Goal: Task Accomplishment & Management: Manage account settings

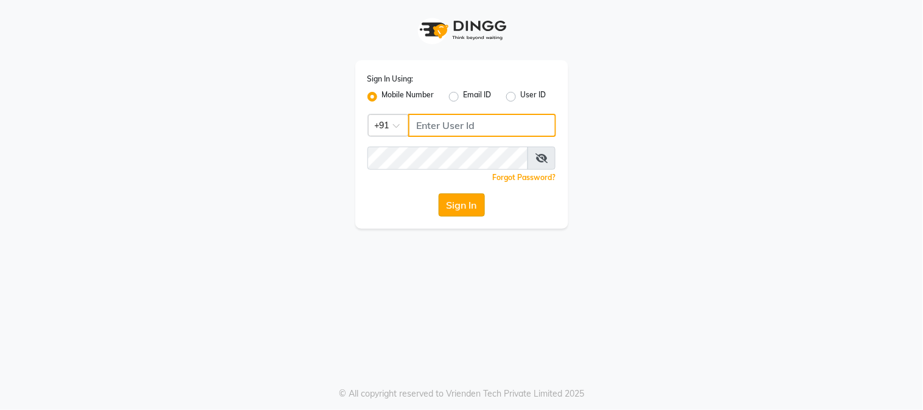
type input "8530660333"
click at [458, 203] on button "Sign In" at bounding box center [461, 204] width 46 height 23
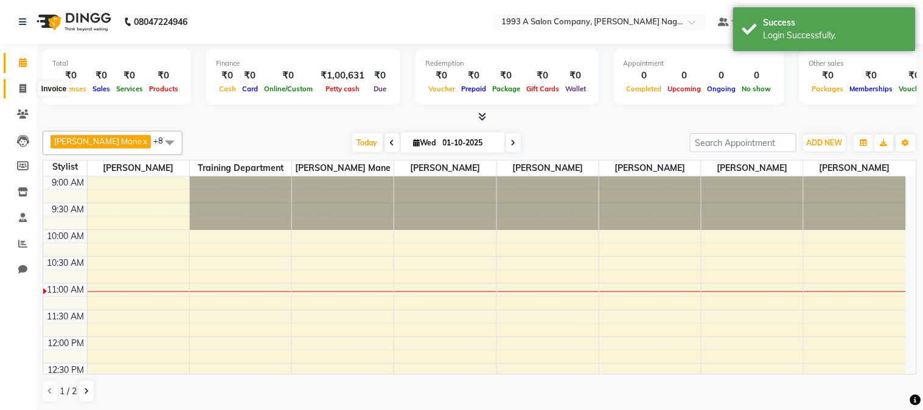
click at [25, 85] on icon at bounding box center [22, 88] width 7 height 9
select select "service"
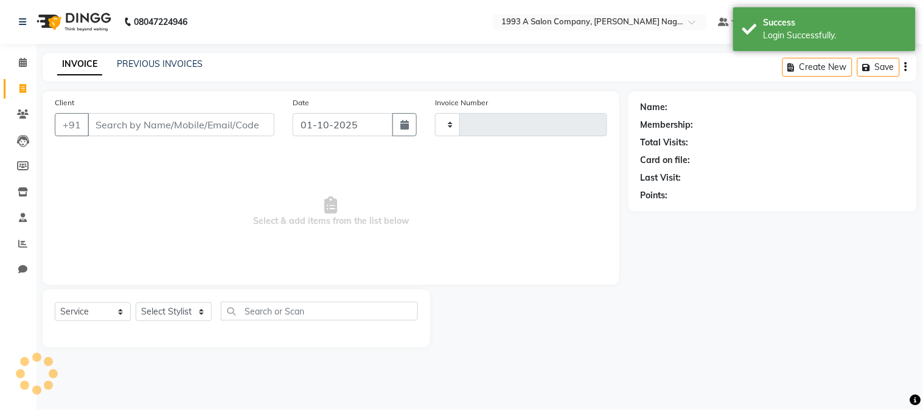
type input "2148"
select select "144"
click at [222, 130] on input "Client" at bounding box center [181, 124] width 187 height 23
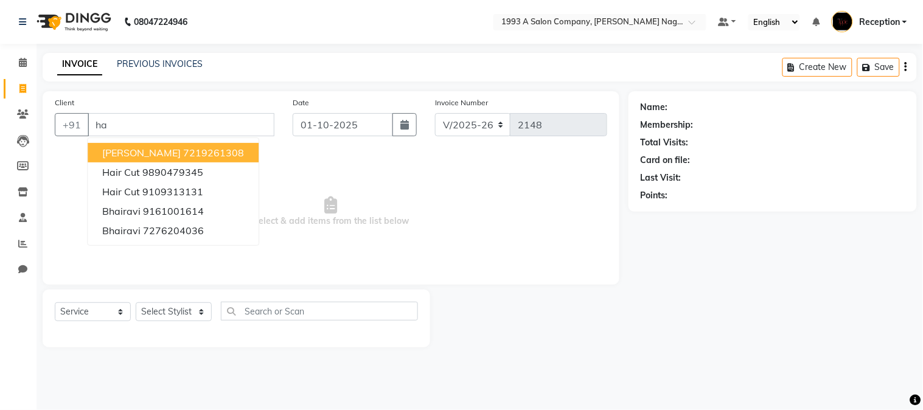
type input "h"
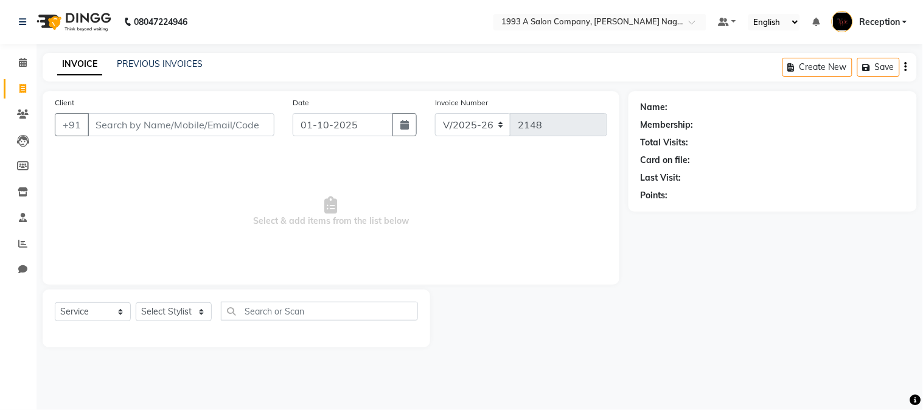
type input "9"
type input "8"
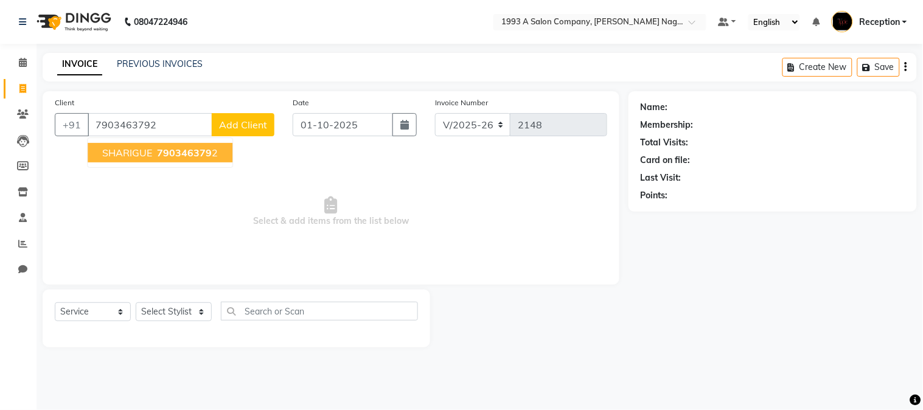
type input "7903463792"
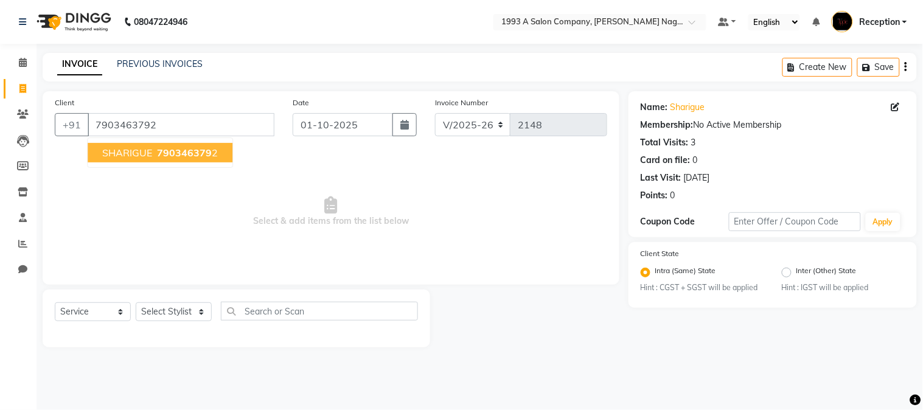
click at [186, 161] on button "SHARIGUE 790346379 2" at bounding box center [160, 152] width 145 height 19
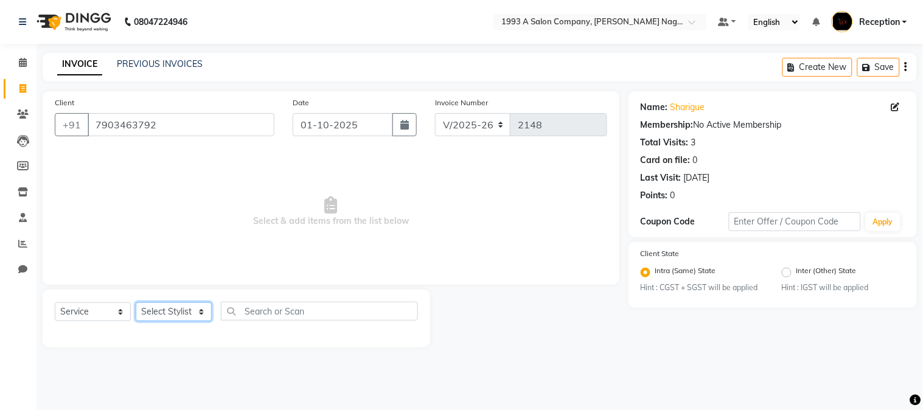
click at [175, 316] on select "Select Stylist Aniket Mane kanchan tripathi NISHITA Reception RUTUJA SAIRAJ BHA…" at bounding box center [174, 311] width 76 height 19
select select "86362"
click at [136, 303] on select "Select Stylist Aniket Mane kanchan tripathi NISHITA Reception RUTUJA SAIRAJ BHA…" at bounding box center [174, 311] width 76 height 19
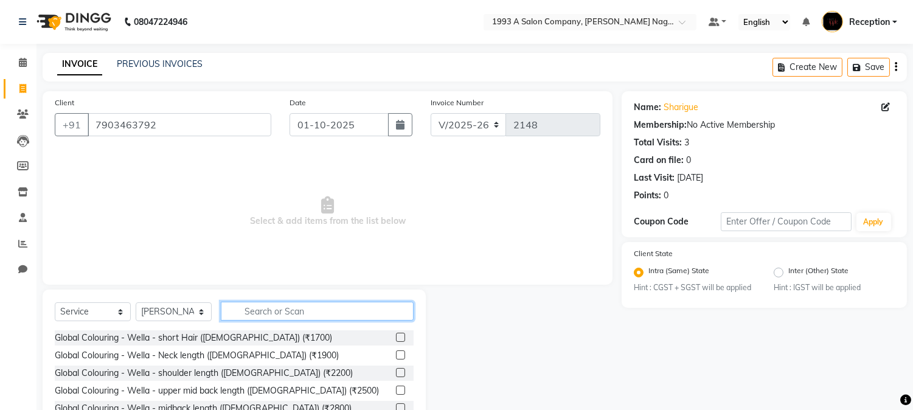
click at [269, 317] on input "text" at bounding box center [317, 311] width 193 height 19
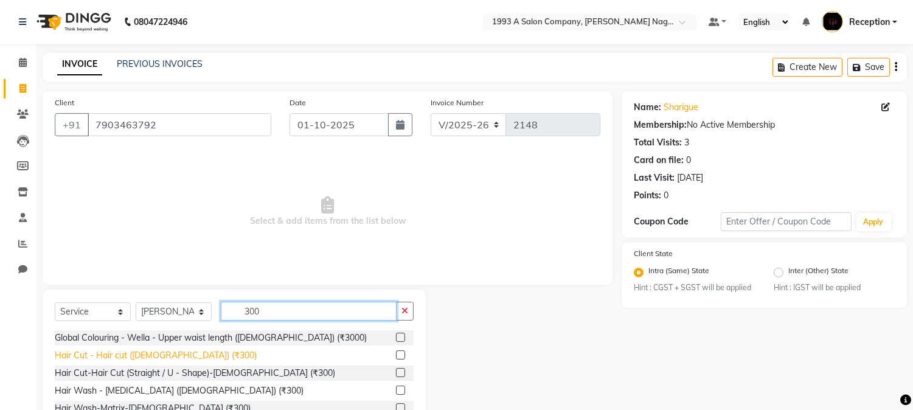
type input "300"
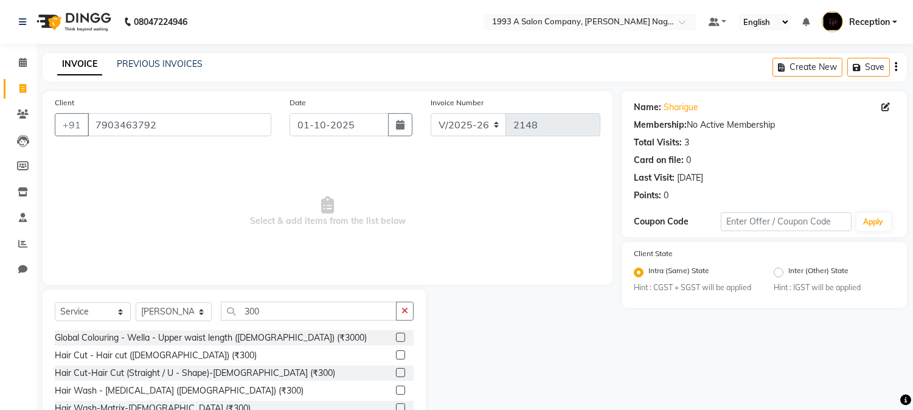
click at [83, 361] on div "Hair Cut - Hair cut (Male) (₹300)" at bounding box center [156, 355] width 202 height 13
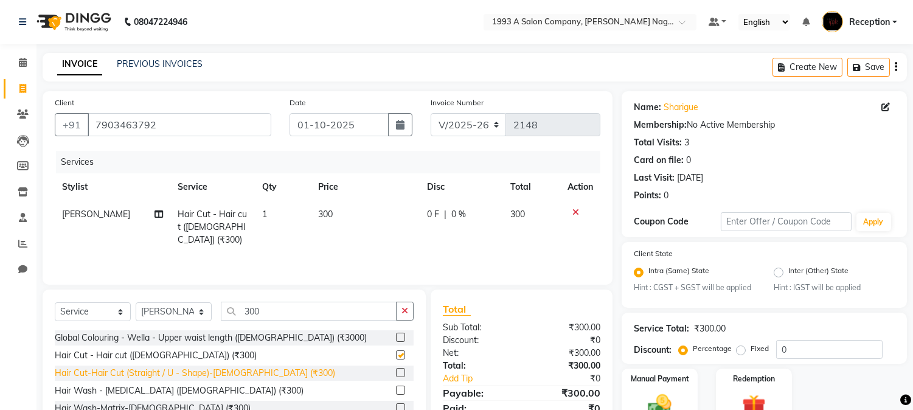
checkbox input "false"
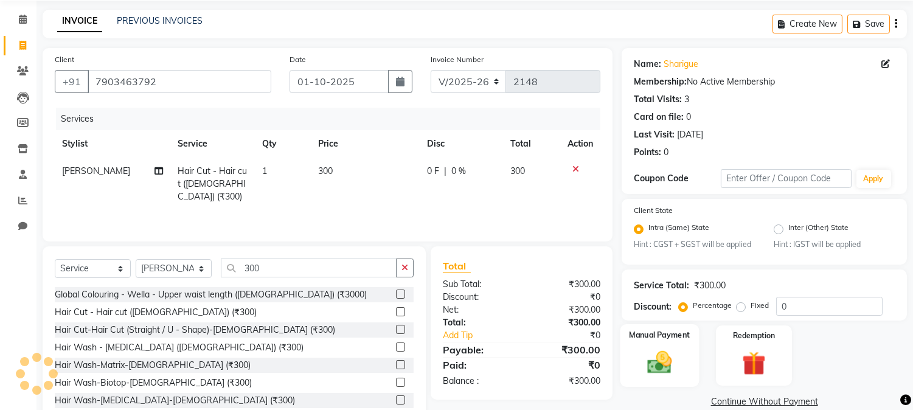
scroll to position [77, 0]
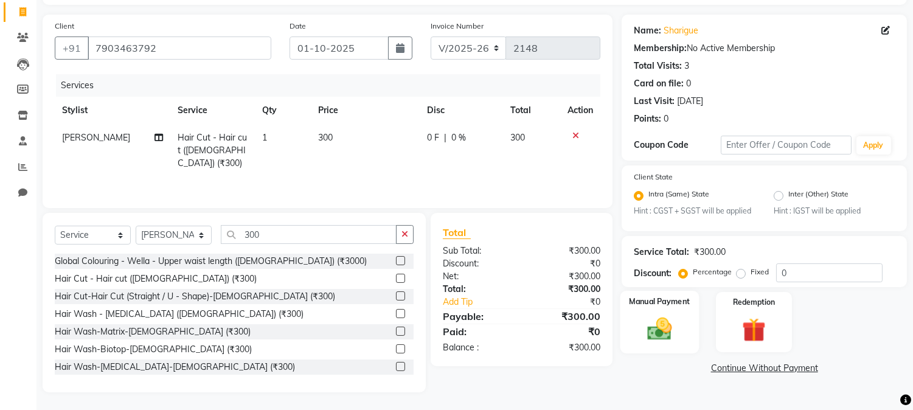
click at [656, 327] on img at bounding box center [660, 329] width 40 height 29
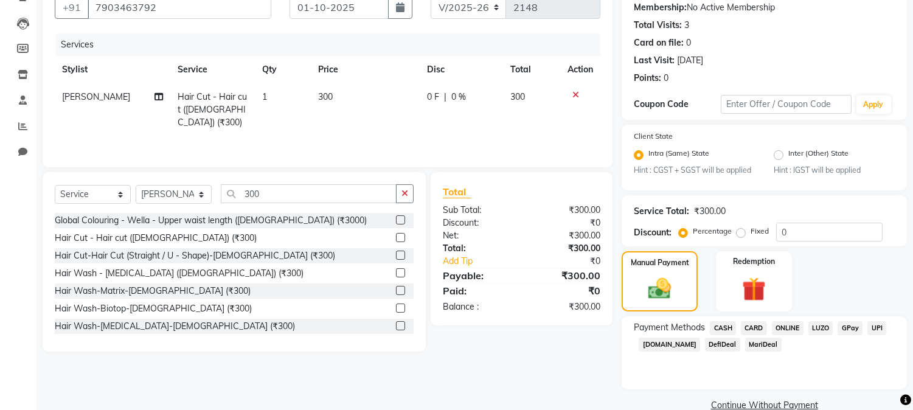
scroll to position [140, 0]
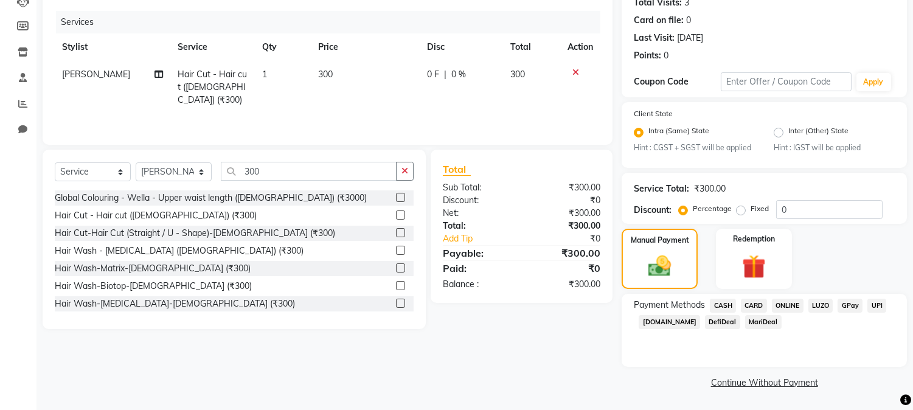
click at [781, 305] on span "ONLINE" at bounding box center [788, 306] width 32 height 14
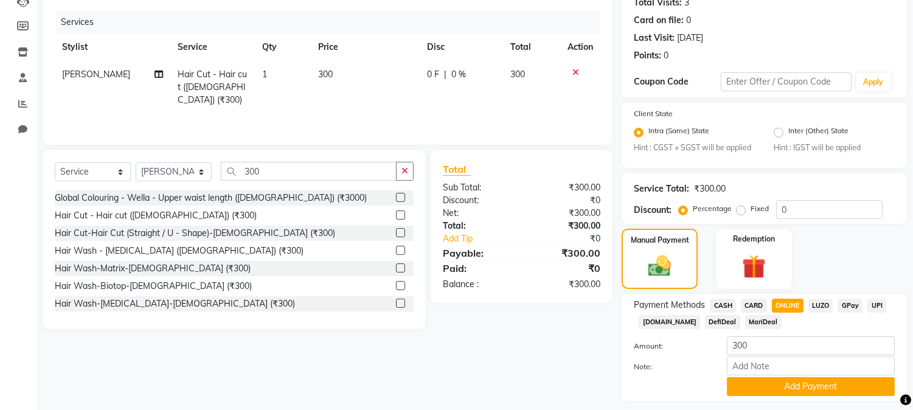
scroll to position [174, 0]
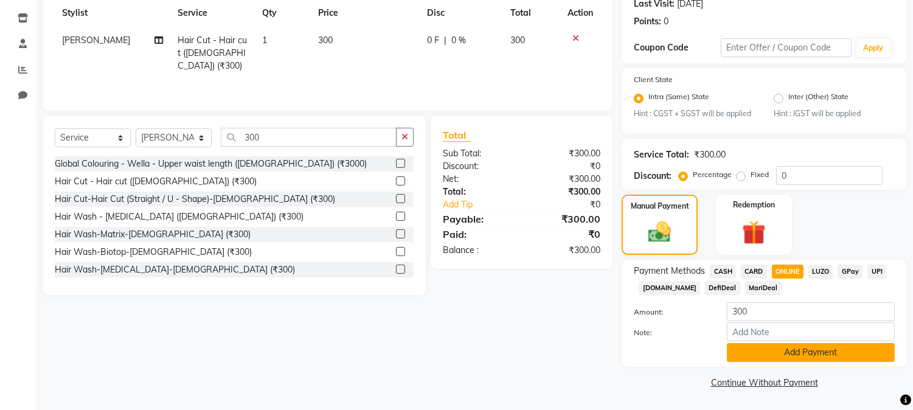
click at [777, 353] on button "Add Payment" at bounding box center [811, 352] width 168 height 19
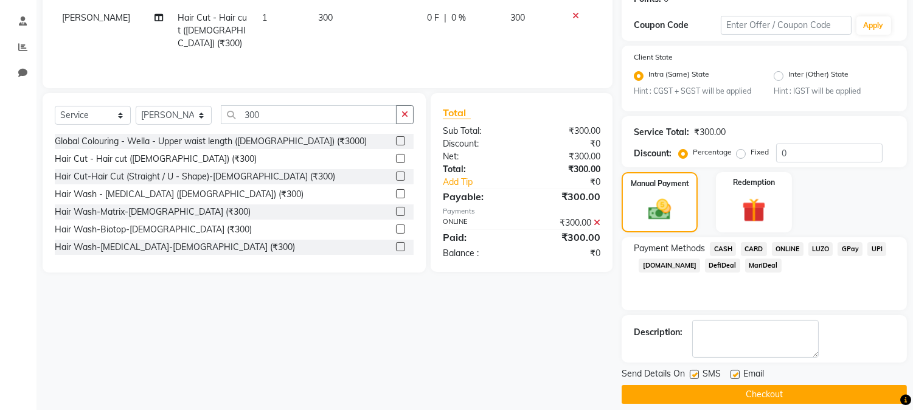
scroll to position [209, 0]
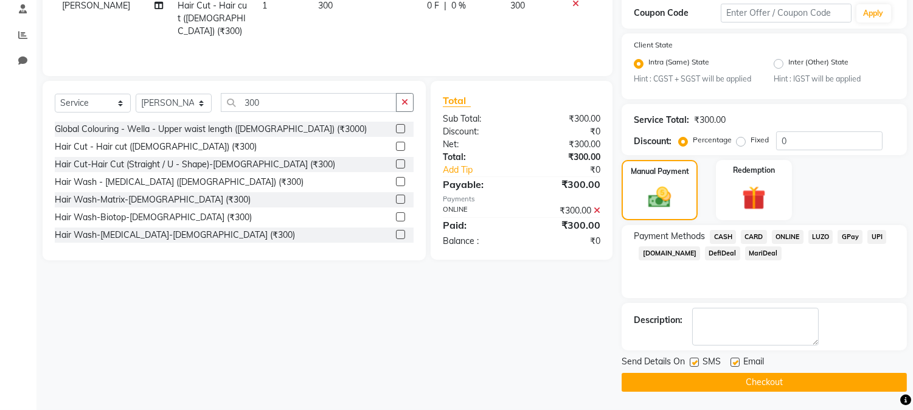
click at [755, 381] on button "Checkout" at bounding box center [764, 382] width 285 height 19
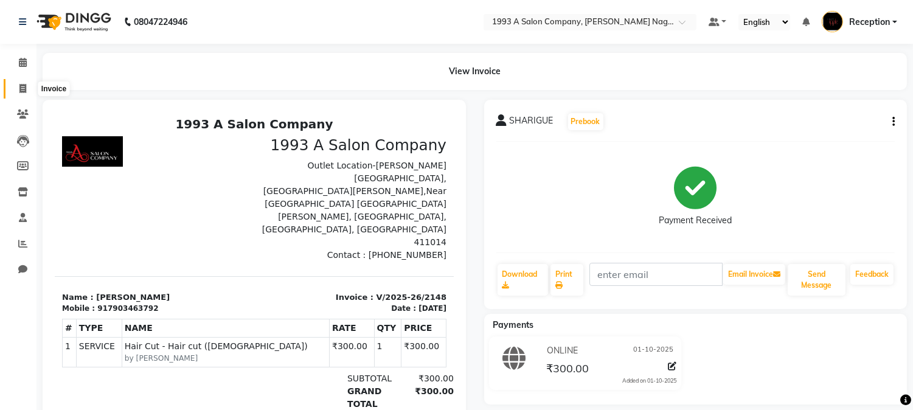
click at [23, 89] on icon at bounding box center [22, 88] width 7 height 9
select select "service"
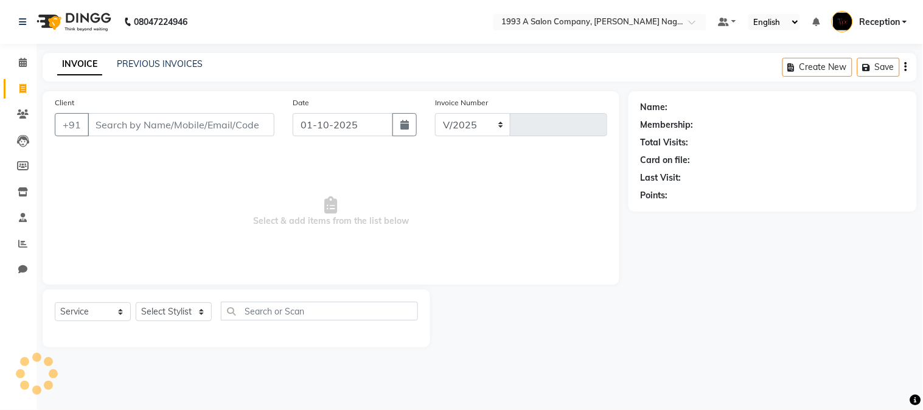
select select "144"
type input "2149"
click at [112, 130] on input "Client" at bounding box center [181, 124] width 187 height 23
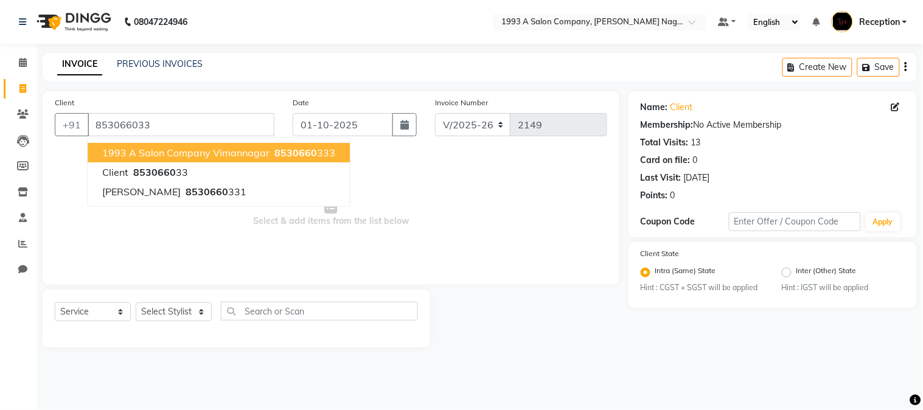
click at [128, 150] on span "1993 A salon company vimannagar" at bounding box center [185, 153] width 167 height 12
type input "8530660333"
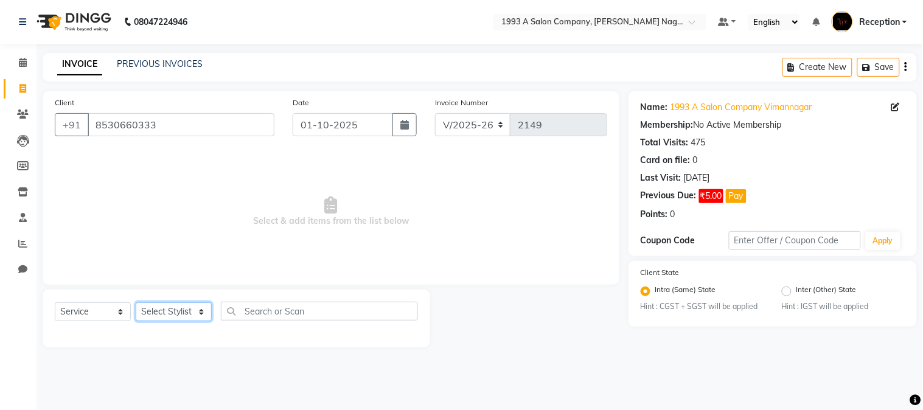
click at [173, 319] on select "Select Stylist Aniket Mane kanchan tripathi NISHITA Reception RUTUJA SAIRAJ BHA…" at bounding box center [174, 311] width 76 height 19
select select "86362"
click at [136, 303] on select "Select Stylist Aniket Mane kanchan tripathi NISHITA Reception RUTUJA SAIRAJ BHA…" at bounding box center [174, 311] width 76 height 19
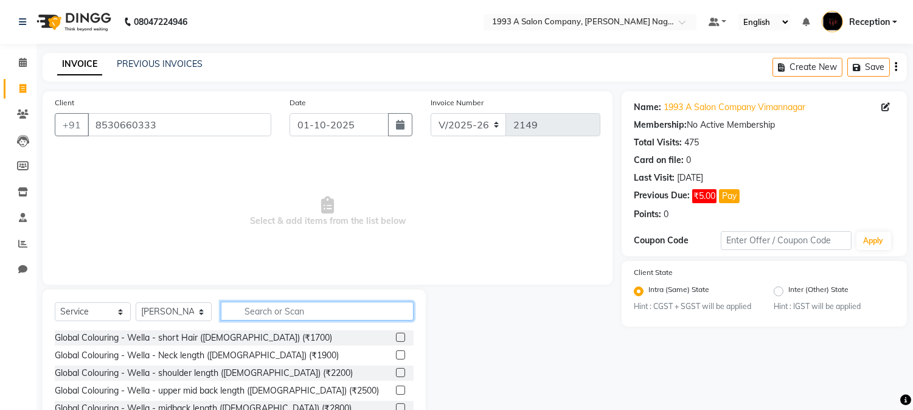
click at [243, 311] on input "text" at bounding box center [317, 311] width 193 height 19
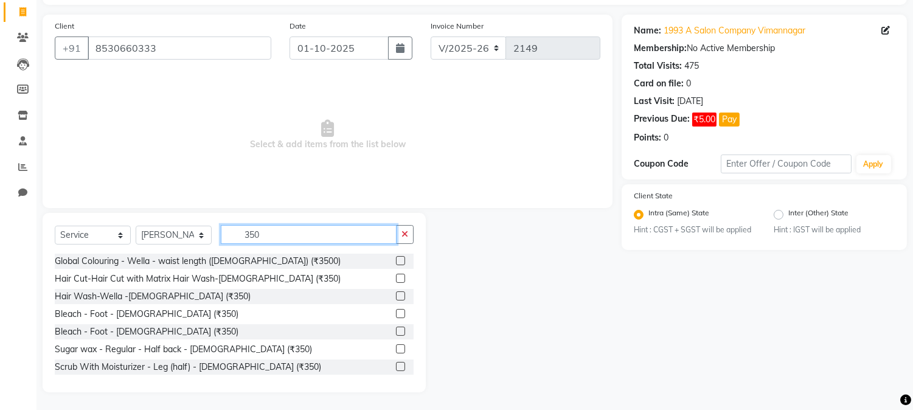
scroll to position [68, 0]
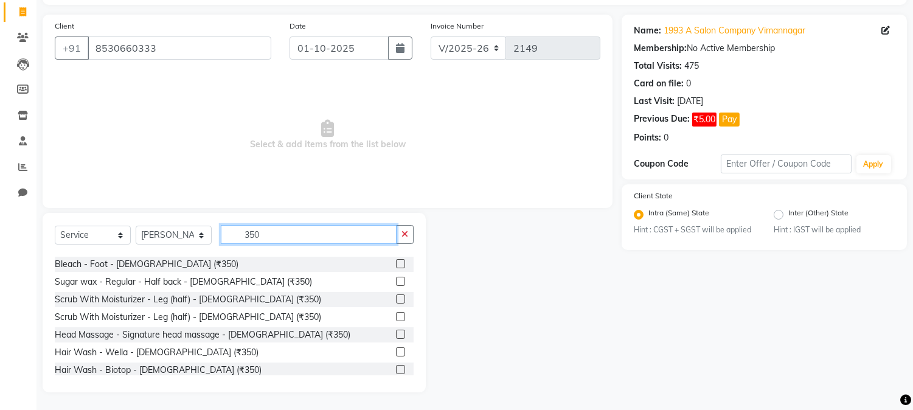
click at [266, 234] on input "350" at bounding box center [309, 234] width 176 height 19
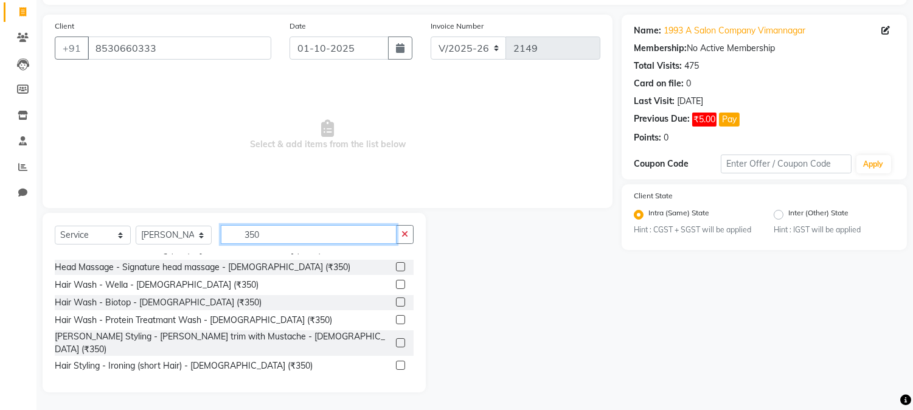
type input "350"
click at [396, 338] on label at bounding box center [400, 342] width 9 height 9
click at [396, 339] on input "checkbox" at bounding box center [400, 343] width 8 height 8
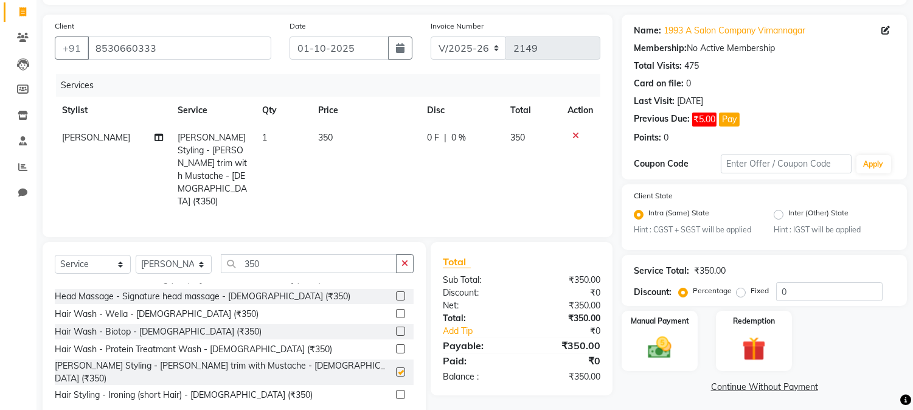
checkbox input "false"
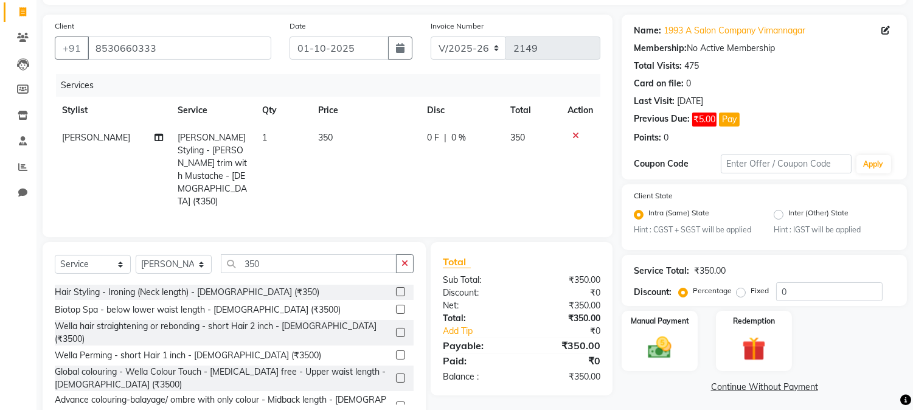
scroll to position [270, 0]
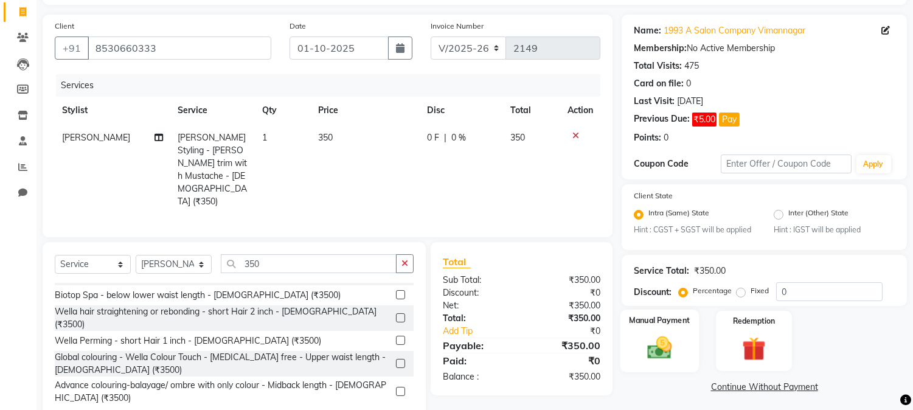
click at [670, 338] on img at bounding box center [660, 348] width 40 height 29
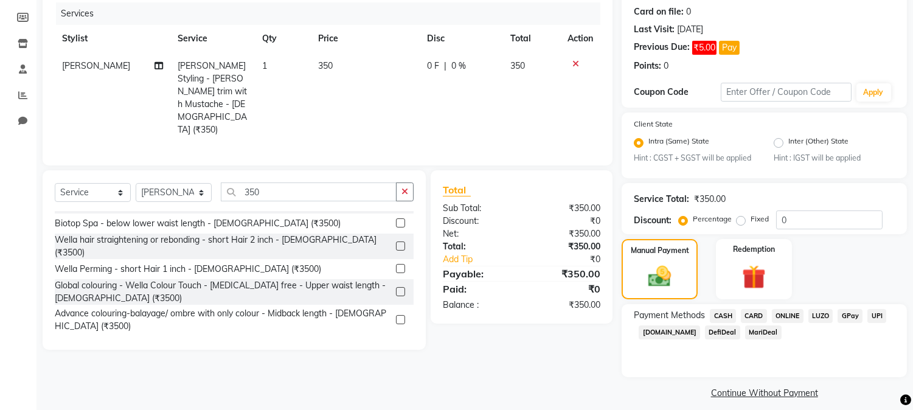
scroll to position [159, 0]
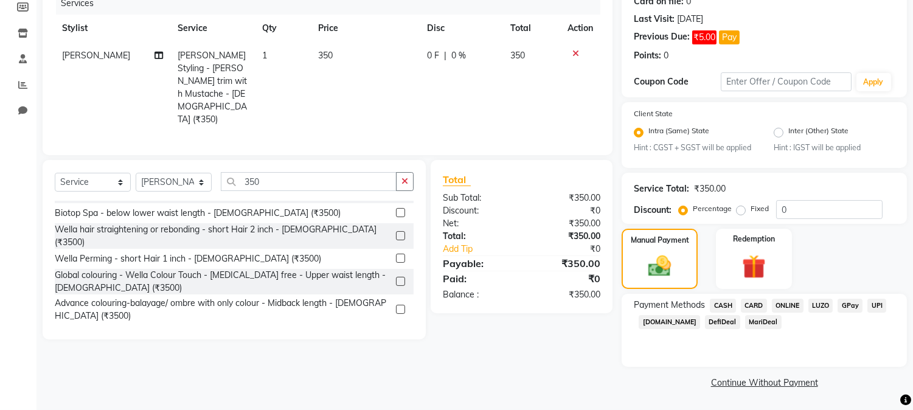
click at [794, 307] on span "ONLINE" at bounding box center [788, 306] width 32 height 14
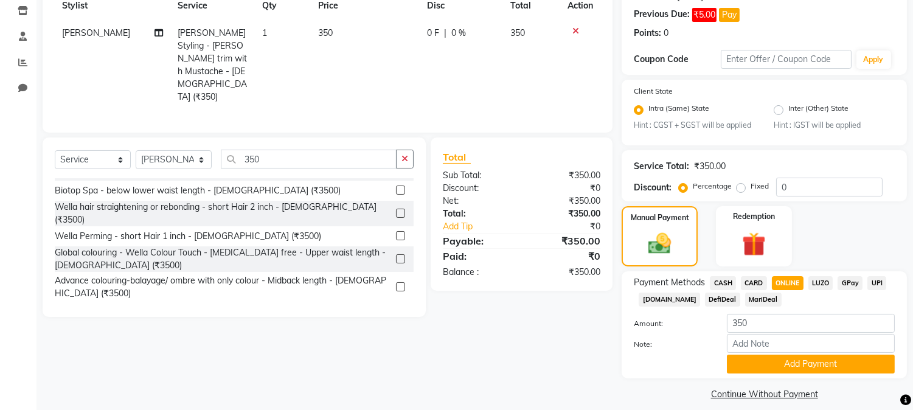
scroll to position [193, 0]
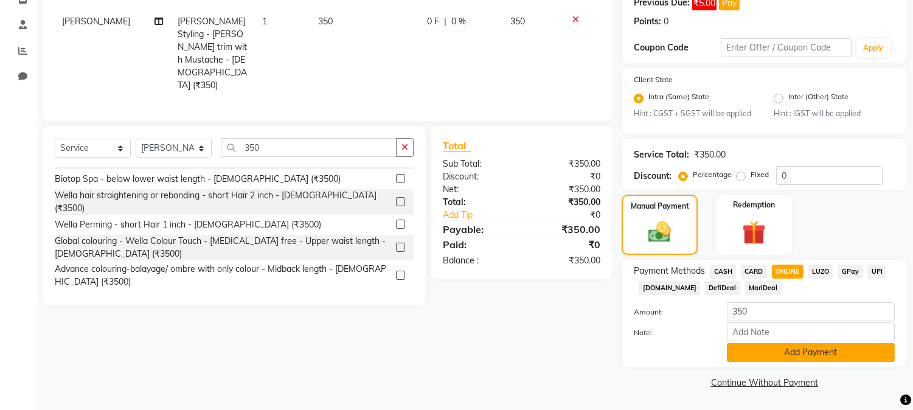
click at [823, 349] on button "Add Payment" at bounding box center [811, 352] width 168 height 19
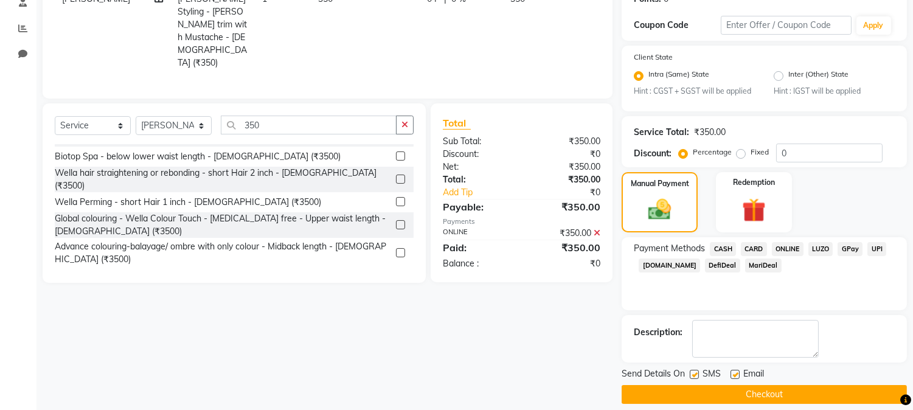
scroll to position [227, 0]
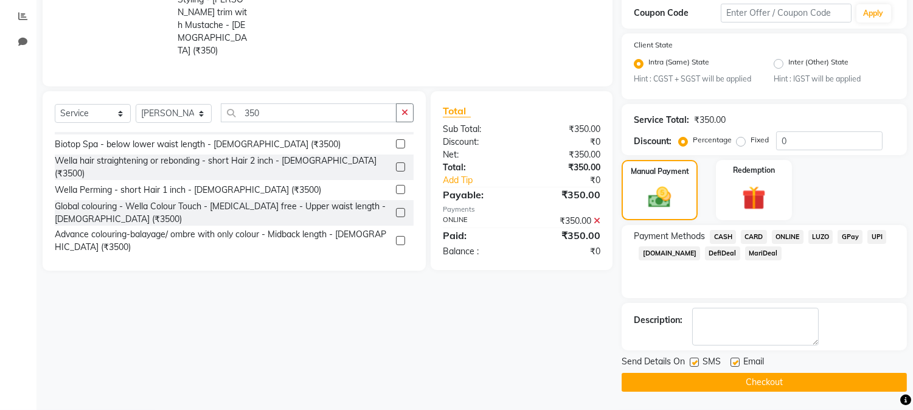
click at [769, 383] on button "Checkout" at bounding box center [764, 382] width 285 height 19
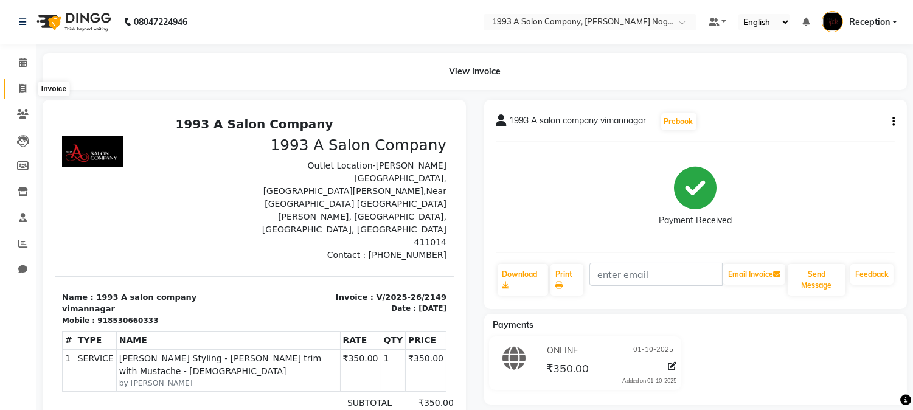
click at [19, 86] on icon at bounding box center [22, 88] width 7 height 9
select select "service"
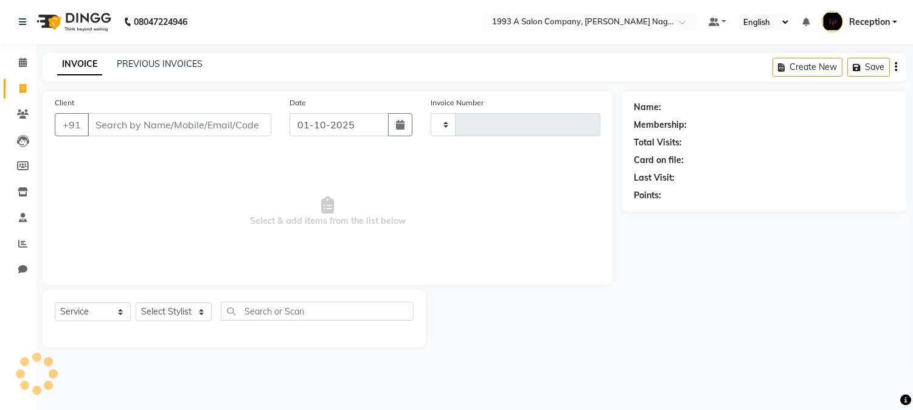
type input "2150"
select select "144"
click at [23, 57] on span at bounding box center [22, 63] width 21 height 14
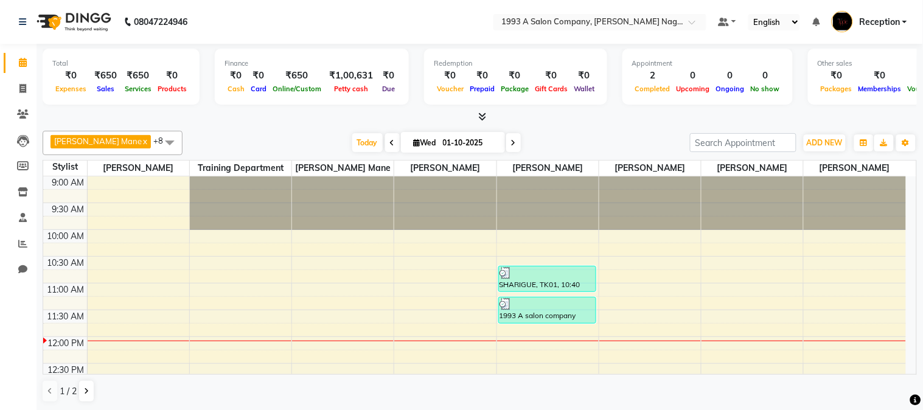
click at [390, 143] on icon at bounding box center [392, 142] width 5 height 7
type input "30-09-2025"
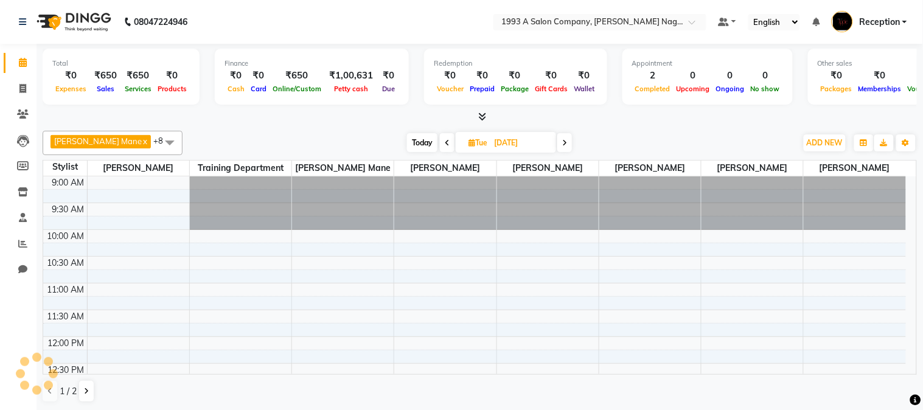
scroll to position [161, 0]
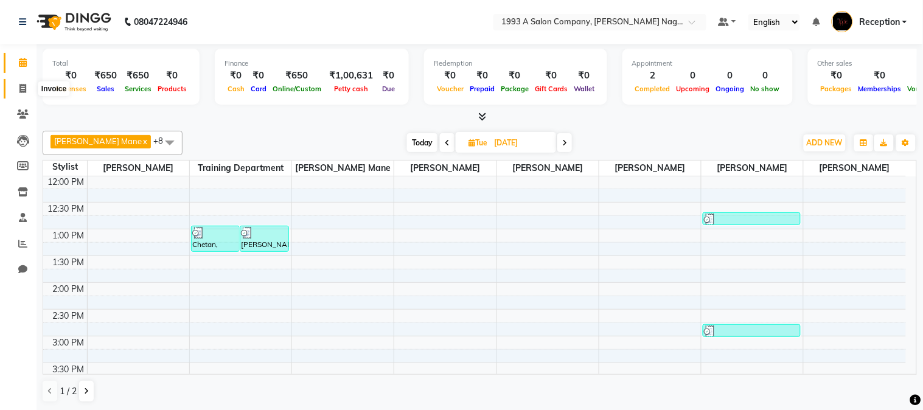
click at [16, 89] on span at bounding box center [22, 89] width 21 height 14
select select "144"
select select "service"
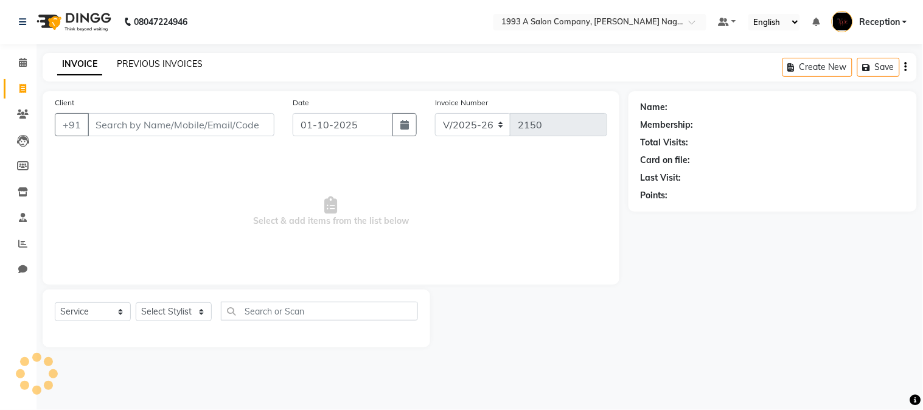
click at [190, 64] on link "PREVIOUS INVOICES" at bounding box center [160, 63] width 86 height 11
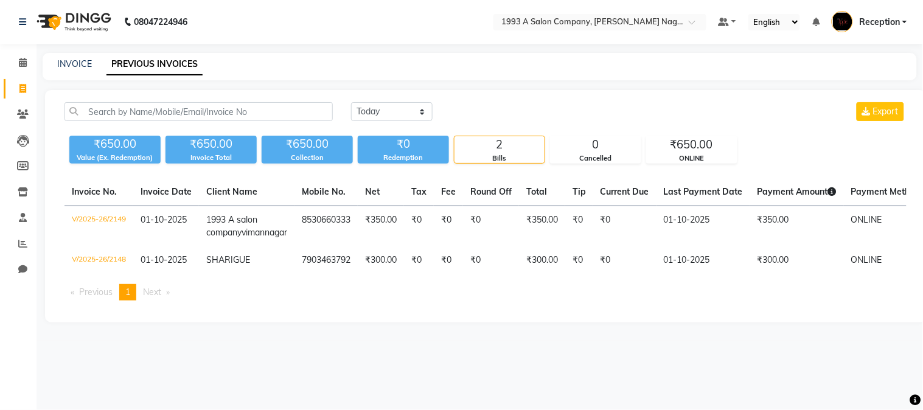
click at [147, 61] on link "PREVIOUS INVOICES" at bounding box center [154, 65] width 96 height 22
click at [73, 65] on link "INVOICE" at bounding box center [74, 63] width 35 height 11
select select "service"
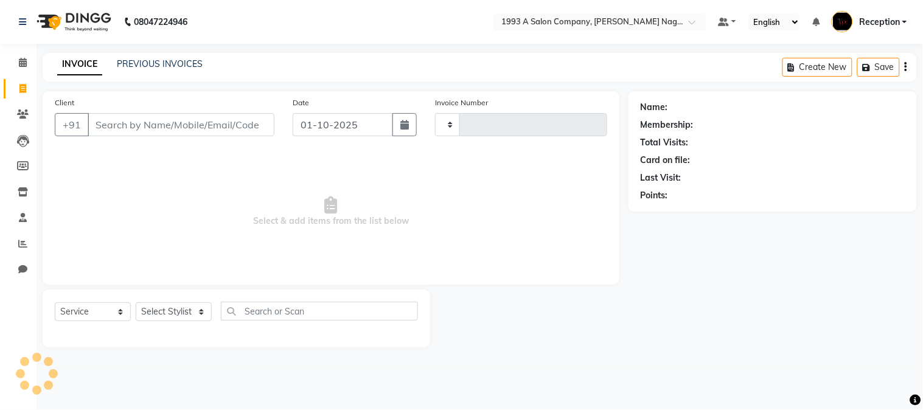
type input "2150"
select select "144"
click at [19, 66] on icon at bounding box center [23, 62] width 8 height 9
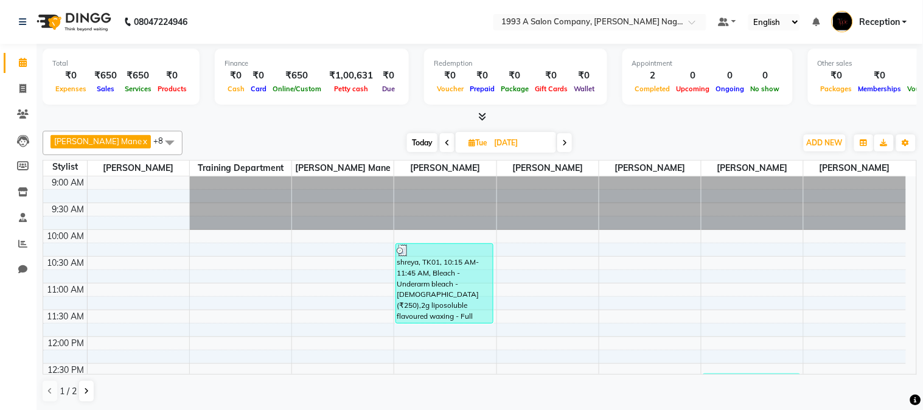
click at [468, 143] on icon at bounding box center [471, 143] width 7 height 8
select select "9"
select select "2025"
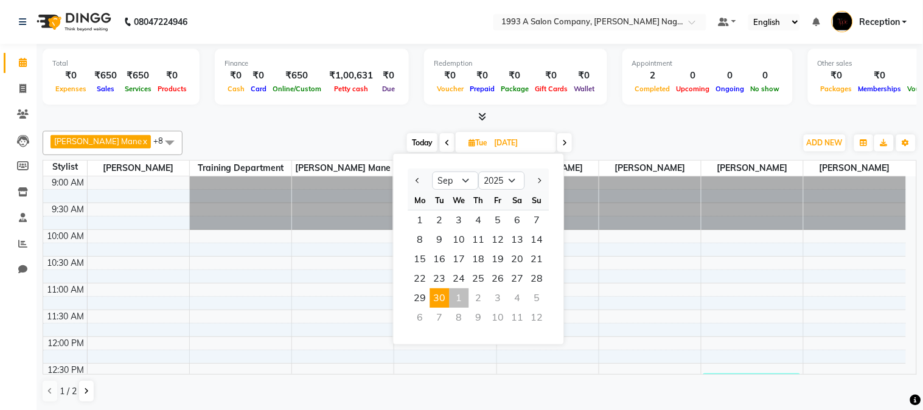
click at [442, 297] on span "30" at bounding box center [439, 297] width 19 height 19
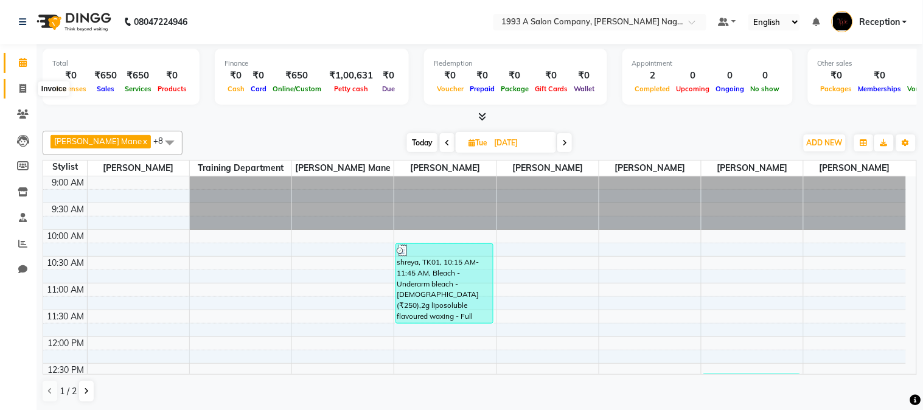
click at [26, 89] on icon at bounding box center [22, 88] width 7 height 9
select select "service"
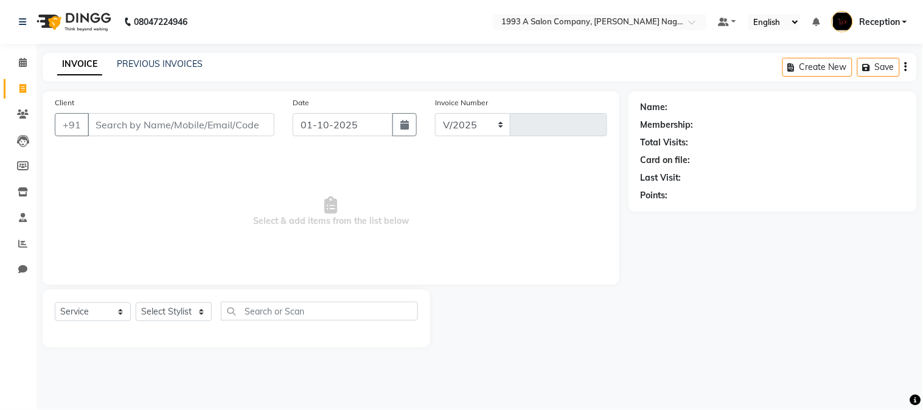
select select "144"
type input "2150"
click at [153, 63] on link "PREVIOUS INVOICES" at bounding box center [160, 63] width 86 height 11
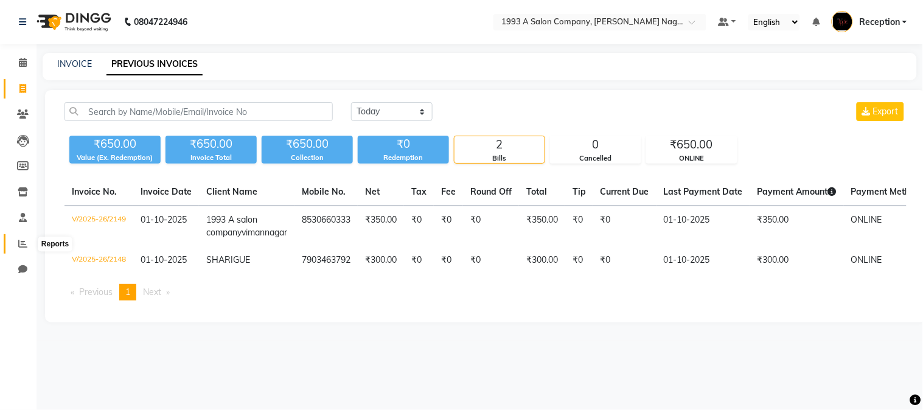
click at [21, 243] on icon at bounding box center [22, 243] width 9 height 9
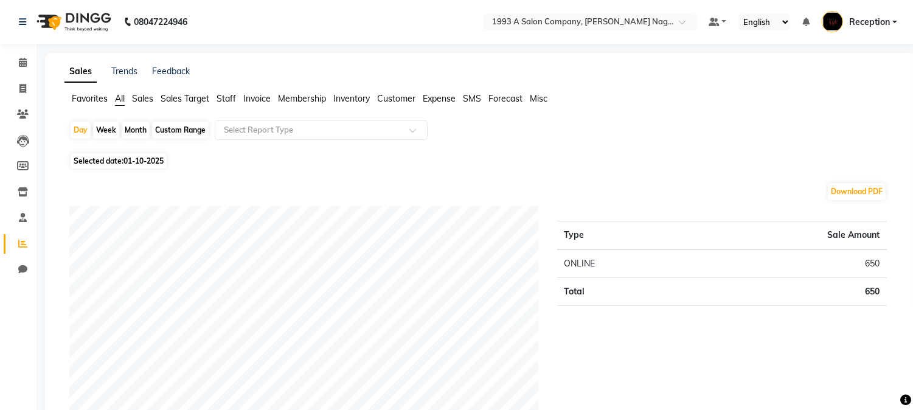
click at [141, 126] on div "Month" at bounding box center [136, 130] width 28 height 17
select select "10"
select select "2025"
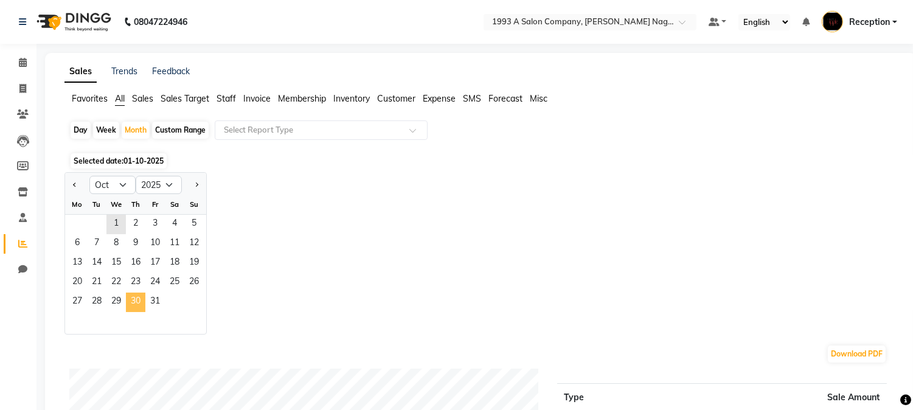
click at [136, 295] on span "30" at bounding box center [135, 302] width 19 height 19
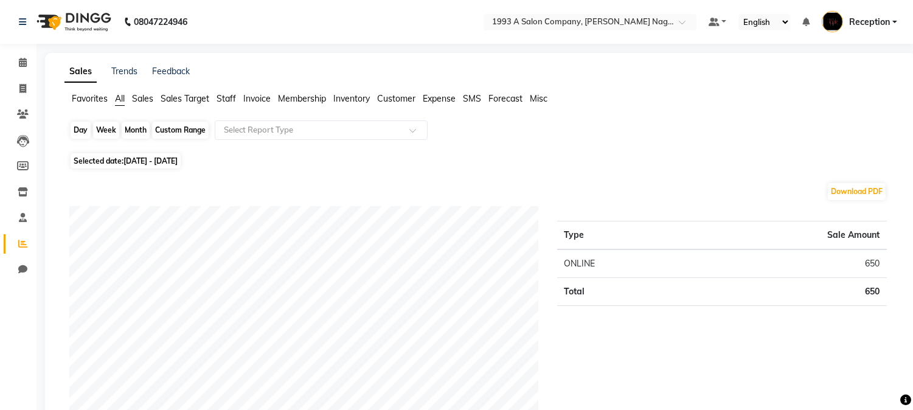
click at [125, 129] on div "Month" at bounding box center [136, 130] width 28 height 17
select select "10"
select select "2025"
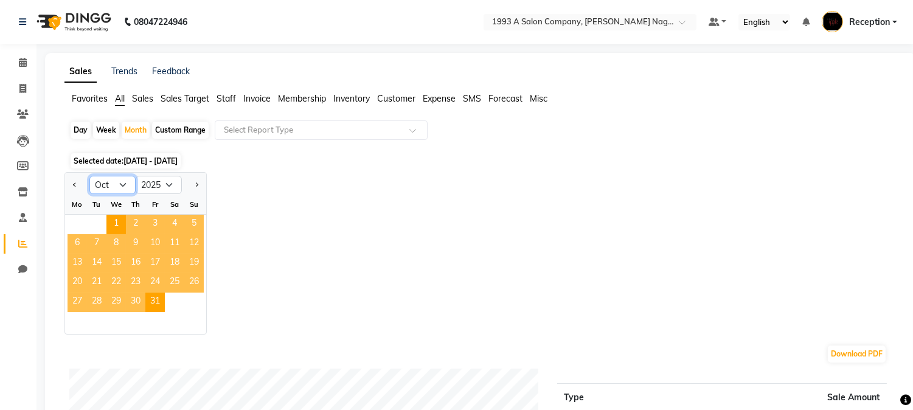
click at [120, 184] on select "Jan Feb Mar Apr May Jun Jul Aug Sep Oct Nov Dec" at bounding box center [112, 185] width 46 height 18
select select "9"
click at [89, 176] on select "Jan Feb Mar Apr May Jun Jul Aug Sep Oct Nov Dec" at bounding box center [112, 185] width 46 height 18
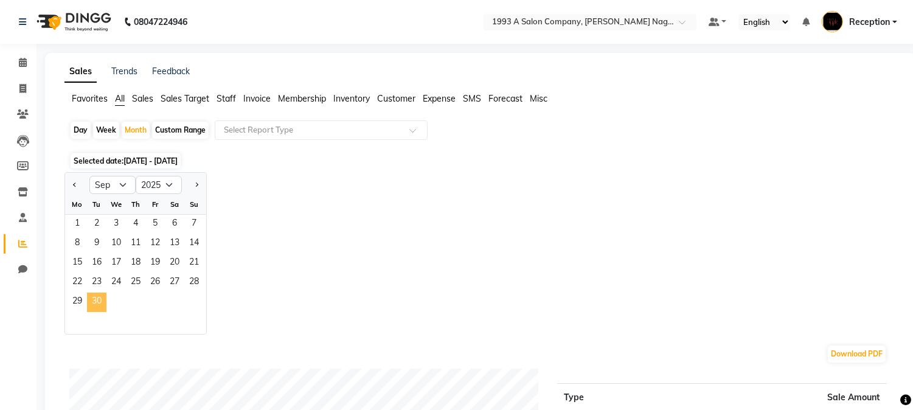
click at [92, 301] on span "30" at bounding box center [96, 302] width 19 height 19
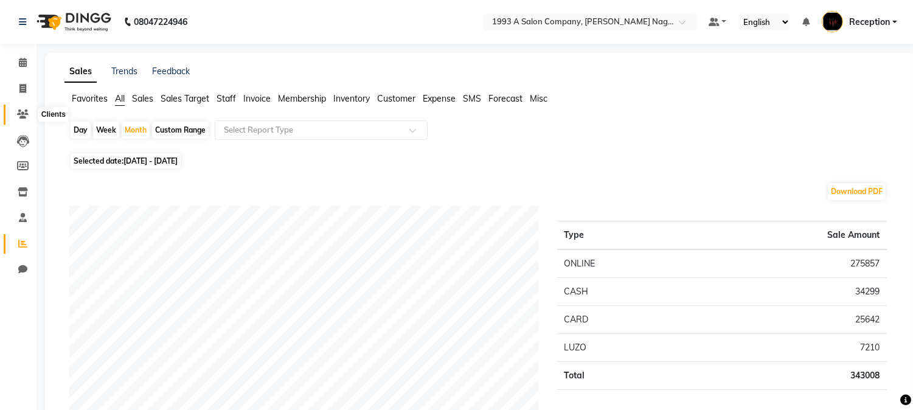
click at [21, 113] on icon at bounding box center [23, 113] width 12 height 9
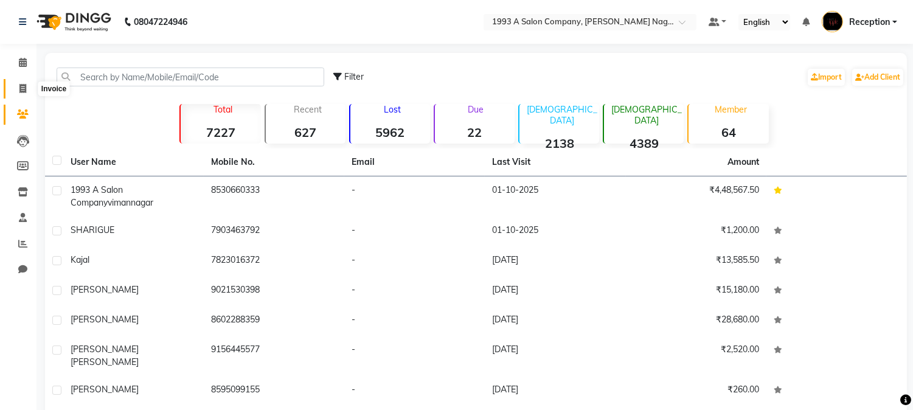
click at [22, 88] on icon at bounding box center [22, 88] width 7 height 9
select select "service"
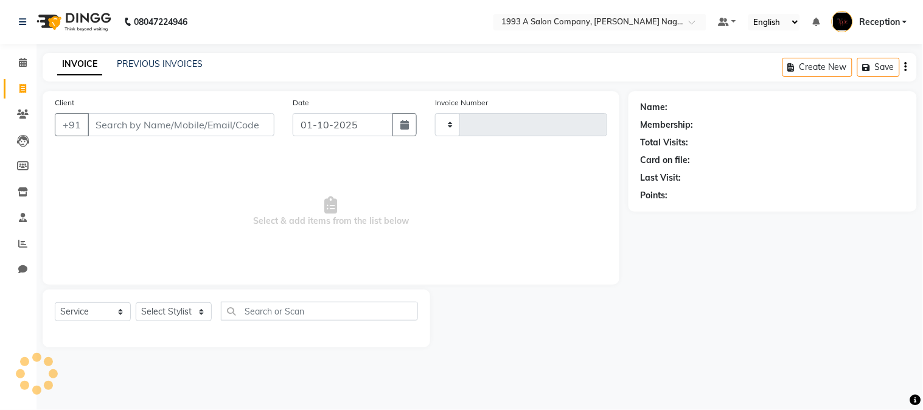
type input "2150"
select select "144"
click at [86, 64] on link "INVOICE" at bounding box center [79, 65] width 45 height 22
click at [23, 66] on icon at bounding box center [23, 62] width 8 height 9
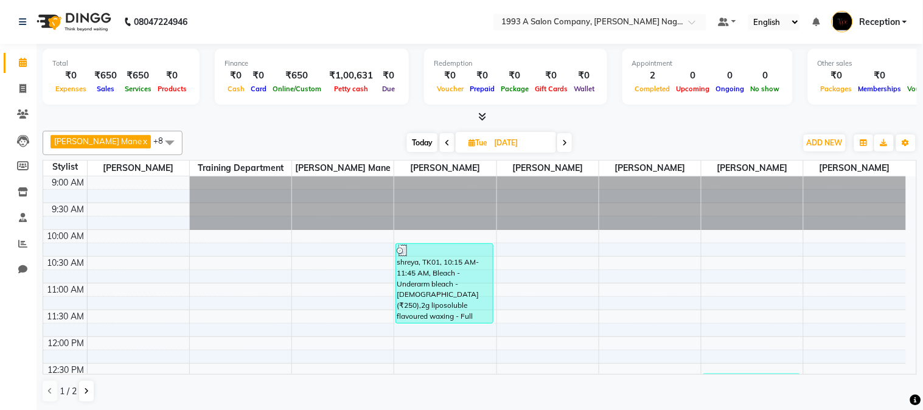
click at [141, 83] on div "Services" at bounding box center [138, 88] width 33 height 13
click at [482, 120] on icon at bounding box center [482, 116] width 8 height 9
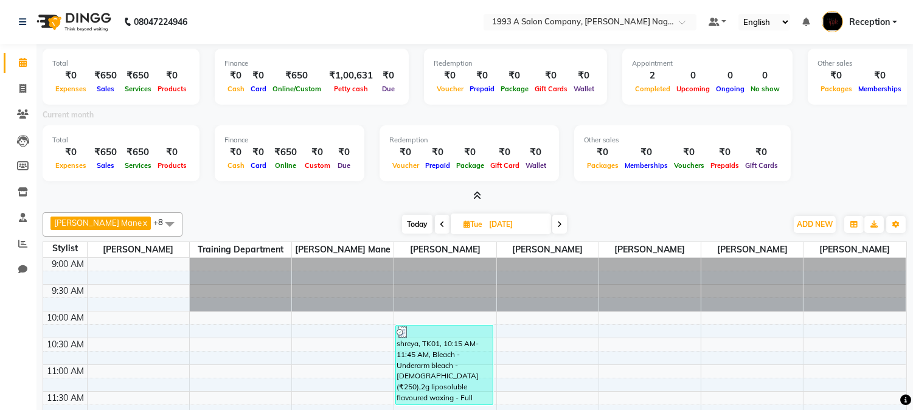
click at [669, 207] on div "Aniket Mane x kanchan tripathi x NISHITA x RUTUJA x SAIRAJ BHANDARE x sarika ya…" at bounding box center [475, 348] width 864 height 282
click at [26, 269] on icon at bounding box center [22, 269] width 9 height 9
select select "100"
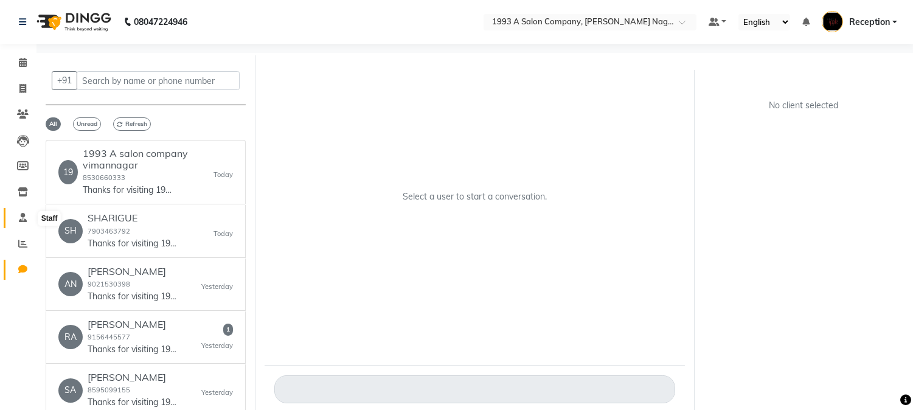
click at [21, 221] on icon at bounding box center [23, 217] width 8 height 9
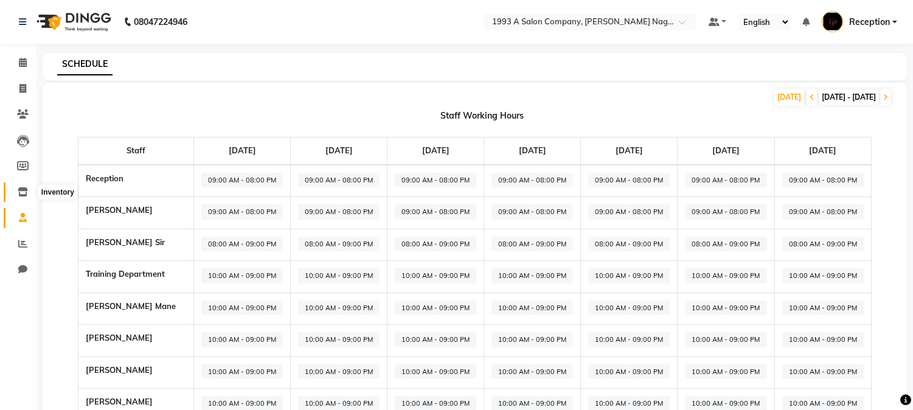
click at [21, 191] on icon at bounding box center [23, 191] width 10 height 9
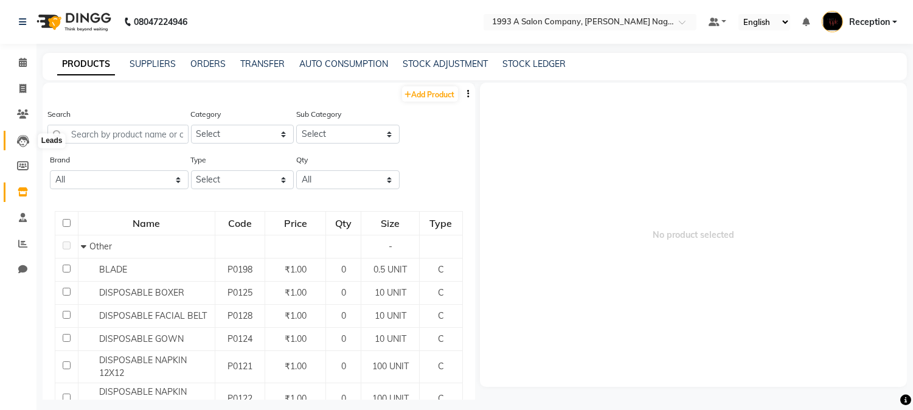
click at [29, 141] on span at bounding box center [22, 141] width 21 height 14
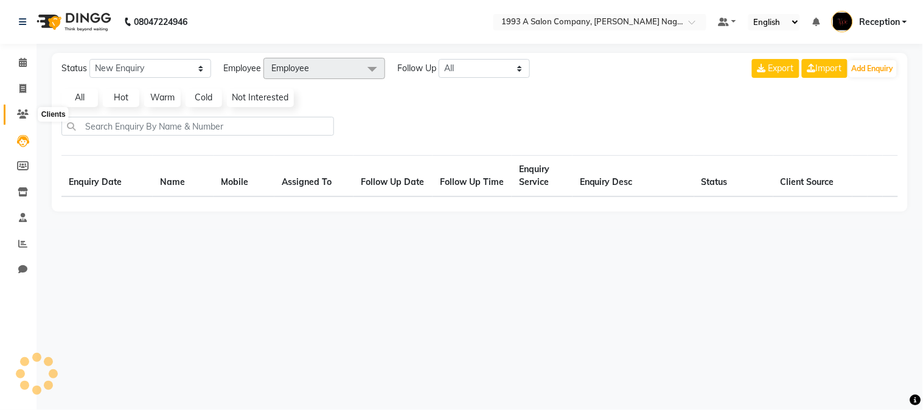
click at [25, 119] on icon at bounding box center [23, 113] width 12 height 9
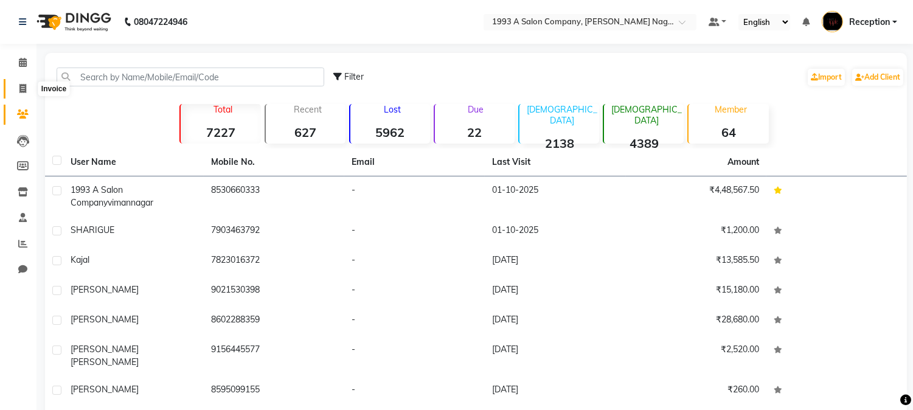
click at [17, 91] on span at bounding box center [22, 89] width 21 height 14
select select "service"
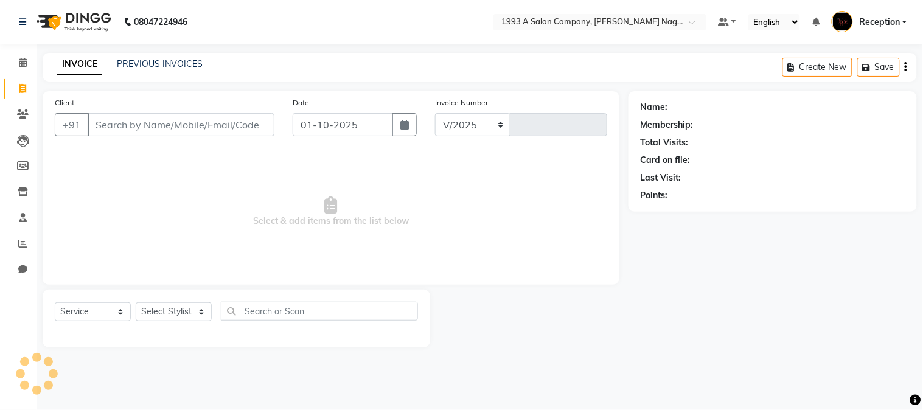
select select "144"
type input "2150"
click at [20, 61] on icon at bounding box center [23, 62] width 8 height 9
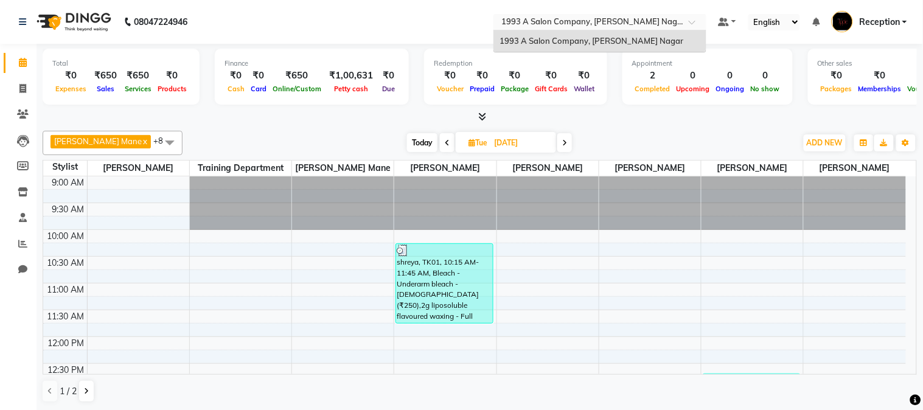
click at [691, 21] on span at bounding box center [695, 25] width 15 height 12
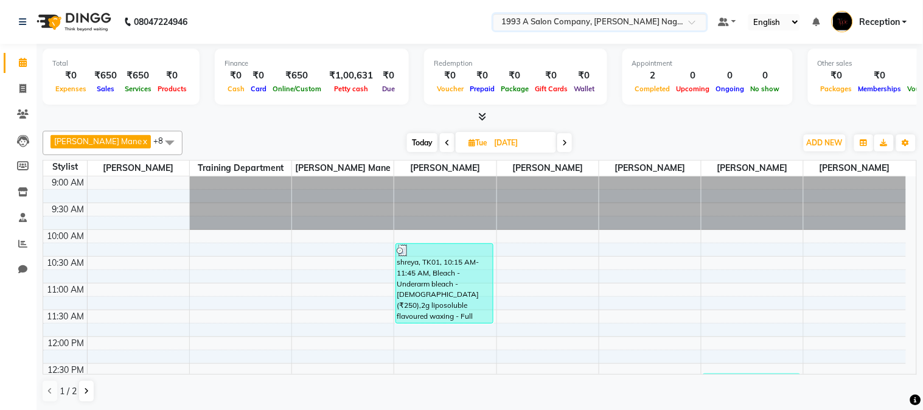
click at [691, 21] on span at bounding box center [695, 25] width 15 height 12
click at [23, 65] on icon at bounding box center [23, 62] width 8 height 9
click at [456, 147] on span "Tue 30-09-2025" at bounding box center [506, 142] width 100 height 21
click at [456, 148] on span "Tue 30-09-2025" at bounding box center [506, 142] width 100 height 21
click at [468, 143] on icon at bounding box center [471, 143] width 7 height 8
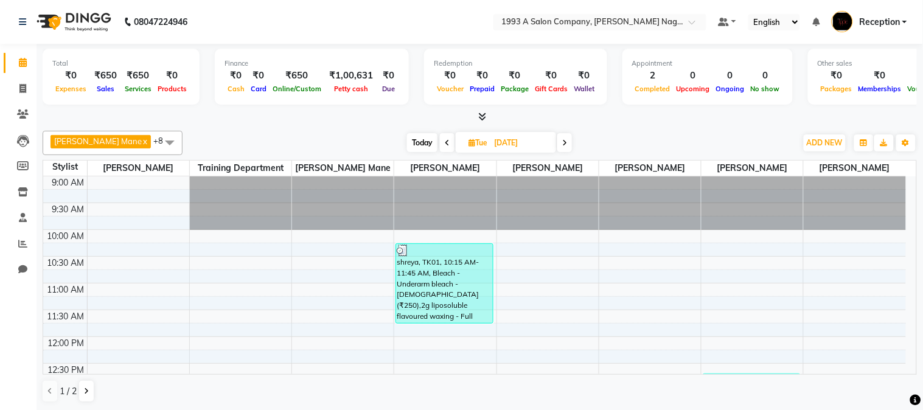
select select "9"
select select "2025"
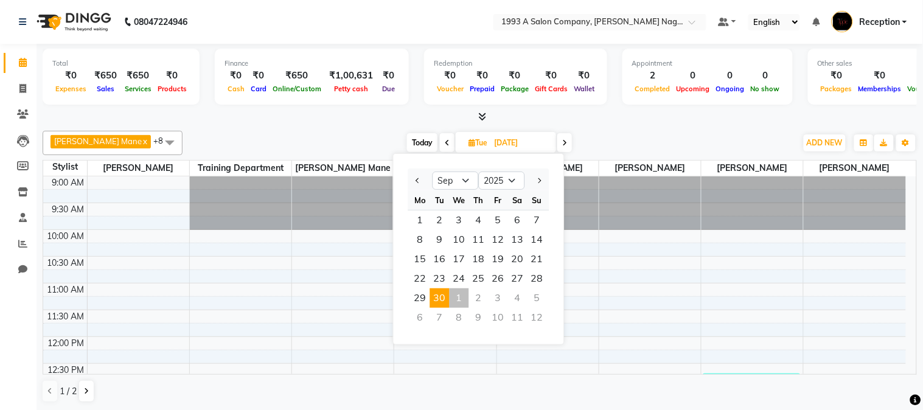
click at [440, 296] on span "30" at bounding box center [439, 297] width 19 height 19
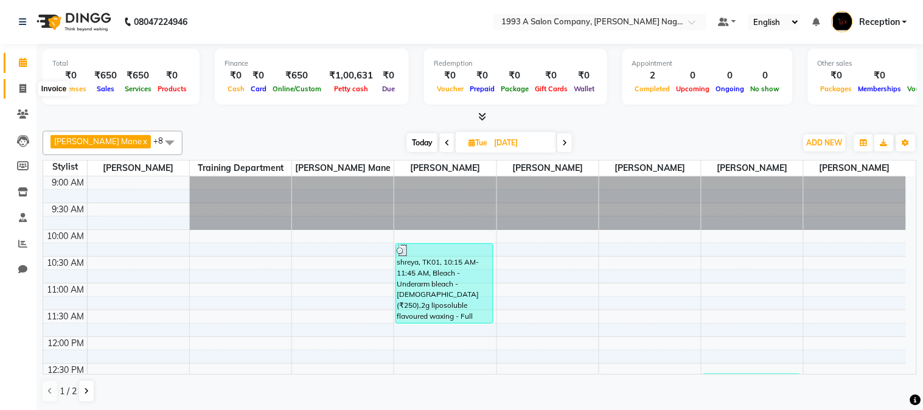
click at [22, 86] on icon at bounding box center [22, 88] width 7 height 9
select select "144"
select select "service"
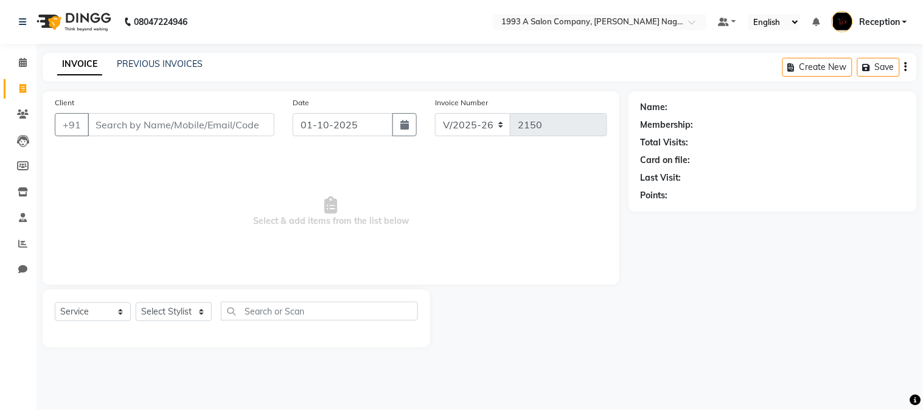
click at [81, 65] on link "INVOICE" at bounding box center [79, 65] width 45 height 22
click at [128, 58] on link "PREVIOUS INVOICES" at bounding box center [160, 63] width 86 height 11
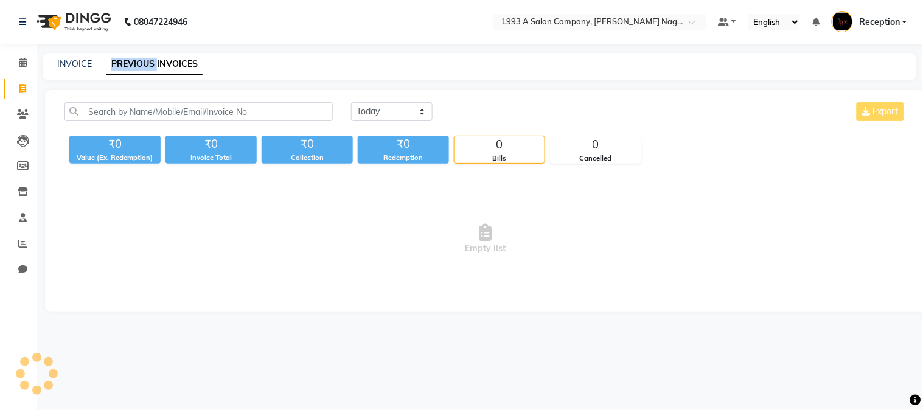
click at [128, 58] on link "PREVIOUS INVOICES" at bounding box center [154, 65] width 96 height 22
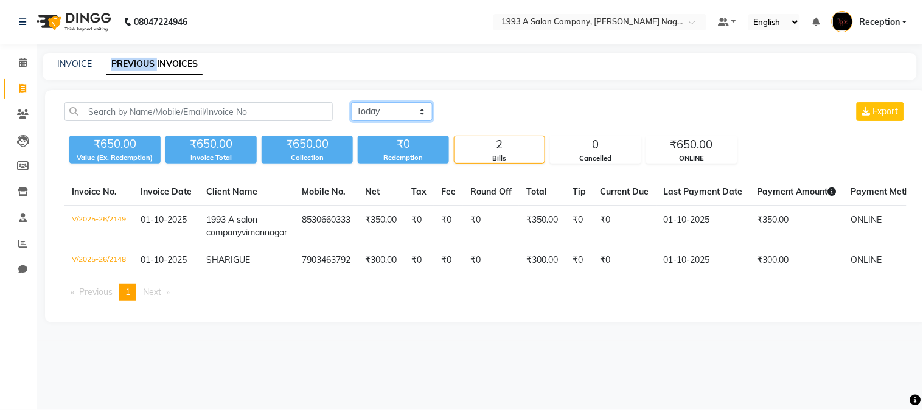
click at [423, 113] on select "Today Yesterday Custom Range" at bounding box center [391, 111] width 81 height 19
select select "yesterday"
click at [351, 102] on select "Today Yesterday Custom Range" at bounding box center [391, 111] width 81 height 19
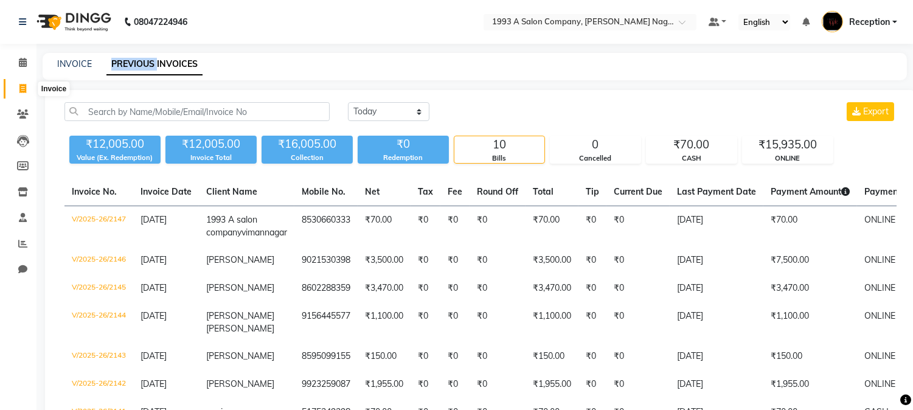
click at [22, 92] on icon at bounding box center [22, 88] width 7 height 9
select select "service"
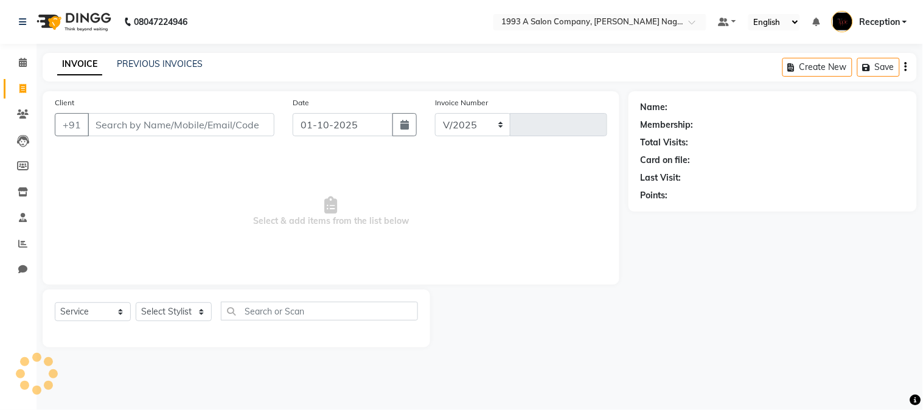
select select "144"
type input "2150"
click at [229, 128] on input "Client" at bounding box center [181, 124] width 187 height 23
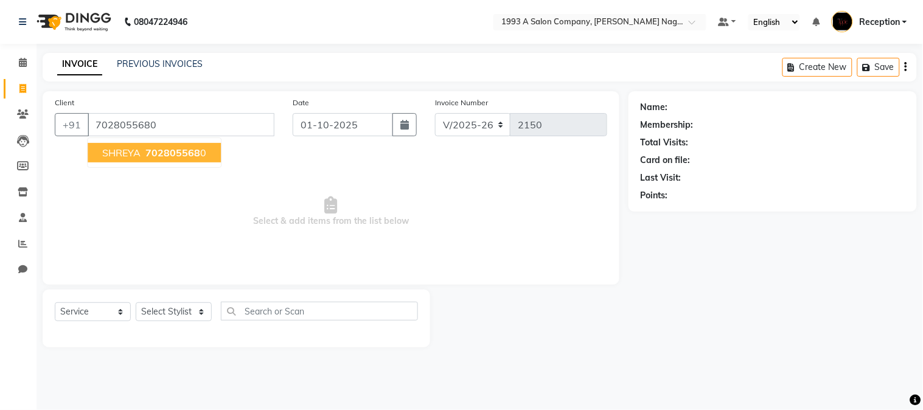
type input "7028055680"
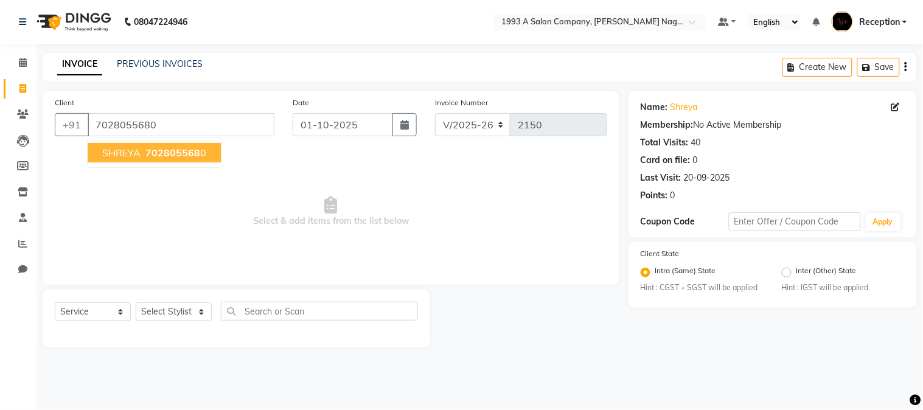
click at [146, 152] on span "702805568" at bounding box center [172, 153] width 55 height 12
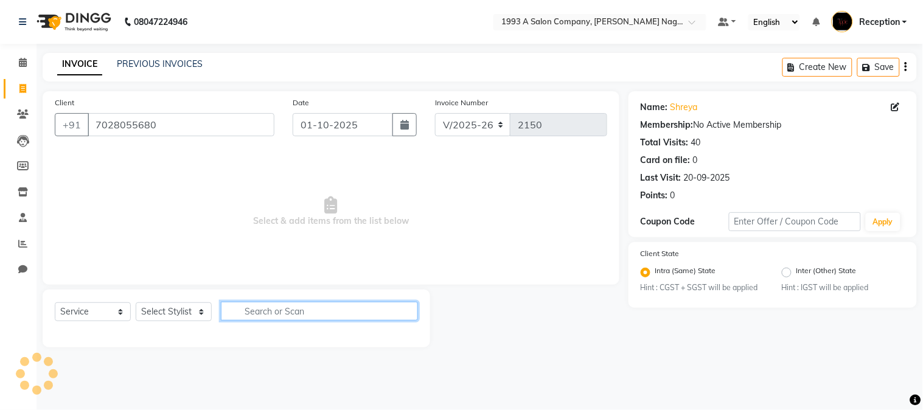
click at [221, 311] on input "text" at bounding box center [319, 311] width 197 height 19
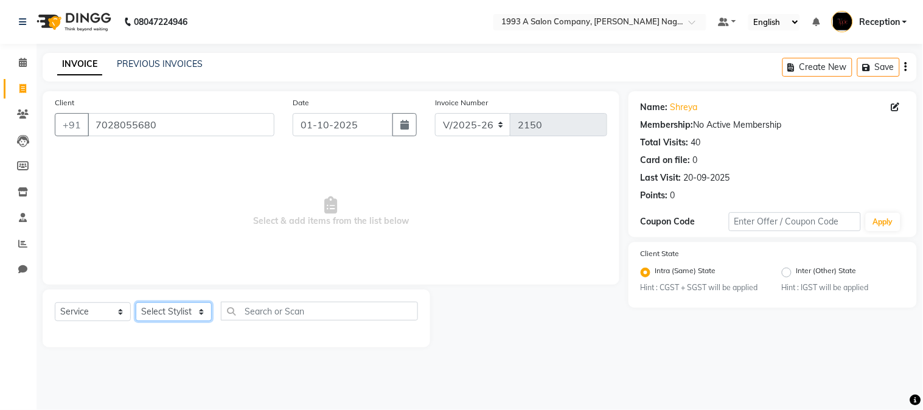
click at [166, 308] on select "Select Stylist Aniket Mane kanchan tripathi NISHITA Reception RUTUJA SAIRAJ BHA…" at bounding box center [174, 311] width 76 height 19
select select "48179"
click at [136, 303] on select "Select Stylist Aniket Mane kanchan tripathi NISHITA Reception RUTUJA SAIRAJ BHA…" at bounding box center [174, 311] width 76 height 19
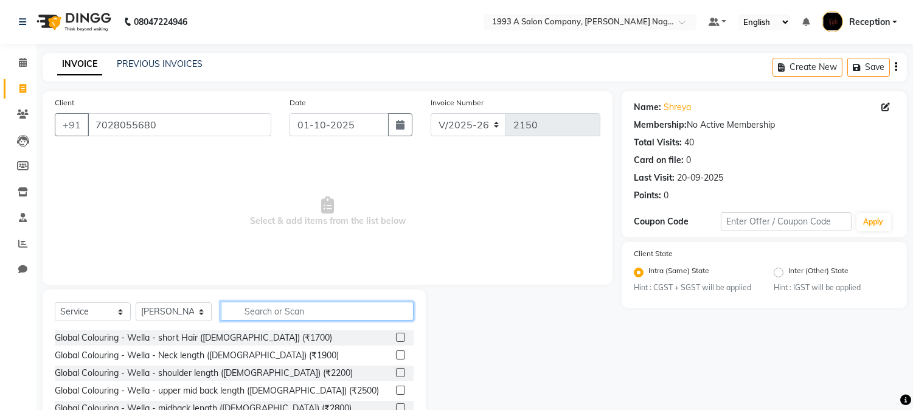
click at [263, 318] on input "text" at bounding box center [317, 311] width 193 height 19
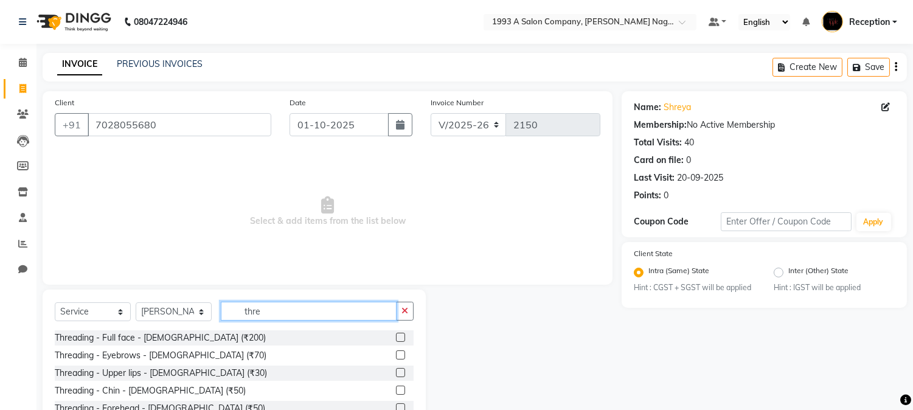
scroll to position [77, 0]
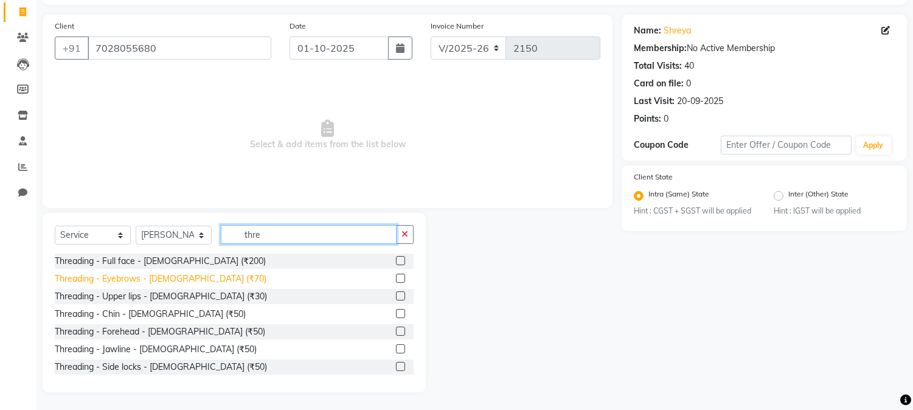
type input "thre"
click at [117, 282] on div "Threading - Eyebrows - Female (₹70)" at bounding box center [161, 278] width 212 height 13
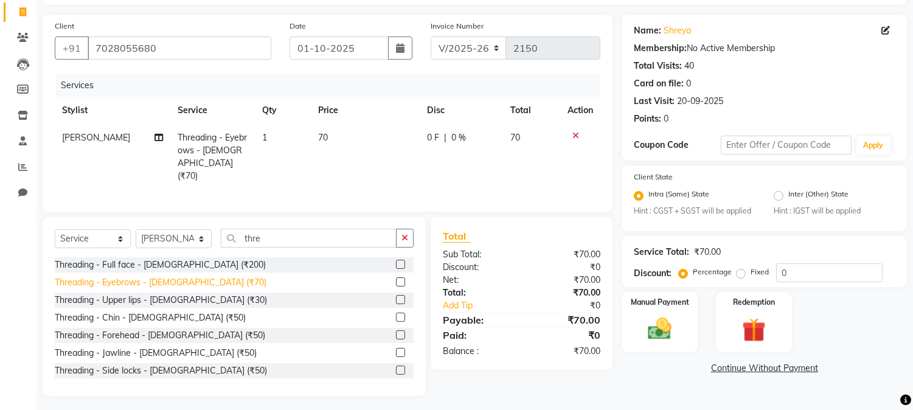
click at [175, 281] on div "Threading - Eyebrows - Female (₹70)" at bounding box center [161, 282] width 212 height 13
checkbox input "false"
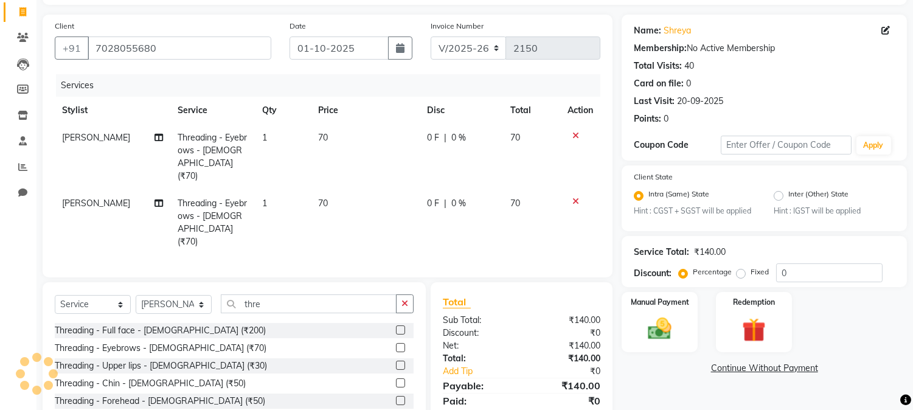
scroll to position [131, 0]
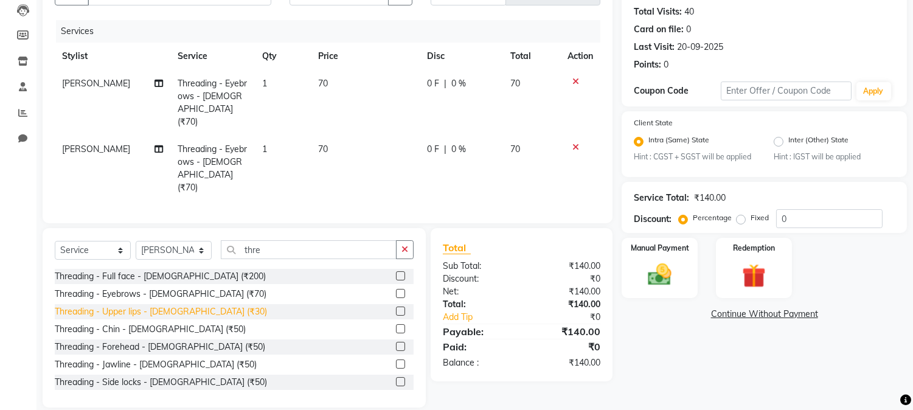
click at [163, 305] on div "Threading - Upper lips - Female (₹30)" at bounding box center [161, 311] width 212 height 13
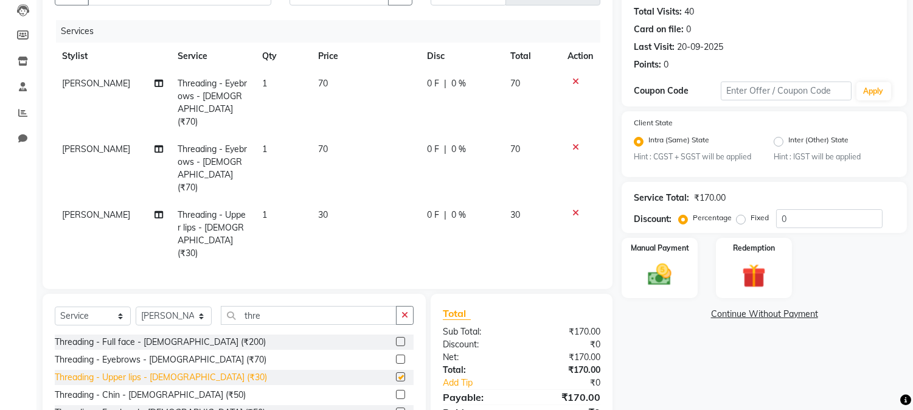
checkbox input "false"
click at [145, 389] on div "Threading - Chin - Female (₹50)" at bounding box center [150, 395] width 191 height 13
checkbox input "false"
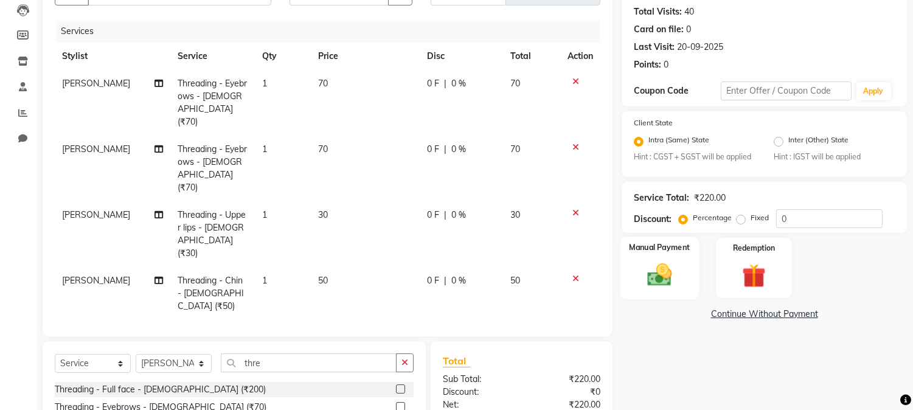
click at [654, 272] on img at bounding box center [660, 275] width 40 height 29
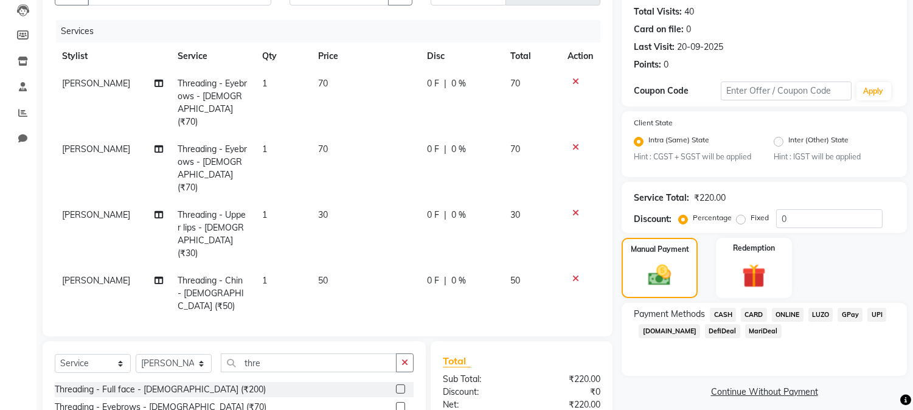
click at [788, 311] on span "ONLINE" at bounding box center [788, 315] width 32 height 14
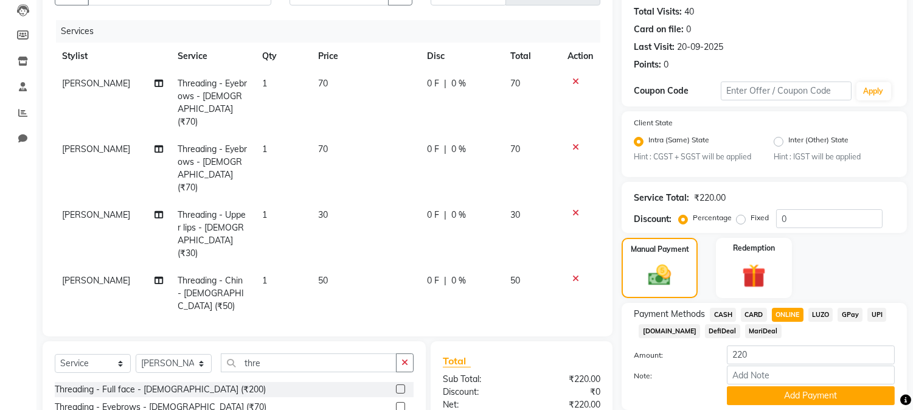
scroll to position [224, 0]
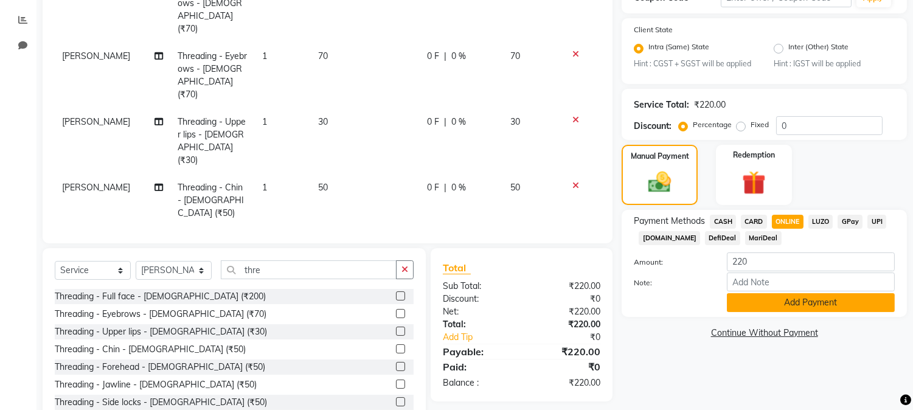
click at [792, 301] on button "Add Payment" at bounding box center [811, 302] width 168 height 19
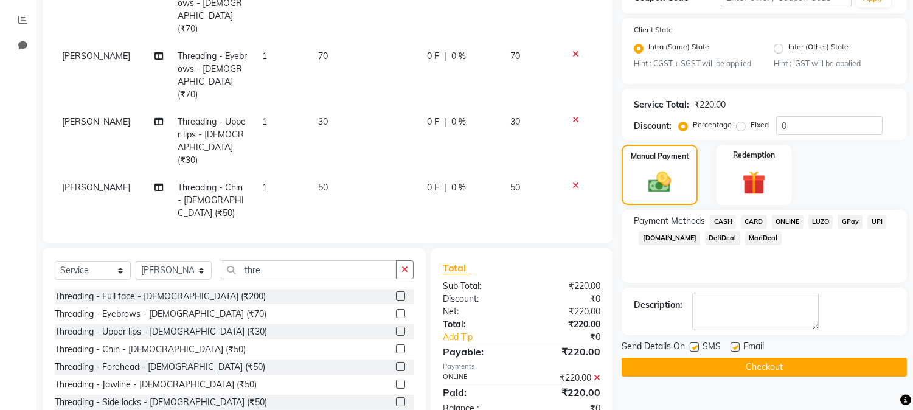
click at [752, 358] on button "Checkout" at bounding box center [764, 367] width 285 height 19
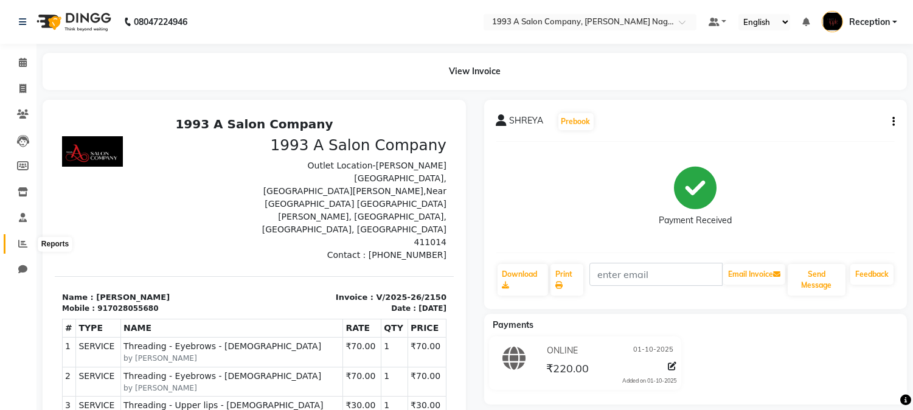
click at [20, 246] on icon at bounding box center [22, 243] width 9 height 9
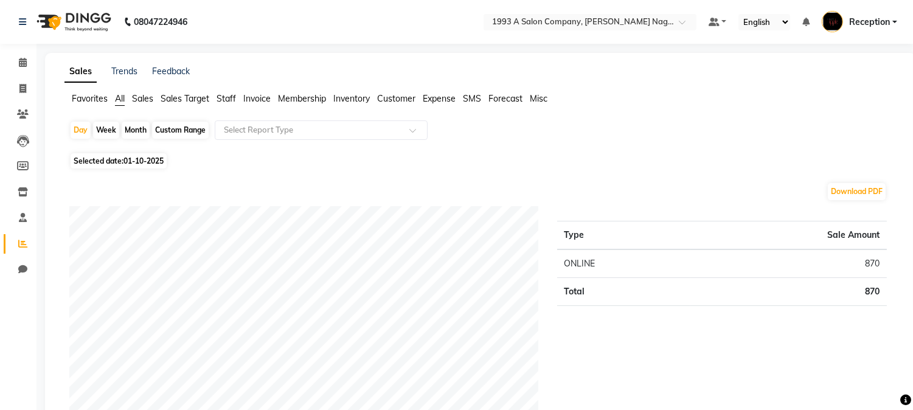
click at [131, 126] on div "Month" at bounding box center [136, 130] width 28 height 17
select select "10"
select select "2025"
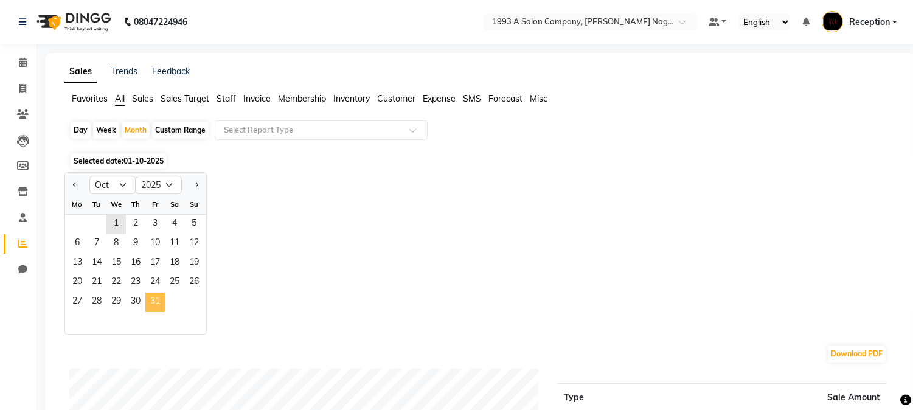
click at [155, 302] on span "31" at bounding box center [154, 302] width 19 height 19
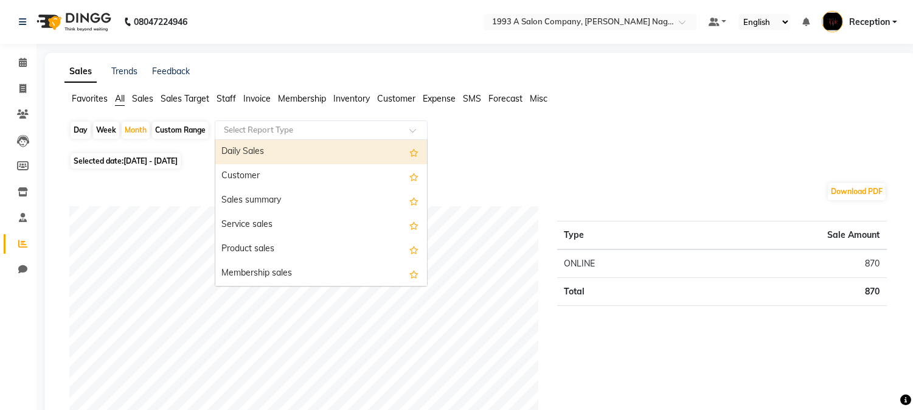
click at [335, 130] on input "text" at bounding box center [308, 130] width 175 height 12
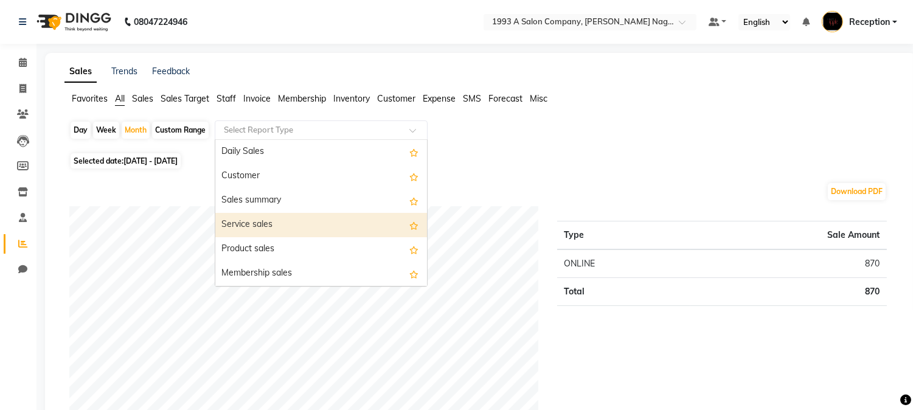
click at [248, 228] on div "Service sales" at bounding box center [321, 225] width 212 height 24
select select "full_report"
select select "csv"
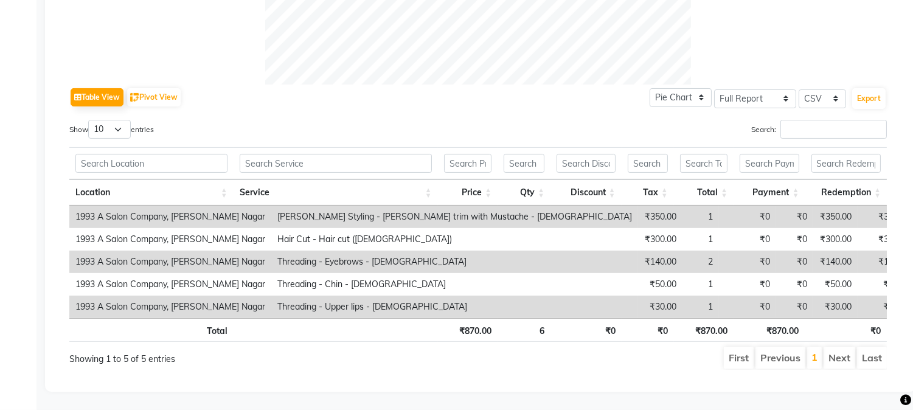
scroll to position [75, 0]
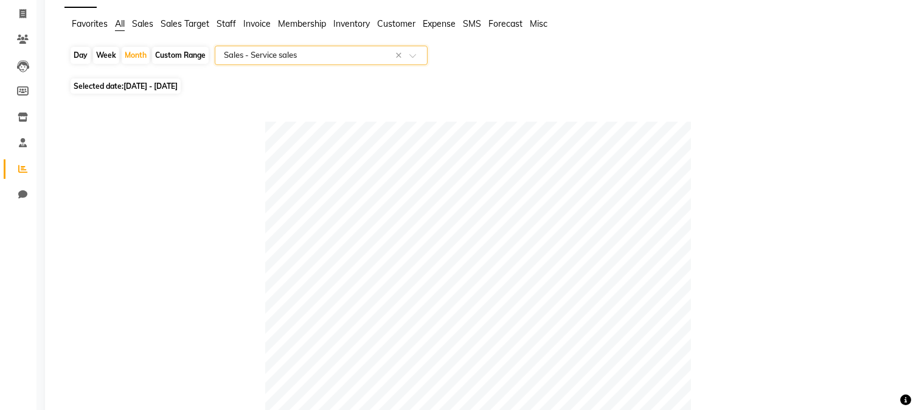
click at [411, 53] on span at bounding box center [416, 59] width 15 height 12
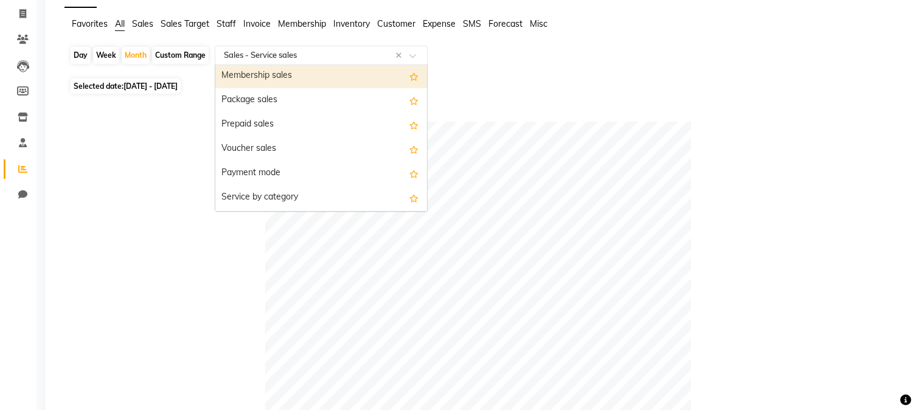
scroll to position [135, 0]
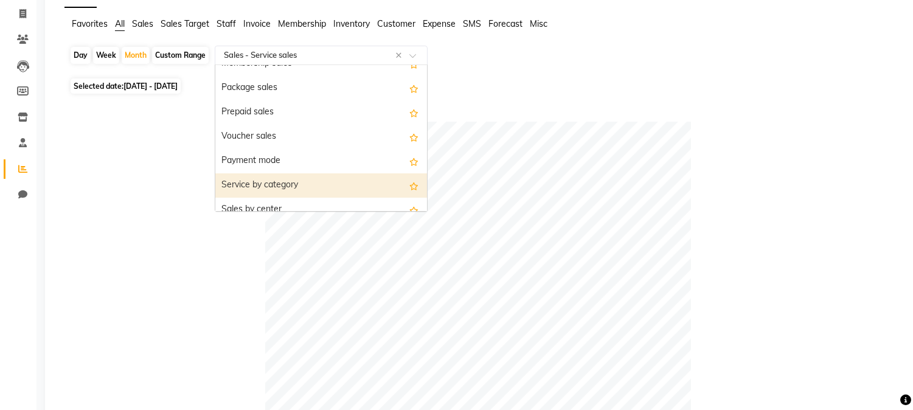
click at [277, 185] on div "Service by category" at bounding box center [321, 185] width 212 height 24
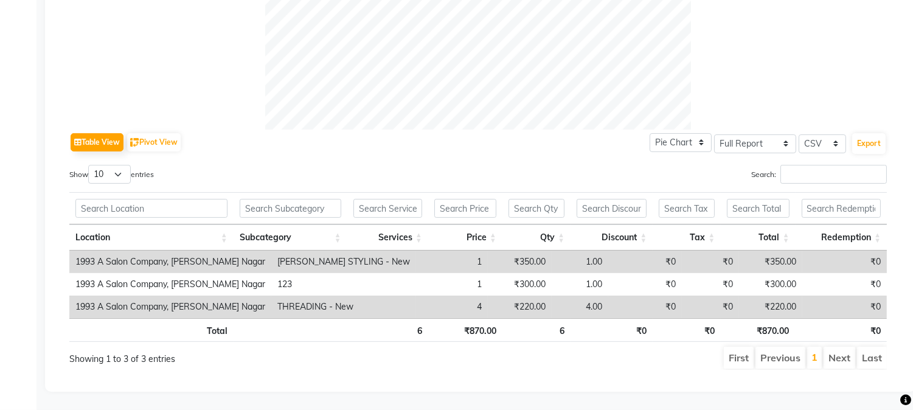
scroll to position [0, 0]
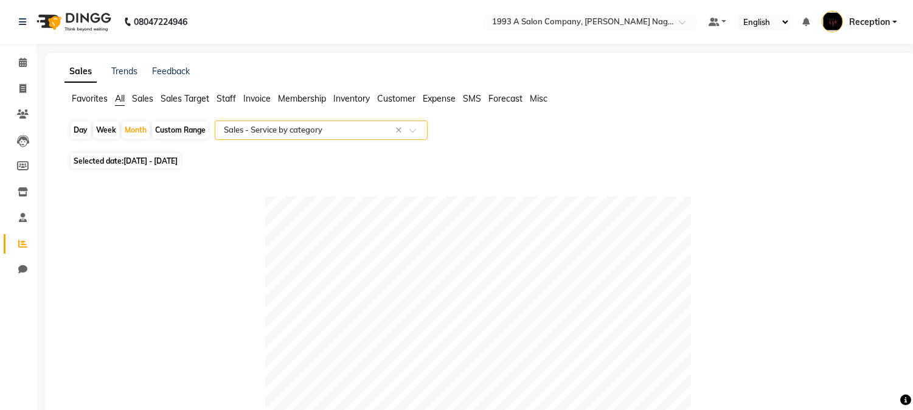
click at [410, 133] on span at bounding box center [416, 134] width 15 height 12
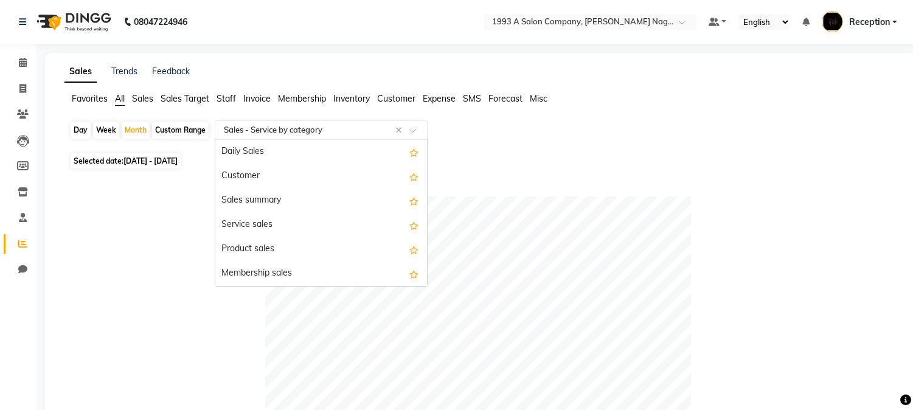
scroll to position [243, 0]
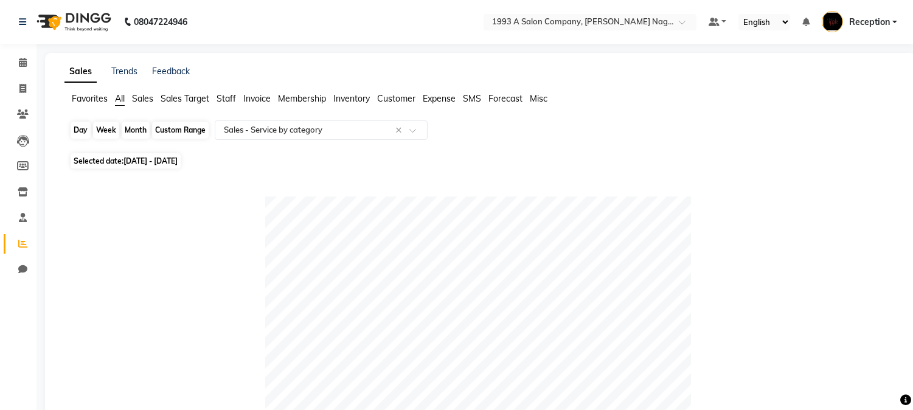
click at [134, 135] on div "Month" at bounding box center [136, 130] width 28 height 17
select select "10"
select select "2025"
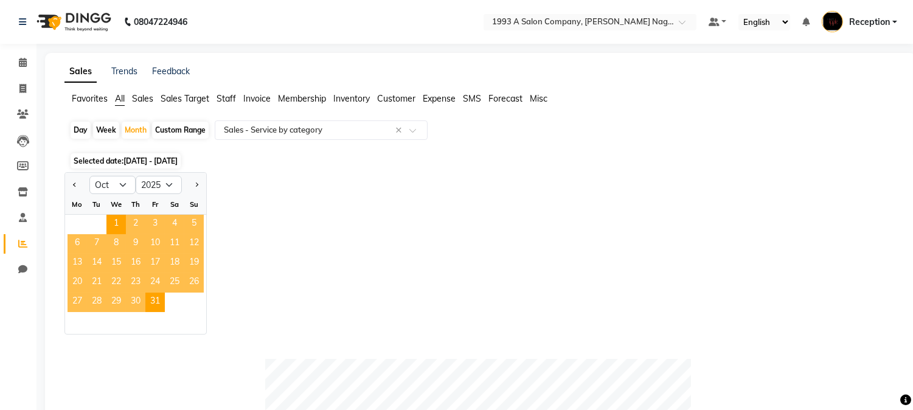
click at [118, 161] on span "Selected date: 01-10-2025 - 31-10-2025" at bounding box center [126, 160] width 110 height 15
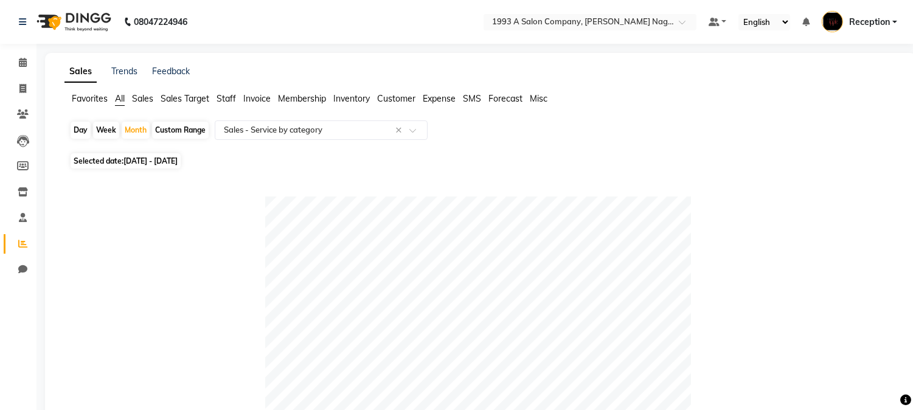
click at [147, 166] on span "Selected date: 01-10-2025 - 31-10-2025" at bounding box center [126, 160] width 110 height 15
select select "10"
select select "2025"
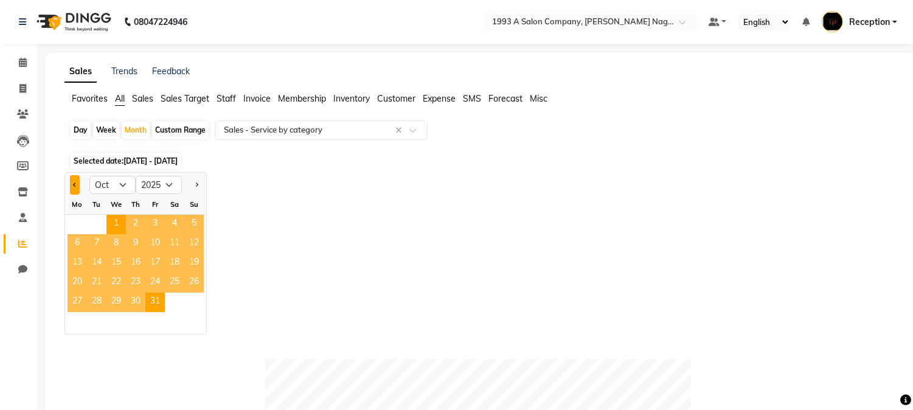
click at [71, 187] on button "Previous month" at bounding box center [75, 184] width 10 height 19
select select "9"
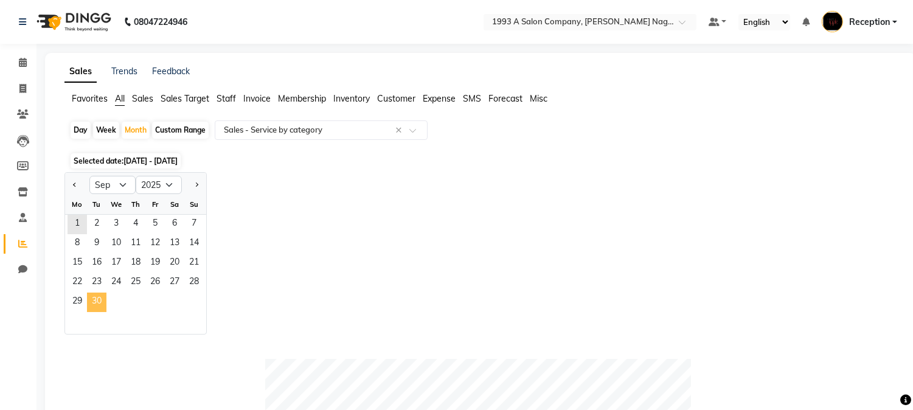
click at [94, 301] on span "30" at bounding box center [96, 302] width 19 height 19
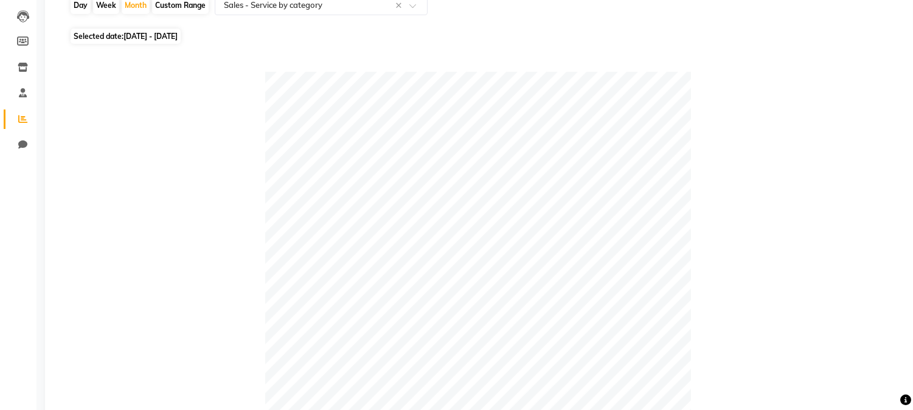
scroll to position [119, 0]
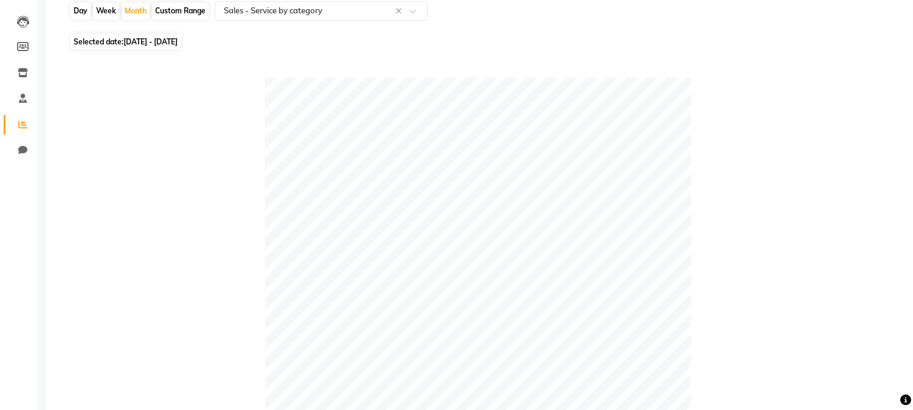
click at [183, 9] on div "Custom Range" at bounding box center [180, 10] width 57 height 17
select select "9"
select select "2025"
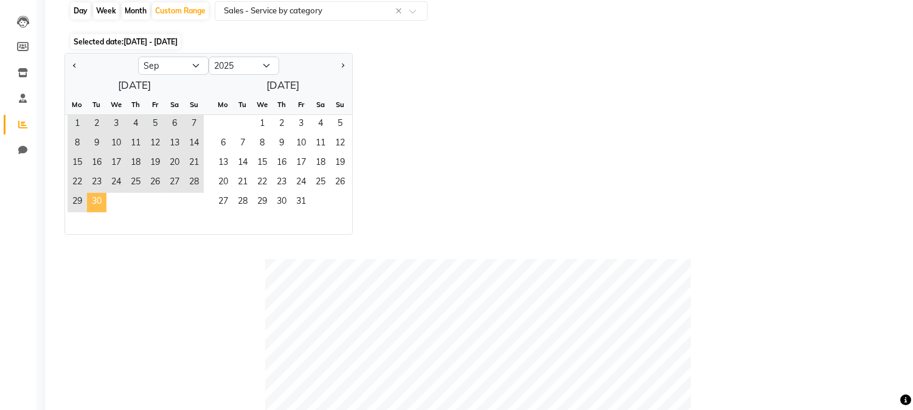
click at [101, 198] on span "30" at bounding box center [96, 202] width 19 height 19
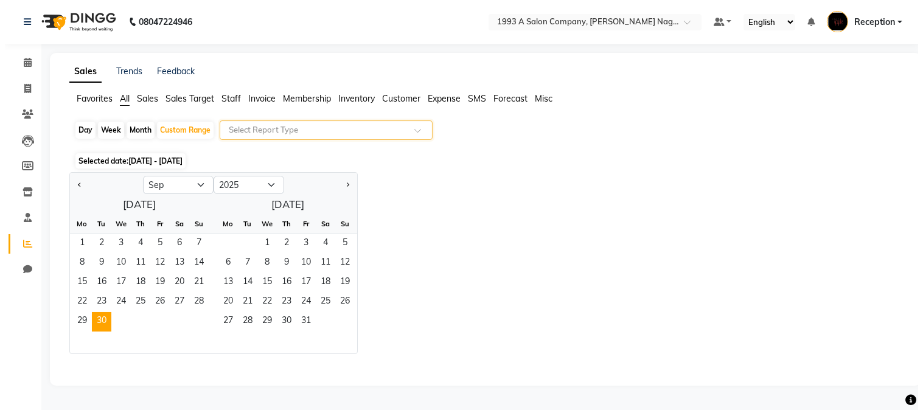
scroll to position [0, 0]
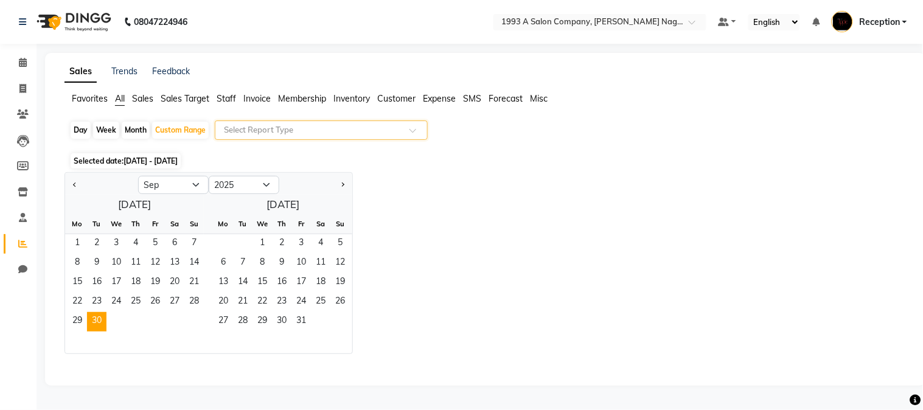
click at [411, 129] on span at bounding box center [416, 134] width 15 height 12
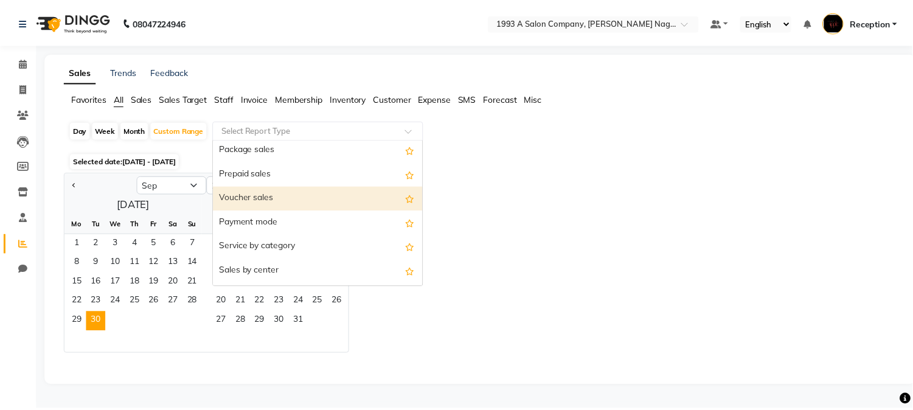
scroll to position [175, 0]
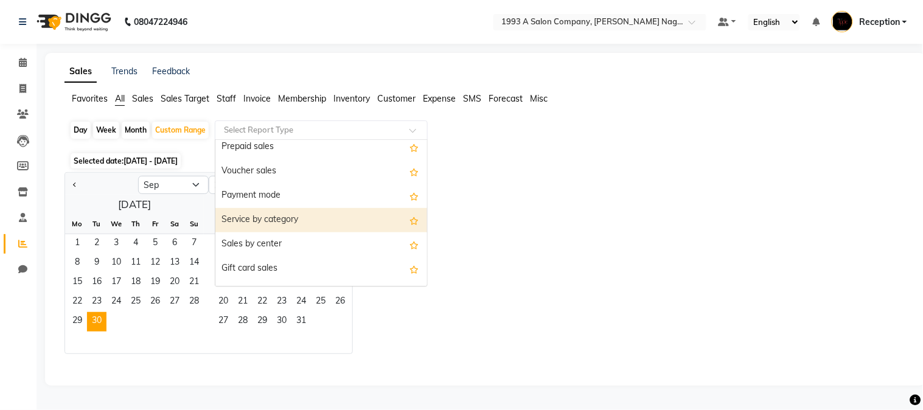
click at [257, 219] on div "Service by category" at bounding box center [321, 220] width 212 height 24
select select "full_report"
select select "csv"
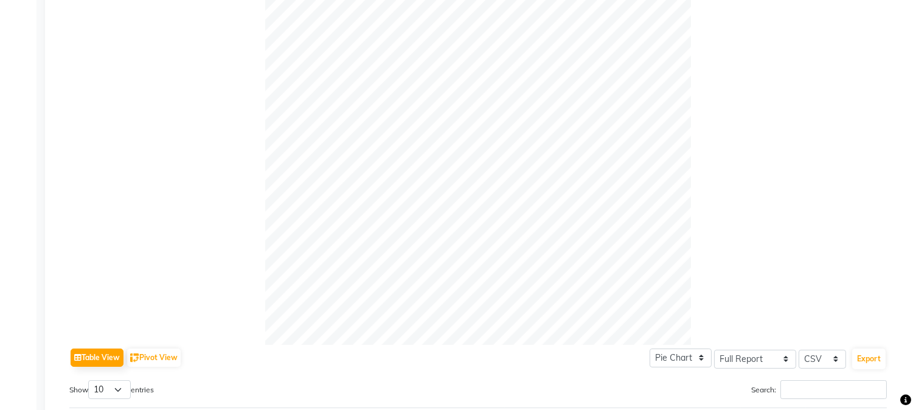
scroll to position [0, 0]
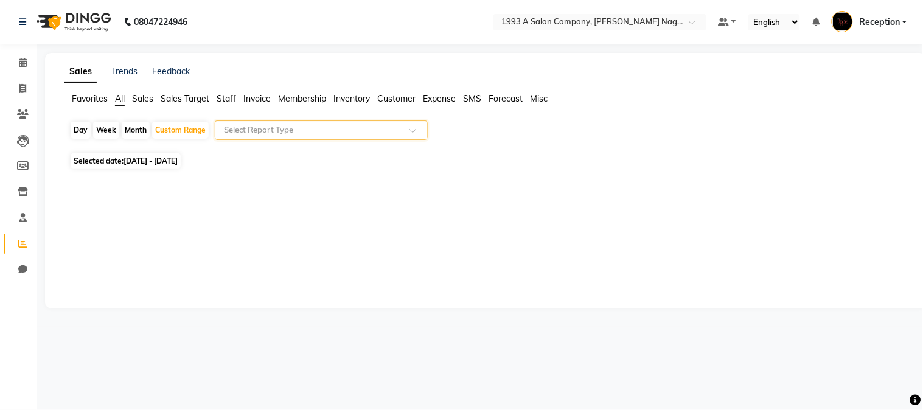
click at [418, 128] on span at bounding box center [416, 134] width 15 height 12
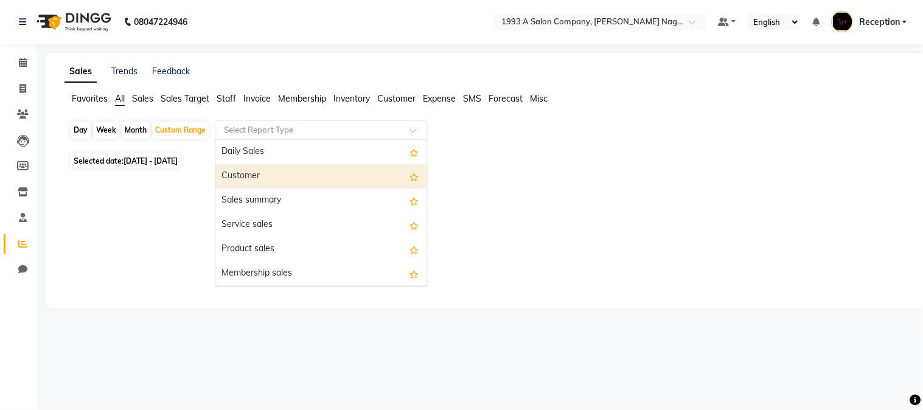
click at [239, 177] on div "Customer" at bounding box center [321, 176] width 212 height 24
select select "full_report"
select select "csv"
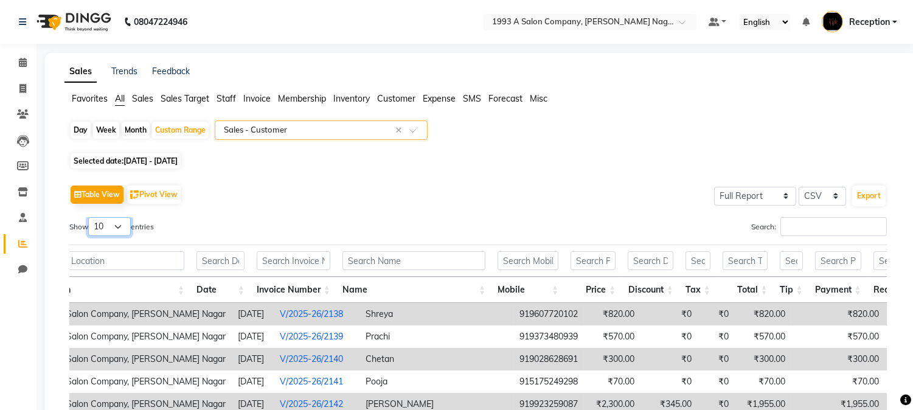
click at [119, 223] on select "10 25 50 100" at bounding box center [109, 226] width 43 height 19
click at [375, 164] on div "Selected date: 01-09-2025 - 30-09-2025" at bounding box center [482, 160] width 827 height 13
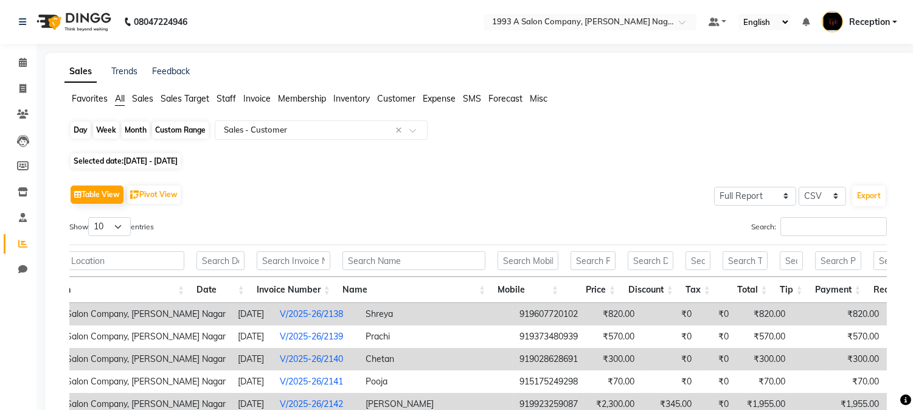
click at [192, 130] on div "Custom Range" at bounding box center [180, 130] width 57 height 17
select select "9"
select select "2025"
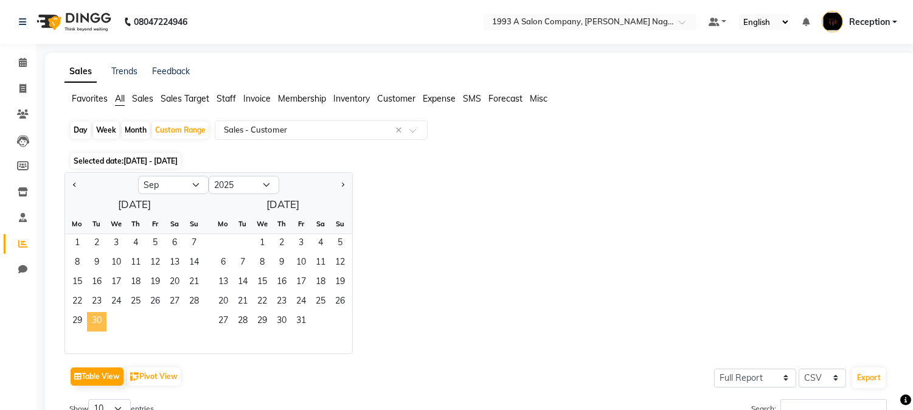
click at [95, 321] on span "30" at bounding box center [96, 321] width 19 height 19
drag, startPoint x: 81, startPoint y: 240, endPoint x: 131, endPoint y: 313, distance: 89.2
click at [132, 313] on ngb-datepicker-month "Mo Tu We Th Fr Sa Su 1 2 3 4 5 6 7 8 9 10 11 12 13 14 15 16 17 18 19 20 21 22 2…" at bounding box center [134, 283] width 139 height 139
click at [124, 101] on span "All" at bounding box center [120, 98] width 10 height 11
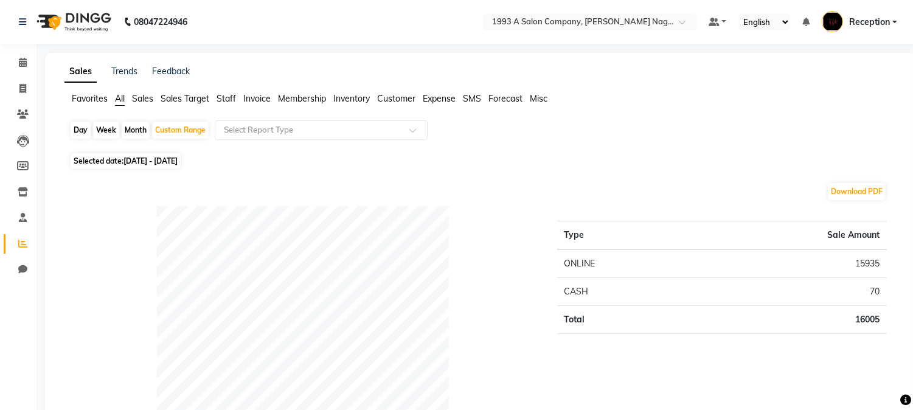
click at [147, 102] on span "Sales" at bounding box center [142, 98] width 21 height 11
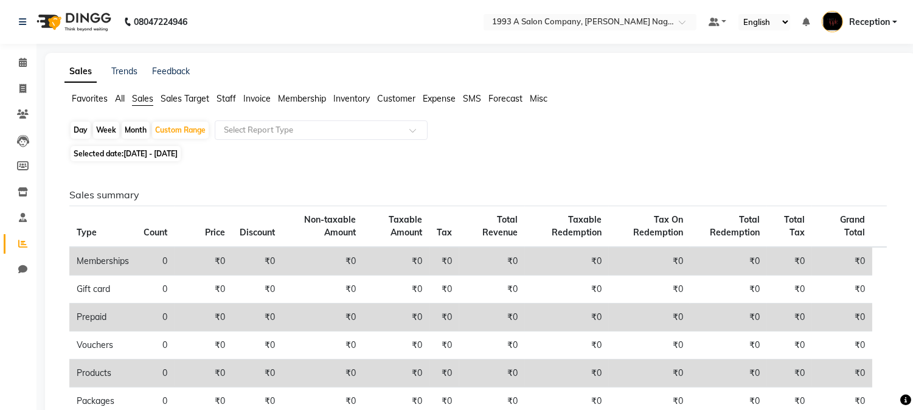
click at [178, 153] on span "01-09-2025 - 30-09-2025" at bounding box center [150, 153] width 54 height 9
select select "9"
select select "2025"
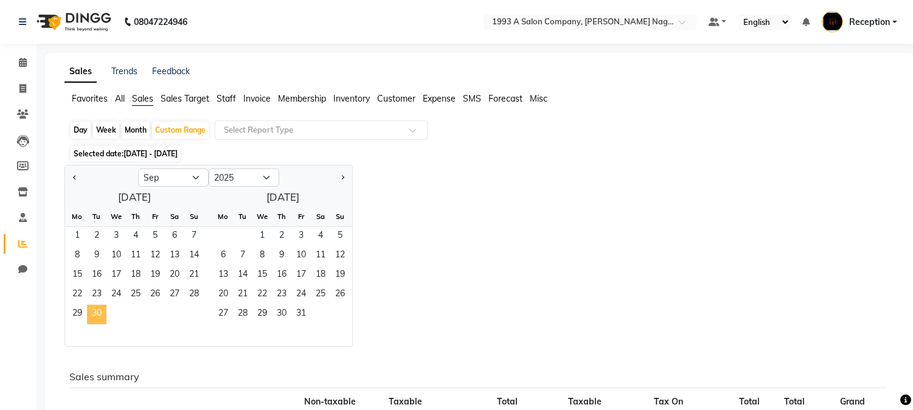
click at [94, 319] on span "30" at bounding box center [96, 314] width 19 height 19
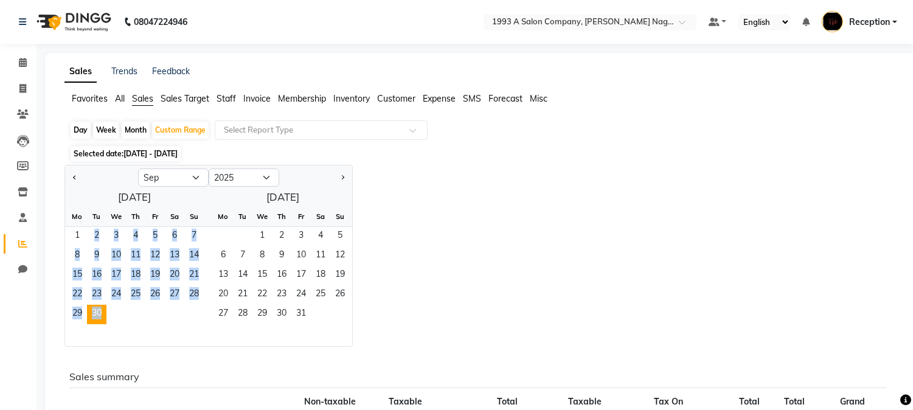
drag, startPoint x: 71, startPoint y: 240, endPoint x: 108, endPoint y: 323, distance: 91.0
click at [110, 323] on ngb-datepicker-month "Mo Tu We Th Fr Sa Su 1 2 3 4 5 6 7 8 9 10 11 12 13 14 15 16 17 18 19 20 21 22 2…" at bounding box center [134, 276] width 139 height 139
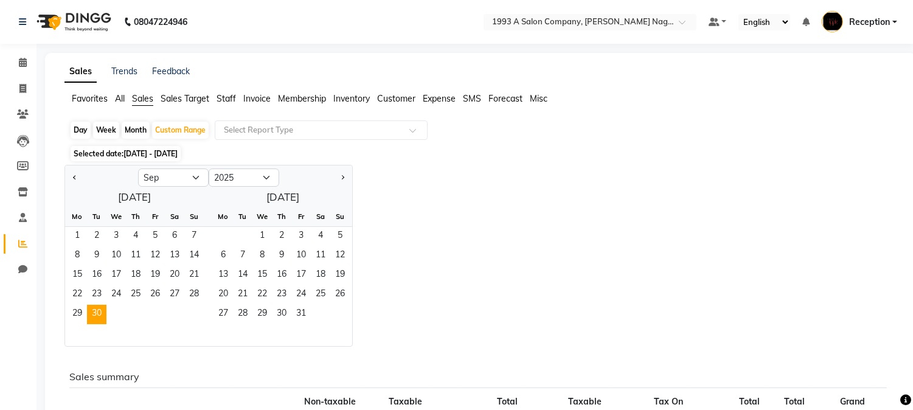
click at [185, 98] on span "Sales Target" at bounding box center [185, 98] width 49 height 11
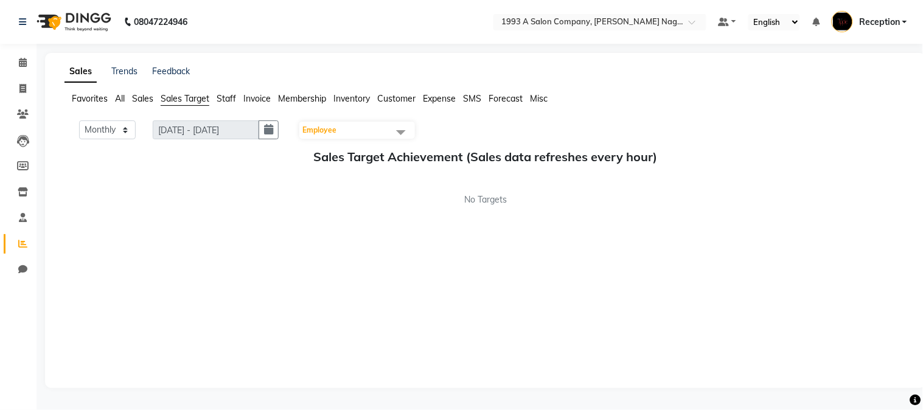
click at [135, 104] on li "Sales" at bounding box center [142, 98] width 21 height 13
select select "9"
select select "2025"
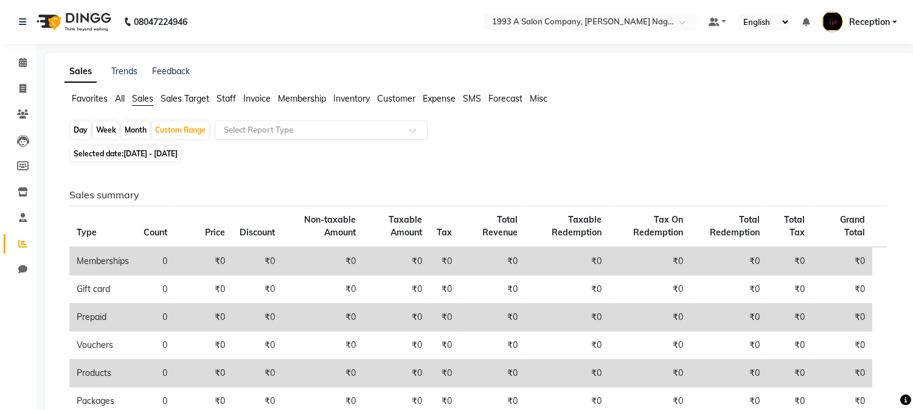
click at [181, 99] on span "Sales Target" at bounding box center [185, 98] width 49 height 11
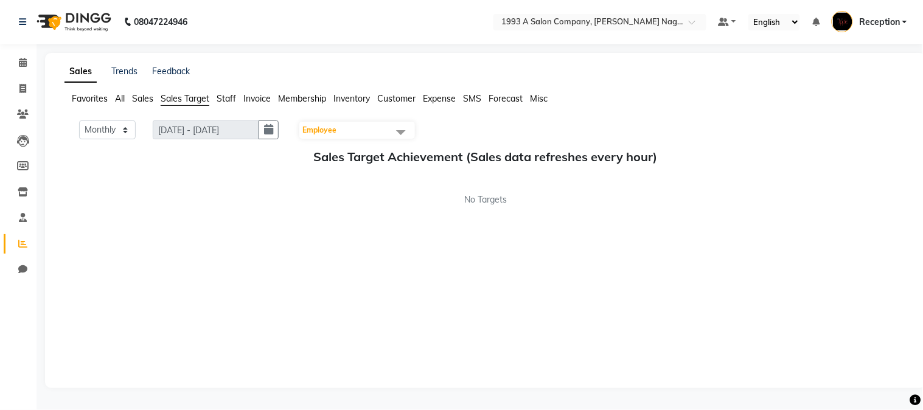
click at [222, 100] on span "Staff" at bounding box center [226, 98] width 19 height 11
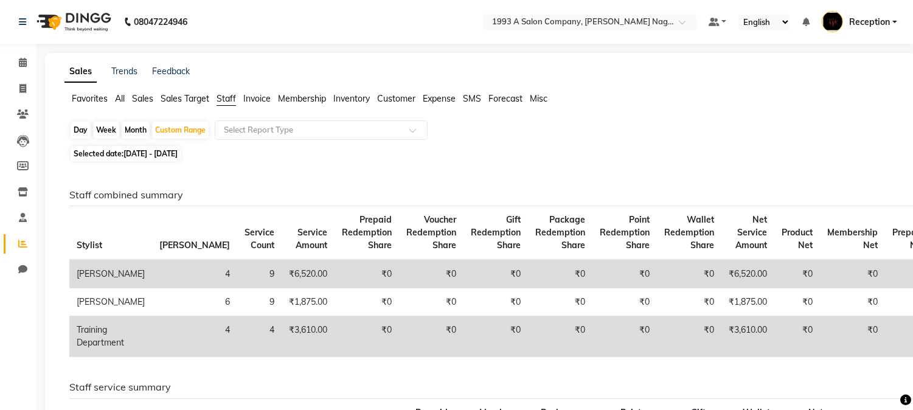
click at [397, 99] on span "Customer" at bounding box center [396, 98] width 38 height 11
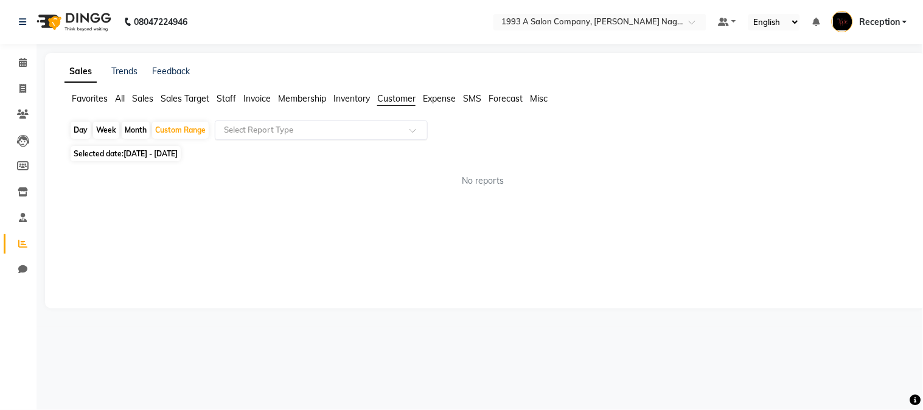
click at [411, 130] on span at bounding box center [416, 134] width 15 height 12
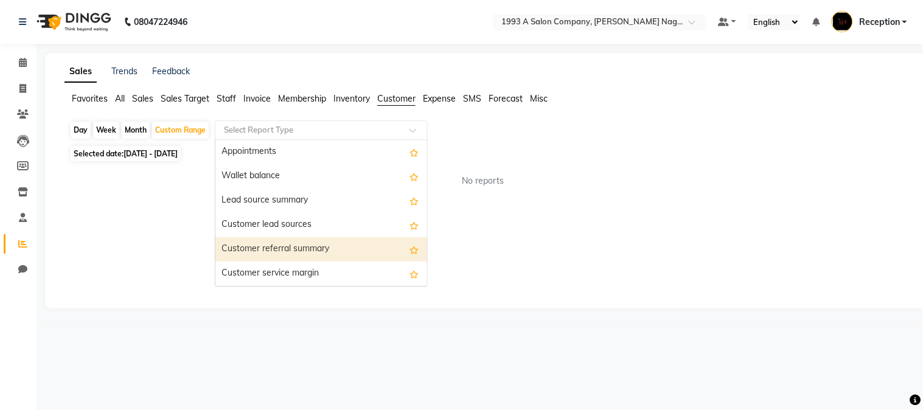
click at [274, 249] on div "Customer referral summary" at bounding box center [321, 249] width 212 height 24
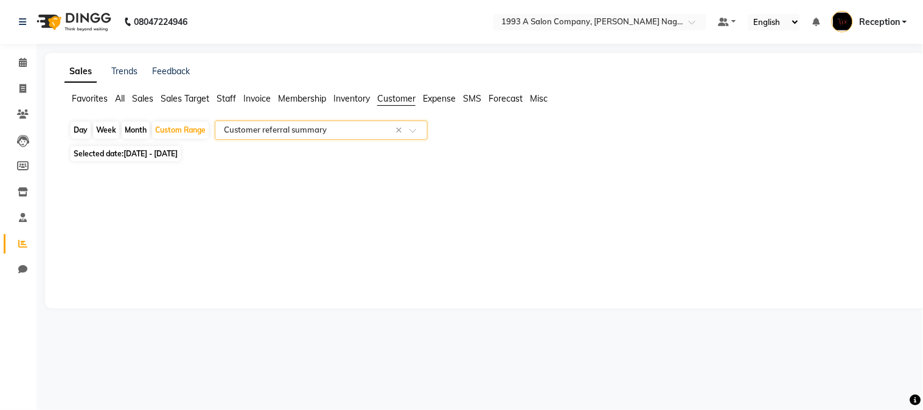
click at [411, 130] on span at bounding box center [416, 134] width 15 height 12
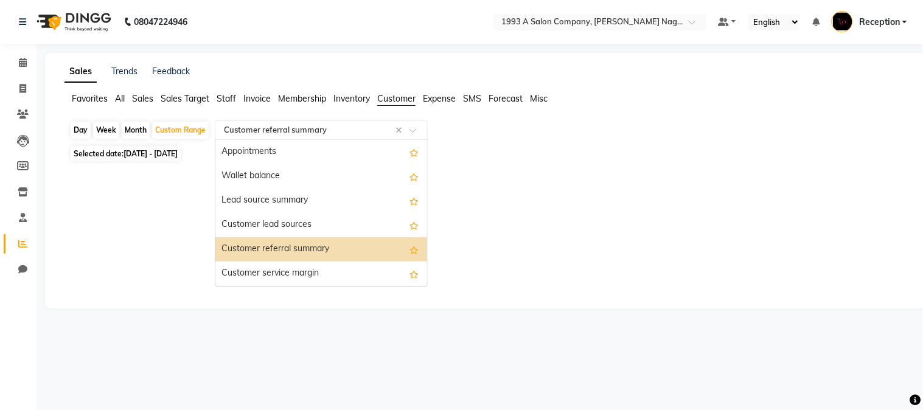
click at [264, 249] on div "Customer referral summary" at bounding box center [321, 249] width 212 height 24
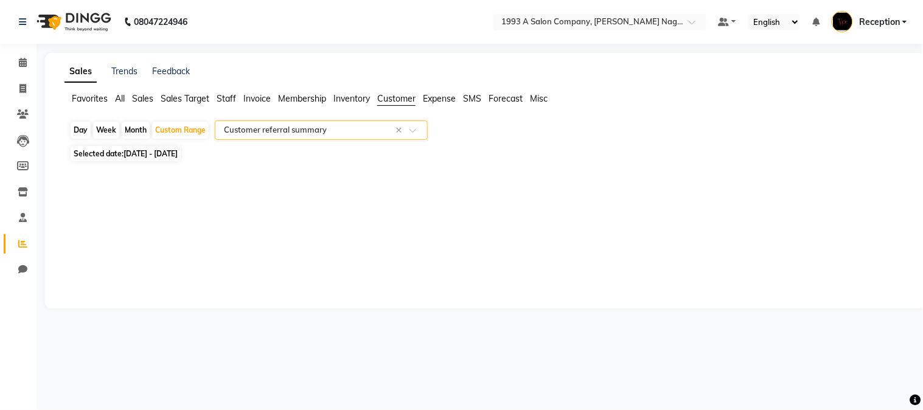
click at [272, 128] on input "text" at bounding box center [308, 130] width 175 height 12
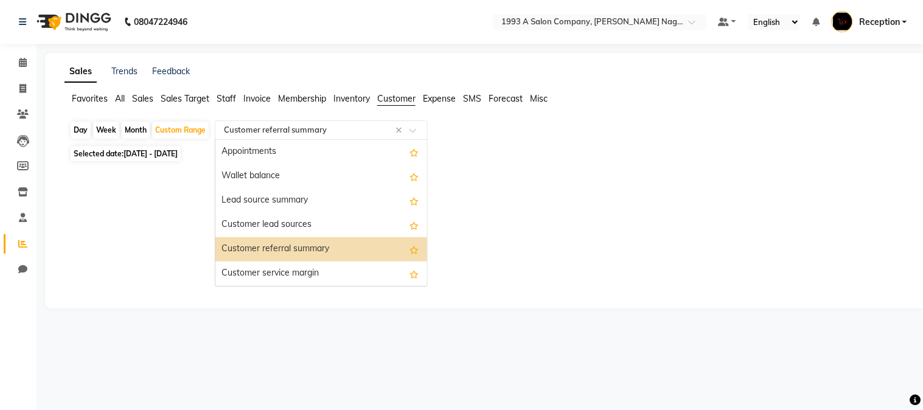
click at [288, 250] on div "Customer referral summary" at bounding box center [321, 249] width 212 height 24
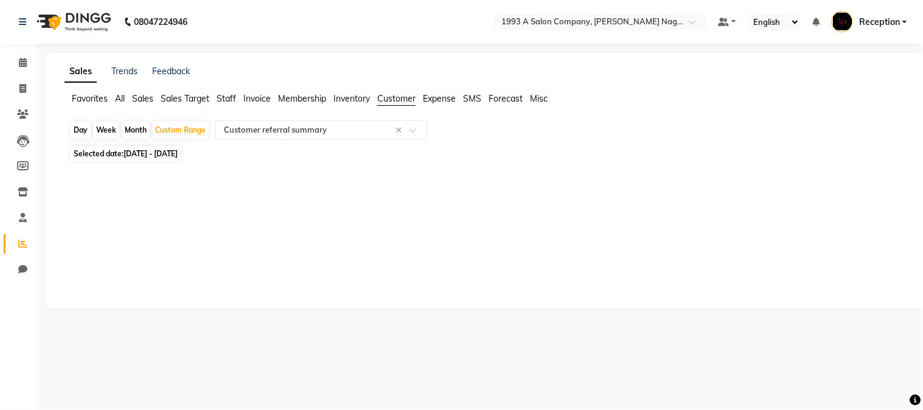
click at [137, 129] on div "Month" at bounding box center [136, 130] width 28 height 17
select select "9"
select select "2025"
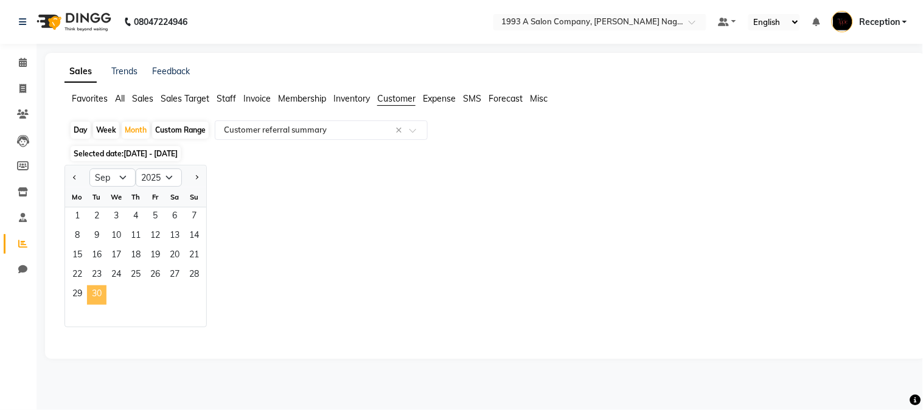
click at [98, 299] on span "30" at bounding box center [96, 294] width 19 height 19
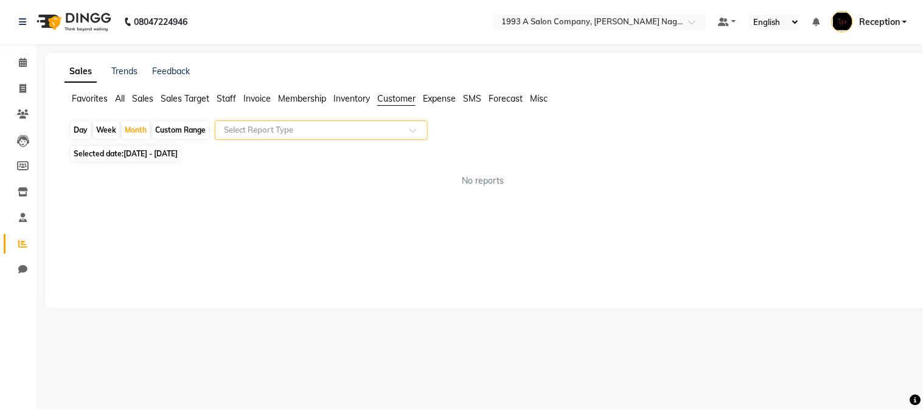
click at [433, 95] on span "Expense" at bounding box center [439, 98] width 33 height 11
click at [396, 106] on div "Favorites All Sales Sales Target Staff Invoice Membership Inventory Customer Ex…" at bounding box center [485, 103] width 860 height 23
click at [396, 104] on li "Customer" at bounding box center [396, 98] width 38 height 13
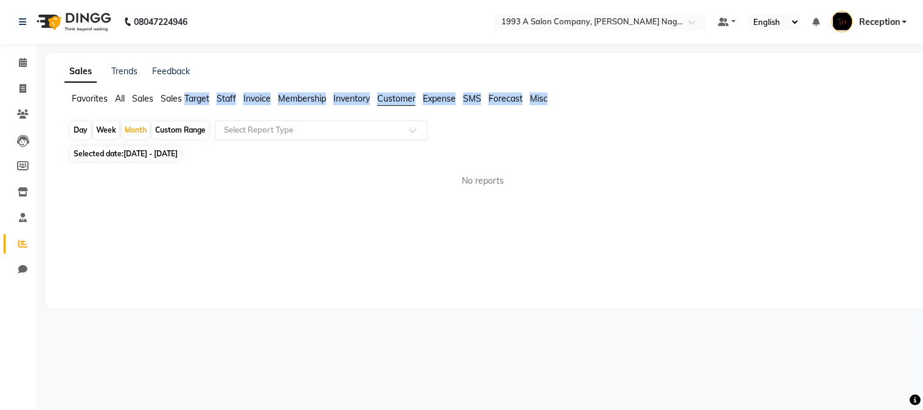
click at [396, 104] on li "Customer" at bounding box center [396, 98] width 38 height 13
click at [332, 103] on ul "Favorites All Sales Sales Target Staff Invoice Membership Inventory Customer Ex…" at bounding box center [485, 98] width 842 height 13
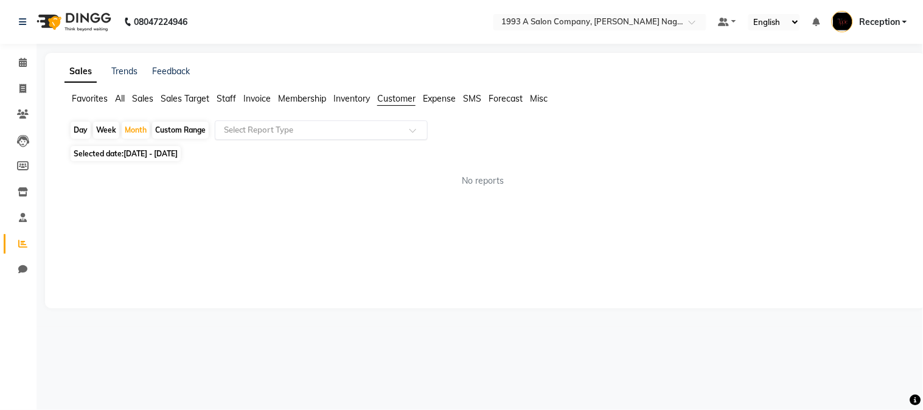
click at [308, 219] on div "Sales Trends Feedback Favorites All Sales Sales Target Staff Invoice Membership…" at bounding box center [485, 180] width 881 height 255
click at [297, 99] on span "Membership" at bounding box center [302, 98] width 48 height 11
click at [359, 252] on div "Sales Trends Feedback Favorites All Sales Sales Target Staff Invoice Membership…" at bounding box center [485, 180] width 881 height 255
click at [197, 100] on span "Sales Target" at bounding box center [185, 98] width 49 height 11
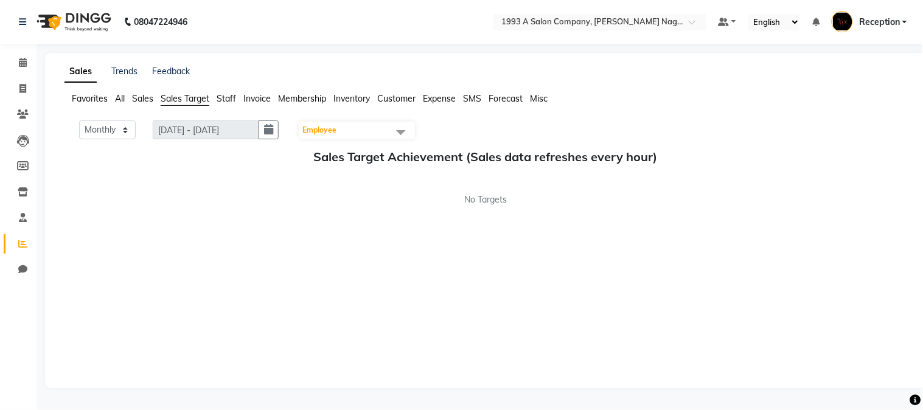
click at [131, 98] on ul "Favorites All Sales Sales Target Staff Invoice Membership Inventory Customer Ex…" at bounding box center [485, 98] width 842 height 13
click at [148, 102] on span "Sales" at bounding box center [142, 98] width 21 height 11
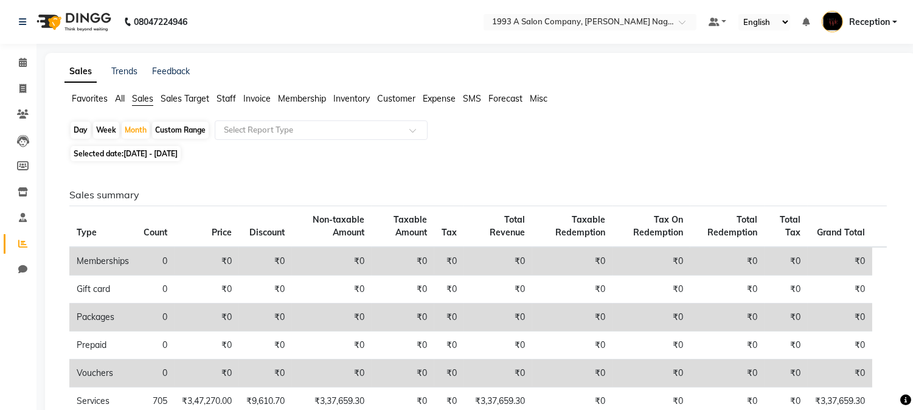
click at [100, 123] on div "Week" at bounding box center [106, 130] width 26 height 17
select select "9"
select select "2025"
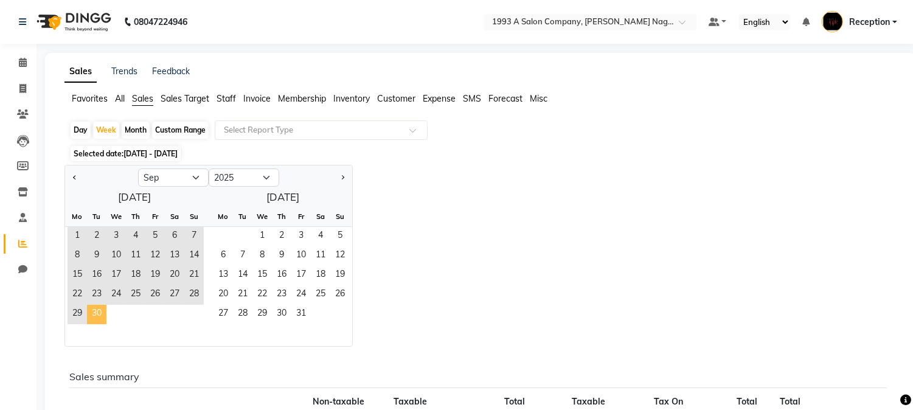
click at [94, 318] on span "30" at bounding box center [96, 314] width 19 height 19
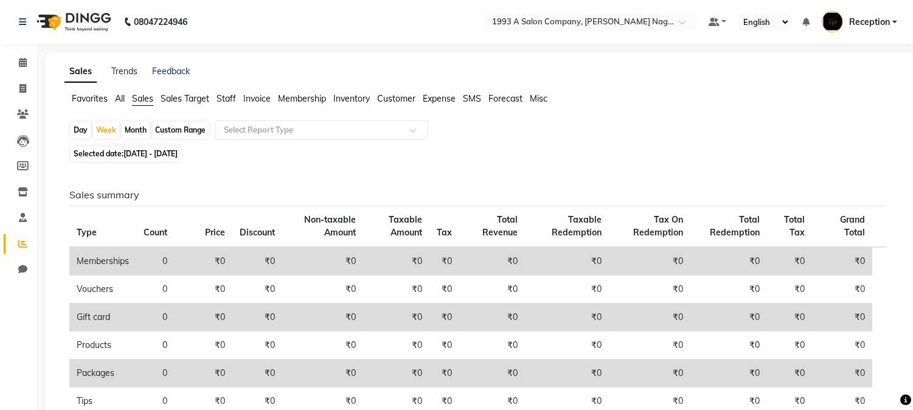
click at [135, 130] on div "Month" at bounding box center [136, 130] width 28 height 17
select select "9"
select select "2025"
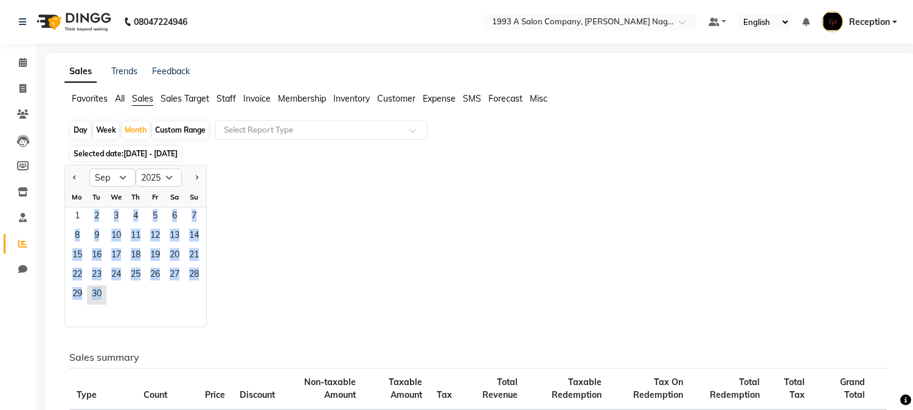
drag, startPoint x: 75, startPoint y: 217, endPoint x: 106, endPoint y: 289, distance: 79.0
click at [106, 289] on ngb-datepicker-month "Mo Tu We Th Fr Sa Su 1 2 3 4 5 6 7 8 9 10 11 12 13 14 15 16 17 18 19 20 21 22 2…" at bounding box center [135, 256] width 141 height 139
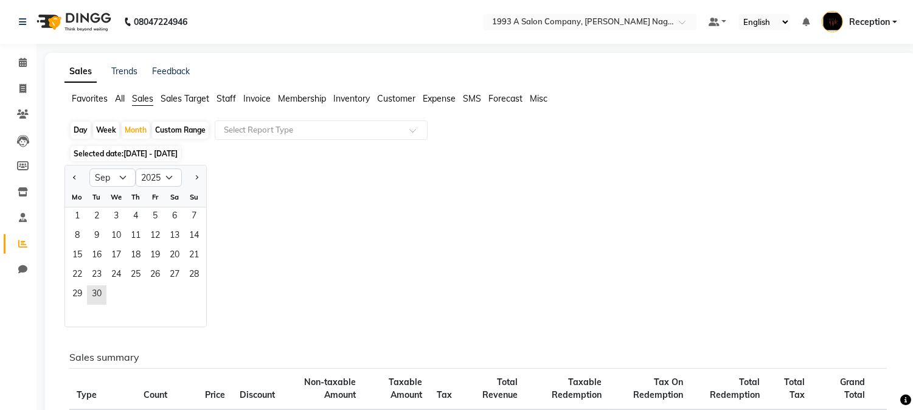
click at [345, 265] on div "Jan Feb Mar Apr May Jun Jul Aug Sep Oct Nov Dec 2015 2016 2017 2018 2019 2020 2…" at bounding box center [480, 246] width 832 height 162
click at [92, 300] on span "30" at bounding box center [96, 294] width 19 height 19
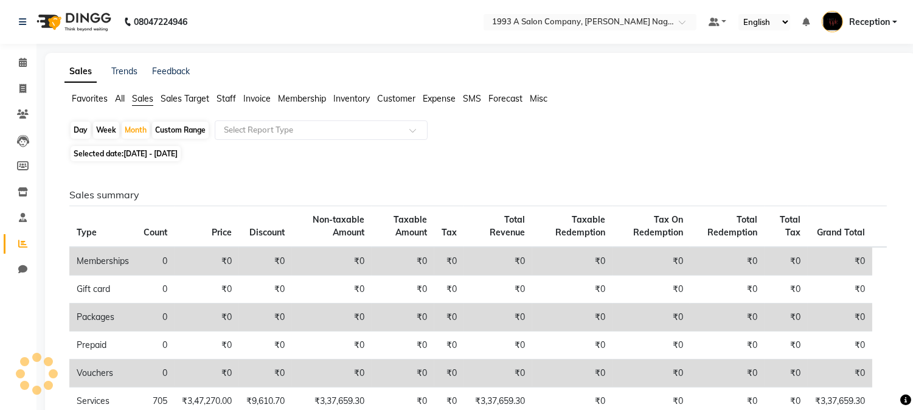
click at [204, 106] on div "Favorites All Sales Sales Target Staff Invoice Membership Inventory Customer Ex…" at bounding box center [480, 103] width 850 height 23
click at [193, 90] on div "Sales Trends Feedback Favorites All Sales Sales Target Staff Invoice Membership…" at bounding box center [480, 390] width 871 height 675
click at [190, 97] on span "Sales Target" at bounding box center [185, 98] width 49 height 11
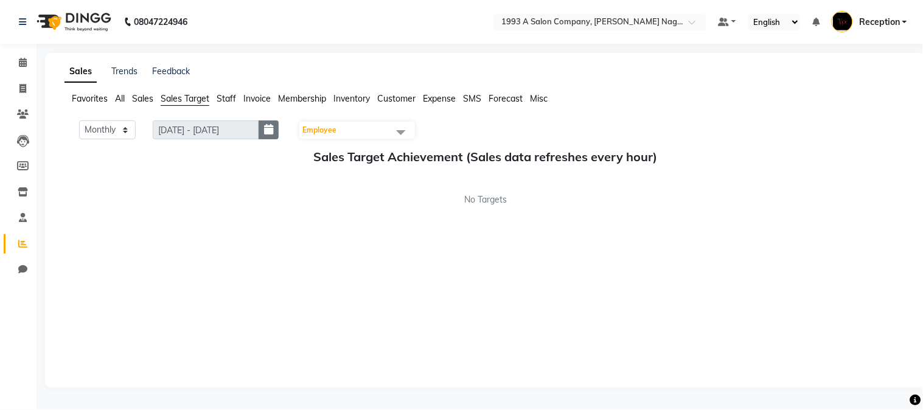
click at [271, 128] on button "button" at bounding box center [268, 129] width 20 height 19
select select "10"
select select "2025"
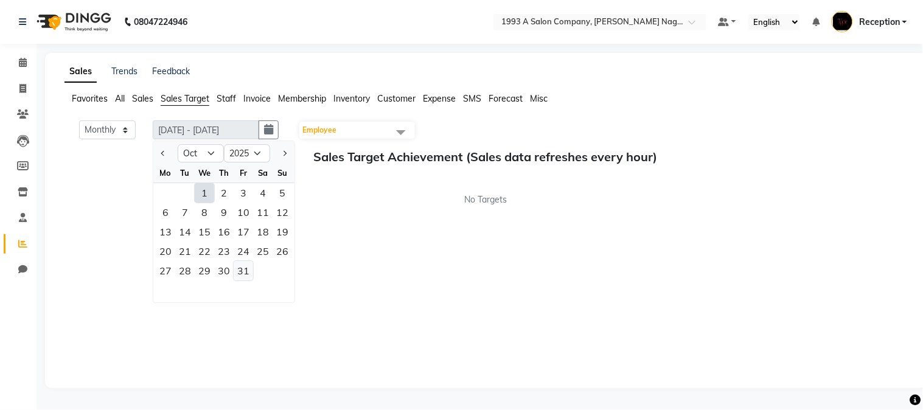
click at [248, 271] on div "31" at bounding box center [243, 270] width 19 height 19
type input "01-10-2025 - 31-10-2025"
click at [116, 129] on select "Monthly Weekly" at bounding box center [107, 129] width 57 height 19
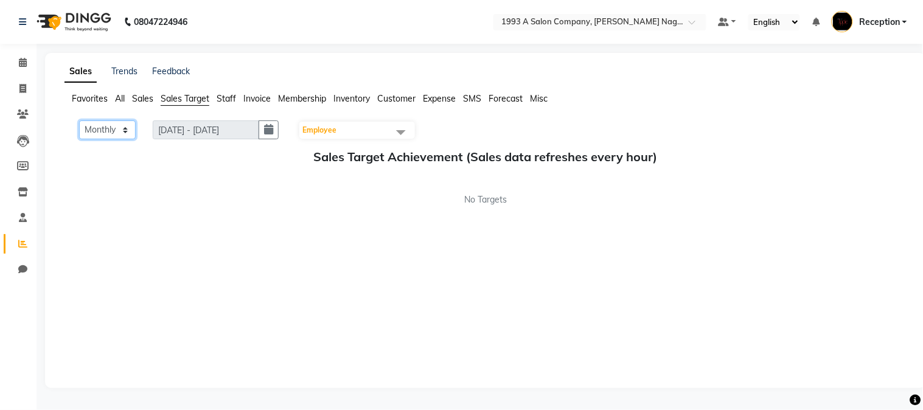
click at [126, 130] on select "Monthly Weekly" at bounding box center [107, 129] width 57 height 19
click at [79, 120] on select "Monthly Weekly" at bounding box center [107, 129] width 57 height 19
click at [184, 101] on span "Sales Target" at bounding box center [185, 98] width 49 height 11
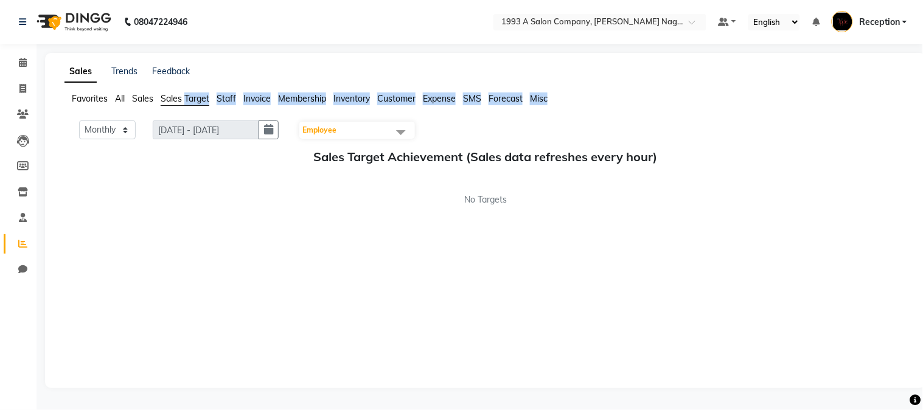
click at [184, 101] on span "Sales Target" at bounding box center [185, 98] width 49 height 11
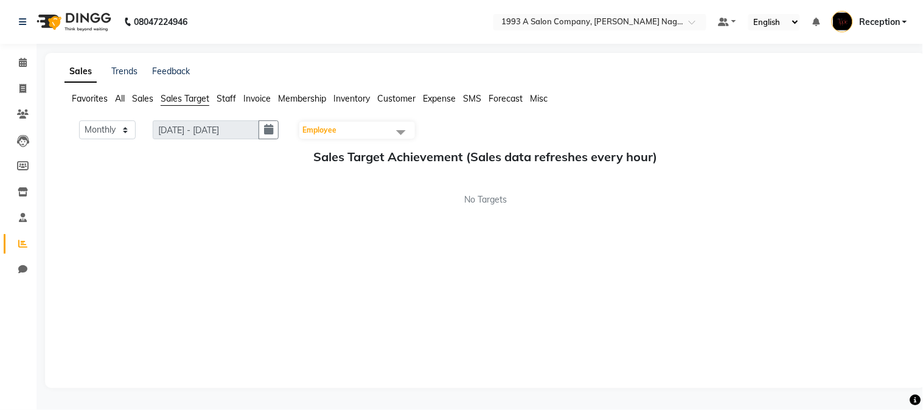
click at [625, 350] on div "Monthly Weekly 01-10-2025 - 31-10-2025 31-10-2025 Employee Select All Aniket Ma…" at bounding box center [485, 247] width 842 height 255
click at [140, 98] on span "Sales" at bounding box center [142, 98] width 21 height 11
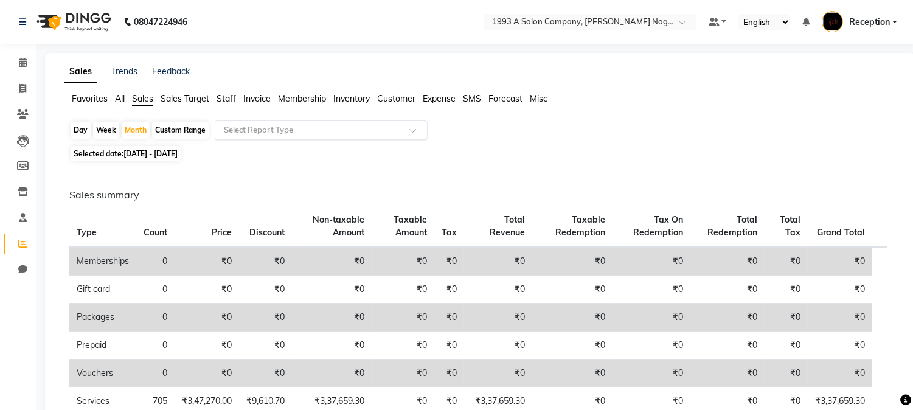
click at [414, 128] on span at bounding box center [416, 134] width 15 height 12
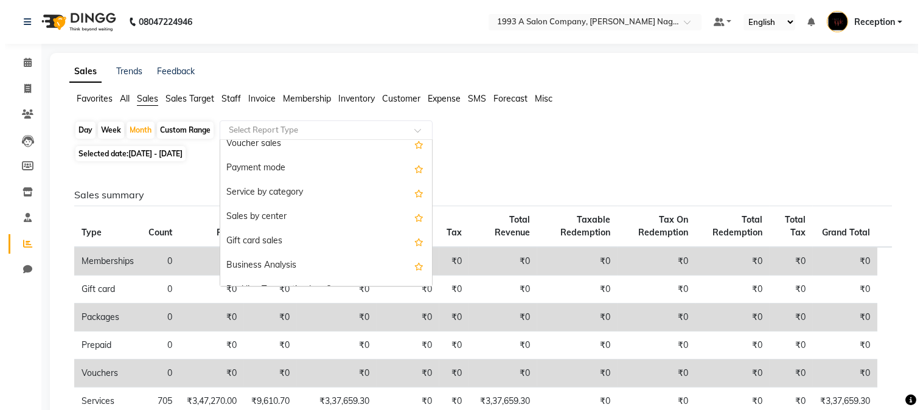
scroll to position [270, 0]
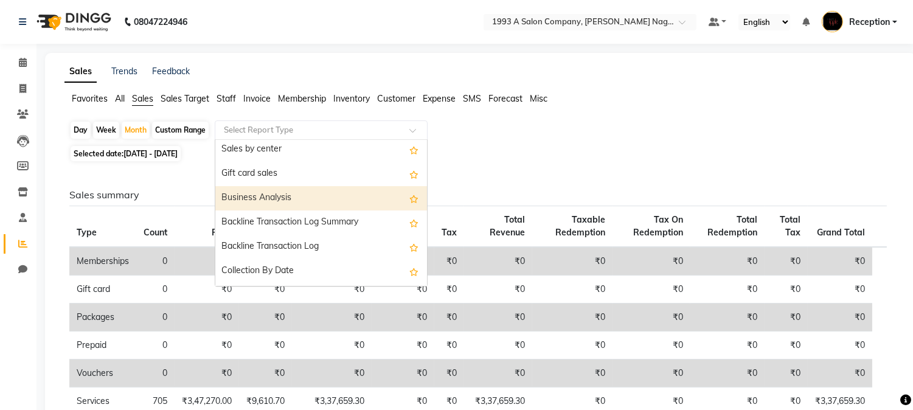
click at [283, 193] on div "Business Analysis" at bounding box center [321, 198] width 212 height 24
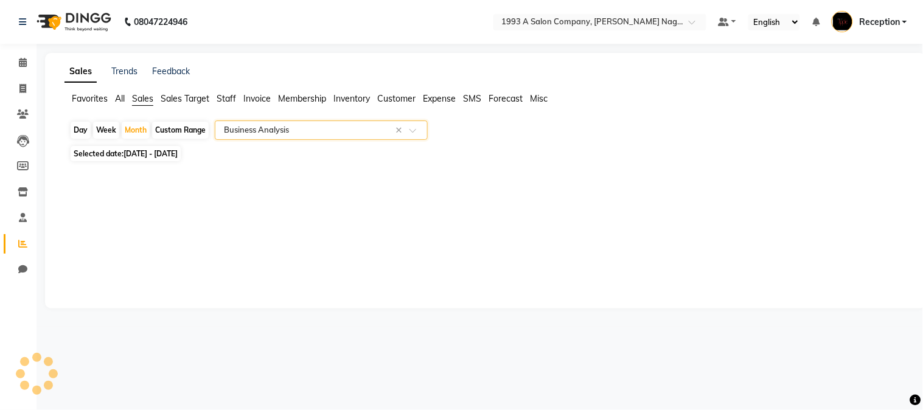
click at [417, 130] on span at bounding box center [416, 134] width 15 height 12
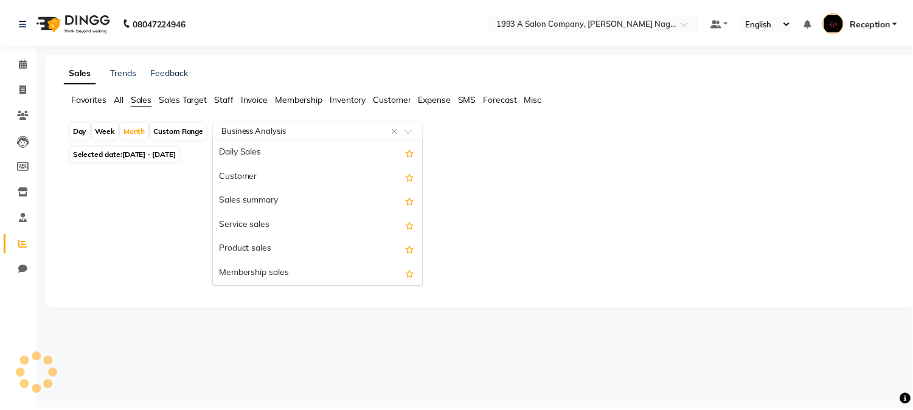
scroll to position [292, 0]
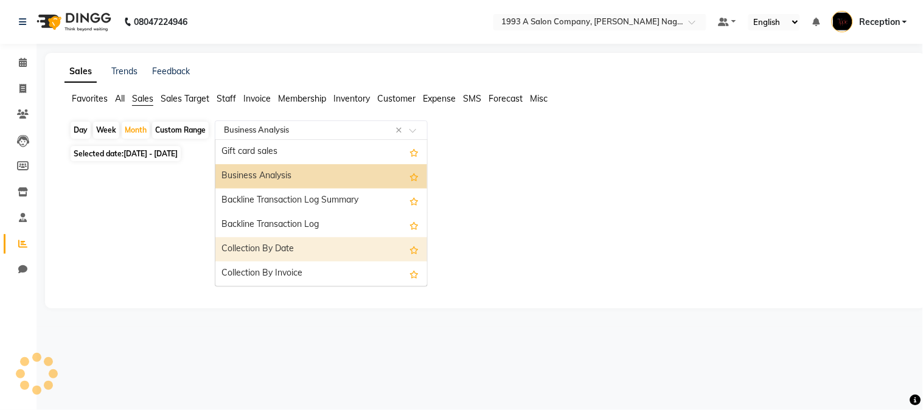
click at [601, 226] on div "Sales Trends Feedback Favorites All Sales Sales Target Staff Invoice Membership…" at bounding box center [485, 180] width 881 height 255
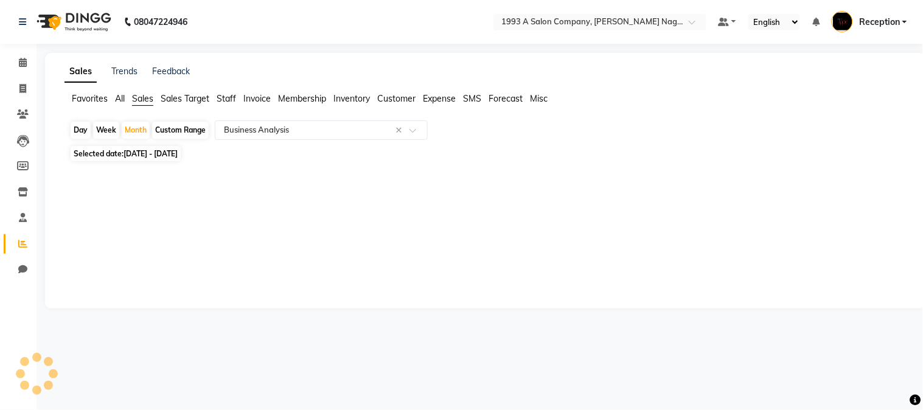
click at [383, 102] on span "Customer" at bounding box center [396, 98] width 38 height 11
click at [392, 103] on span "Customer" at bounding box center [396, 98] width 38 height 11
click at [306, 102] on span "Membership" at bounding box center [302, 98] width 48 height 11
click at [412, 132] on span at bounding box center [416, 134] width 15 height 12
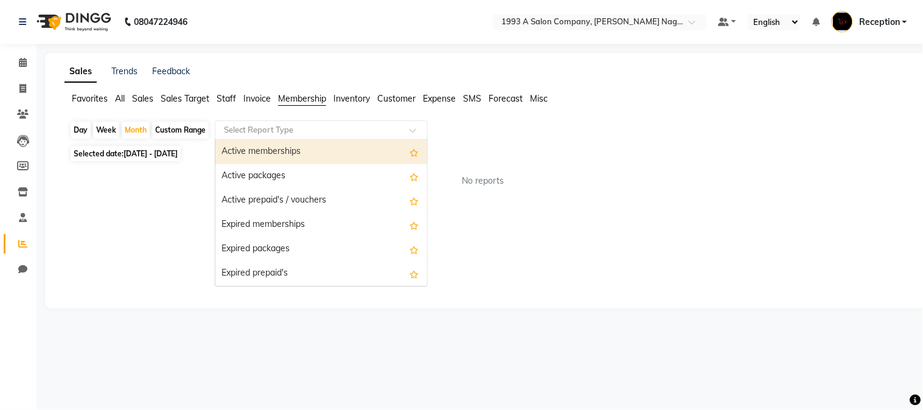
click at [168, 100] on span "Sales Target" at bounding box center [185, 98] width 49 height 11
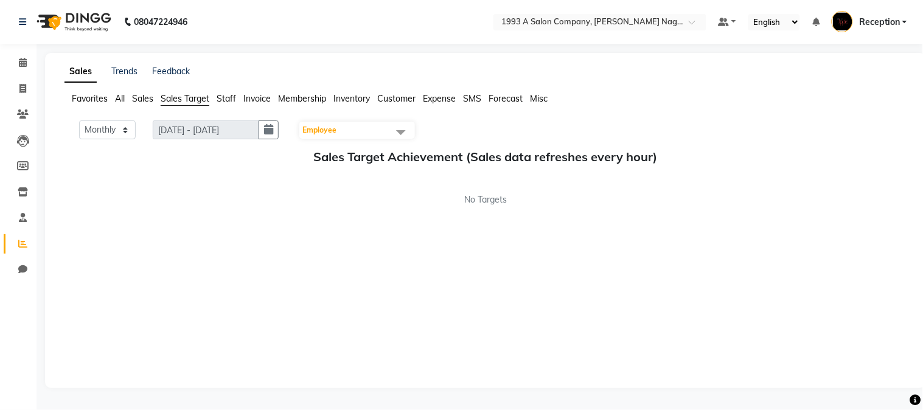
click at [117, 102] on span "All" at bounding box center [120, 98] width 10 height 11
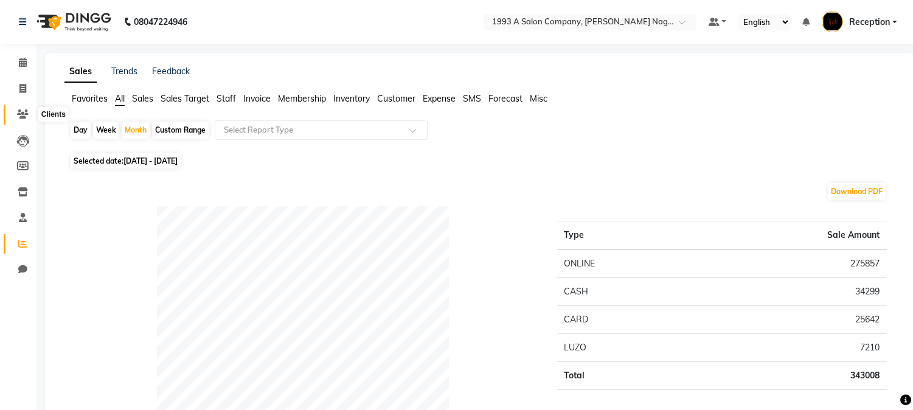
click at [21, 116] on icon at bounding box center [23, 113] width 12 height 9
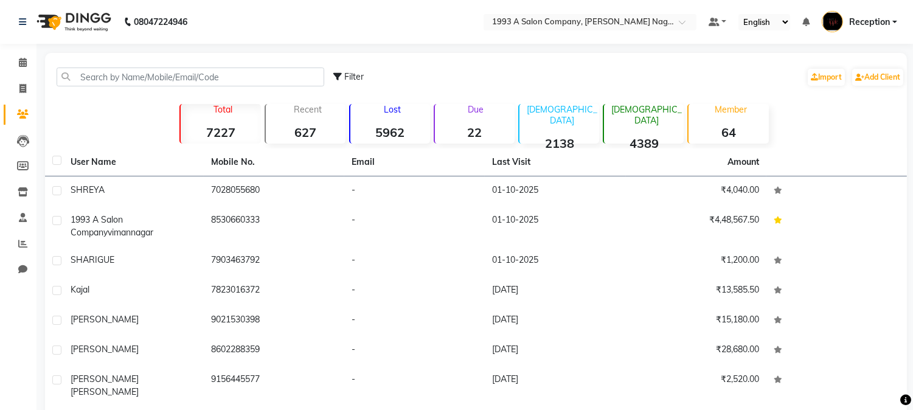
click at [356, 75] on span "Filter" at bounding box center [353, 76] width 19 height 11
select select "1000000"
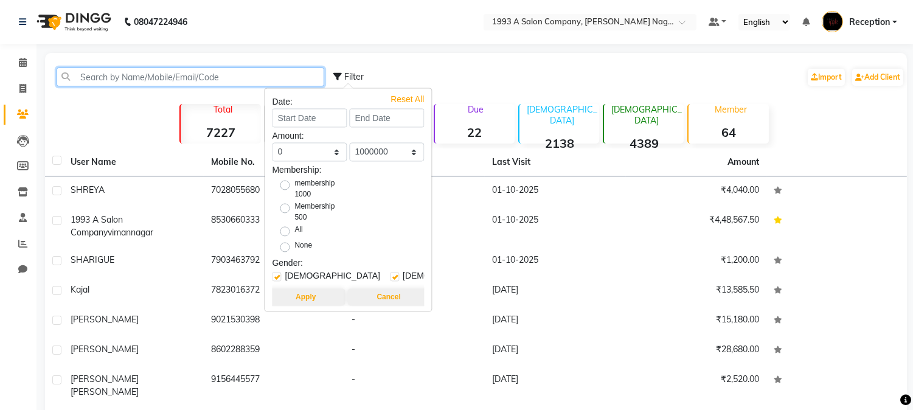
click at [249, 68] on input "text" at bounding box center [191, 77] width 268 height 19
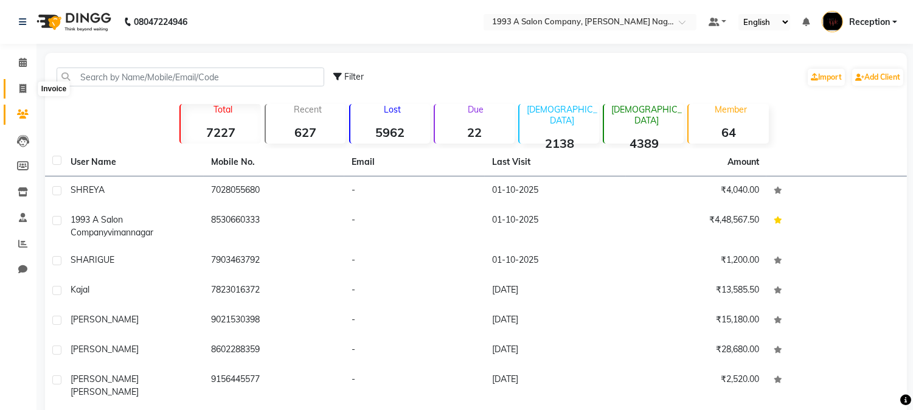
click at [22, 88] on icon at bounding box center [22, 88] width 7 height 9
select select "144"
select select "service"
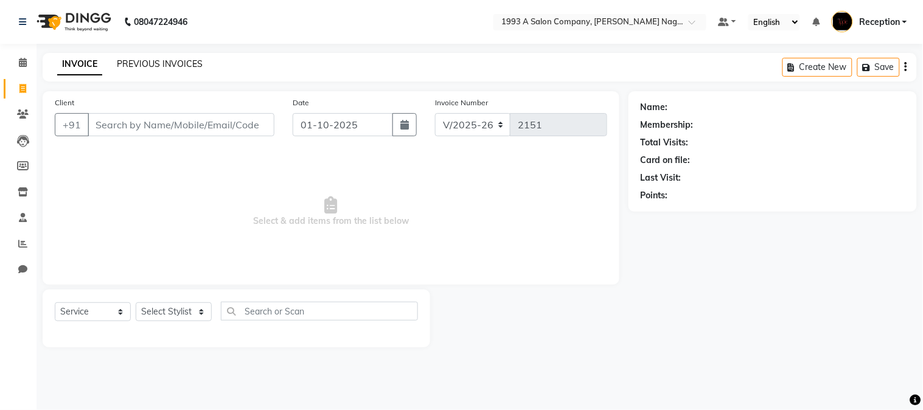
click at [175, 60] on link "PREVIOUS INVOICES" at bounding box center [160, 63] width 86 height 11
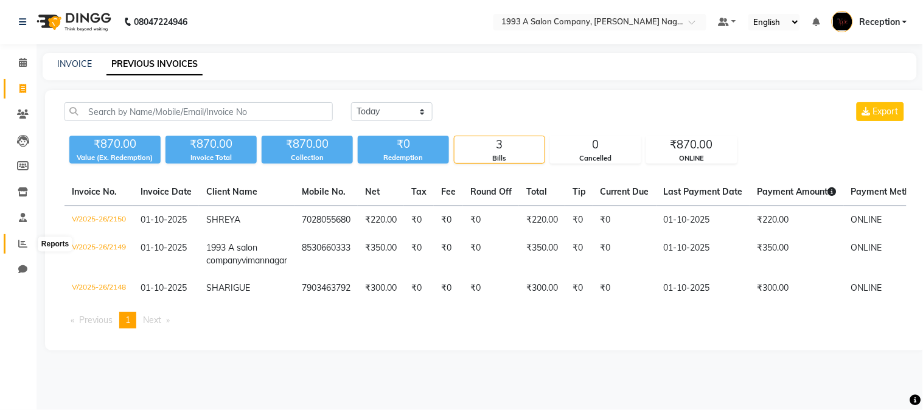
click at [27, 242] on span at bounding box center [22, 244] width 21 height 14
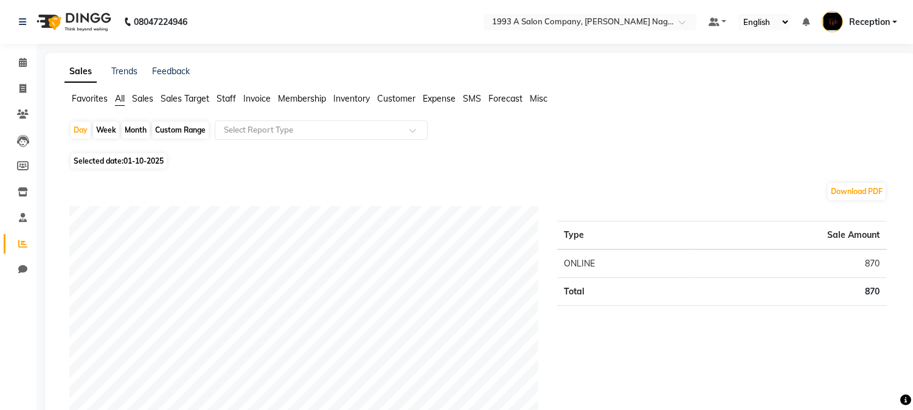
click at [401, 101] on span "Customer" at bounding box center [396, 98] width 38 height 11
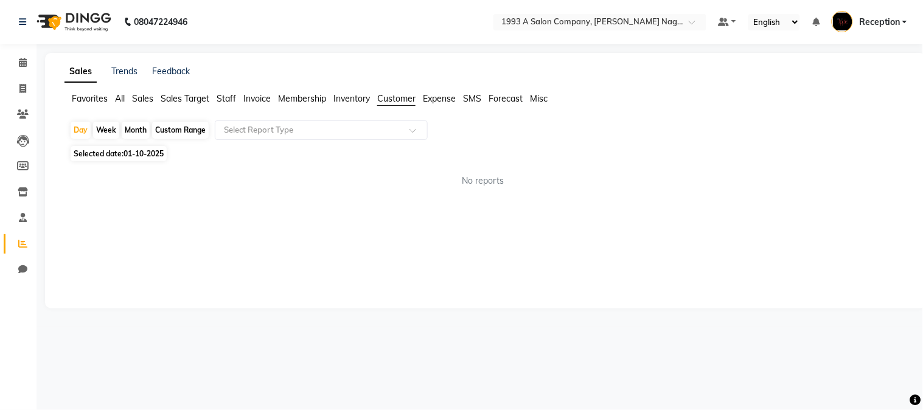
click at [136, 130] on div "Month" at bounding box center [136, 130] width 28 height 17
select select "10"
select select "2025"
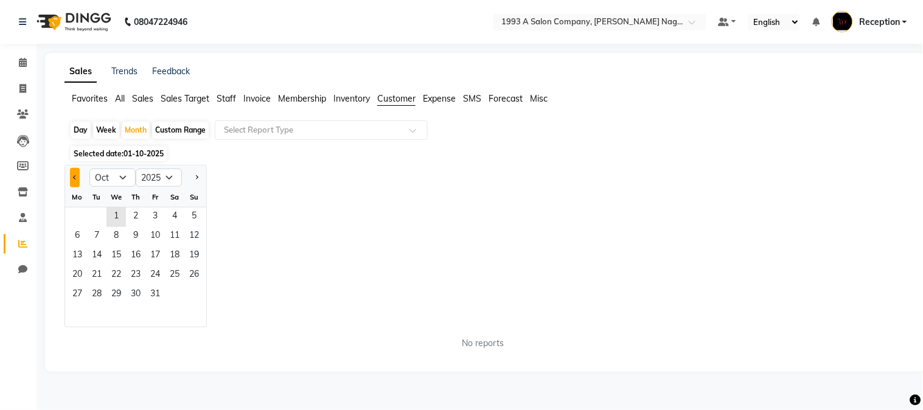
click at [72, 178] on button "Previous month" at bounding box center [75, 177] width 10 height 19
select select "9"
click at [97, 299] on span "30" at bounding box center [96, 294] width 19 height 19
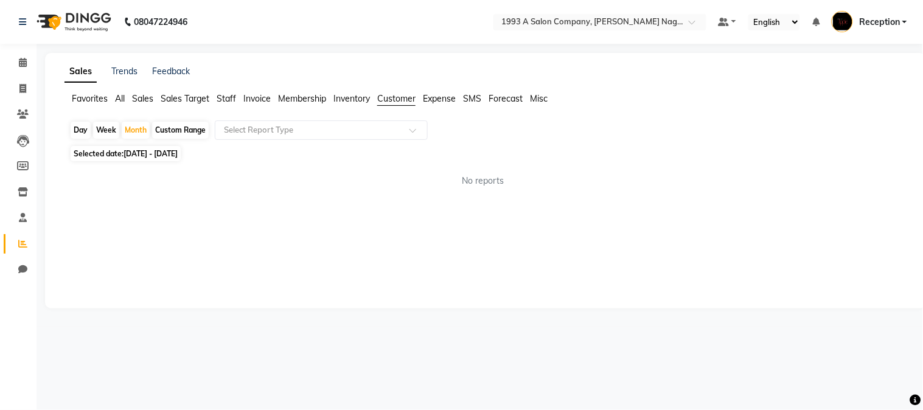
click at [399, 99] on span "Customer" at bounding box center [396, 98] width 38 height 11
click at [408, 130] on div at bounding box center [321, 130] width 212 height 12
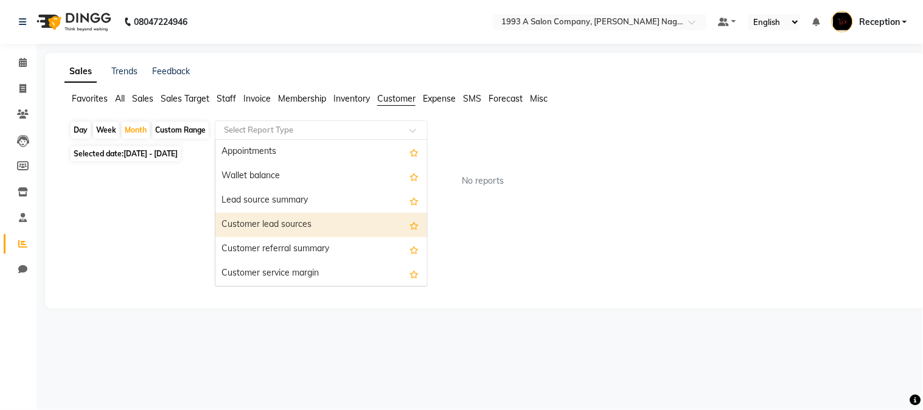
click at [274, 224] on div "Customer lead sources" at bounding box center [321, 225] width 212 height 24
select select "full_report"
select select "csv"
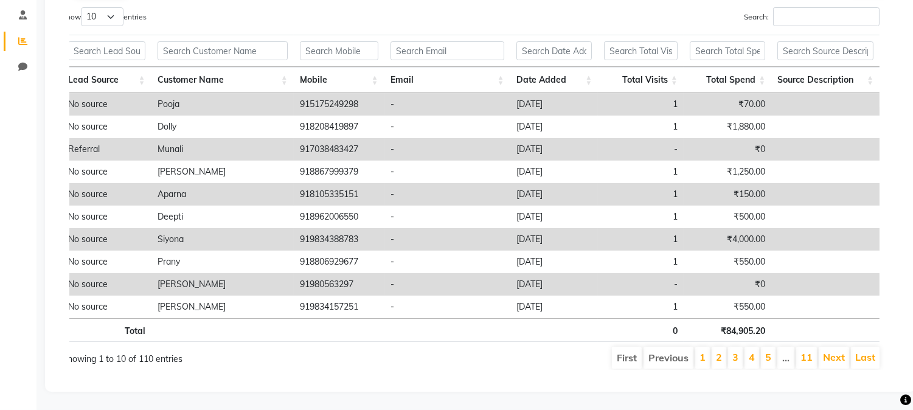
scroll to position [0, 9]
click at [830, 351] on link "Next" at bounding box center [833, 357] width 22 height 12
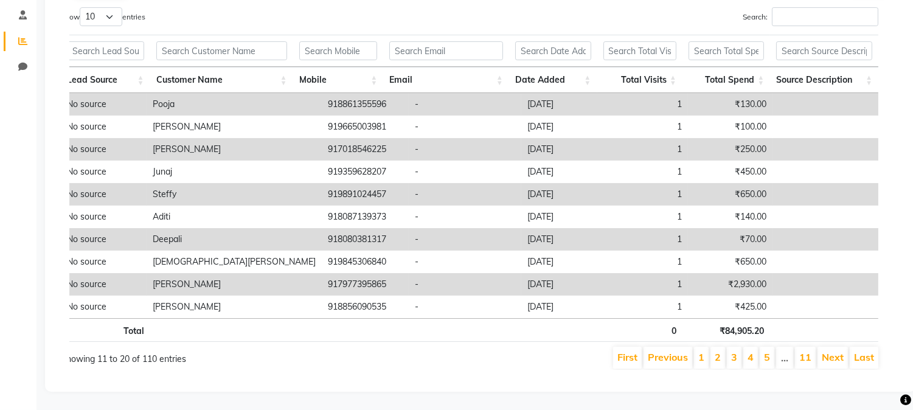
click at [830, 351] on link "Next" at bounding box center [833, 357] width 22 height 12
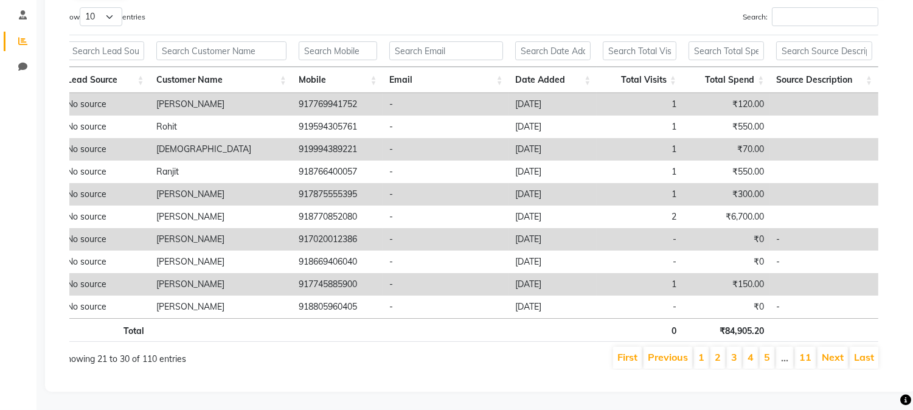
click at [830, 351] on link "Next" at bounding box center [833, 357] width 22 height 12
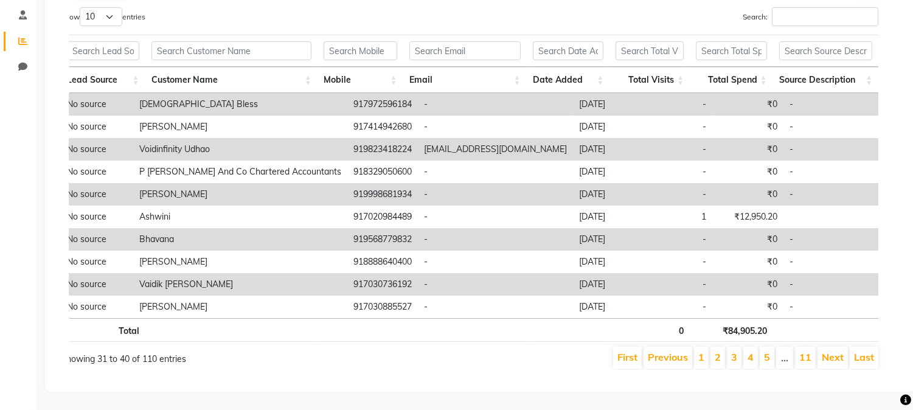
click at [830, 351] on link "Next" at bounding box center [833, 357] width 22 height 12
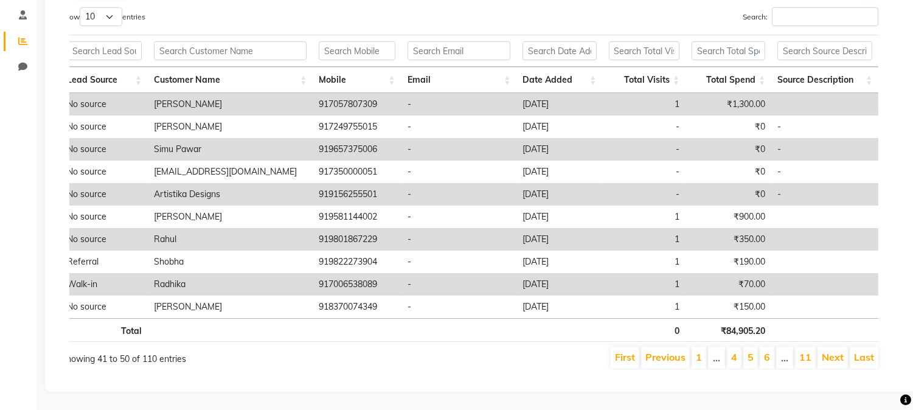
click at [830, 351] on link "Next" at bounding box center [833, 357] width 22 height 12
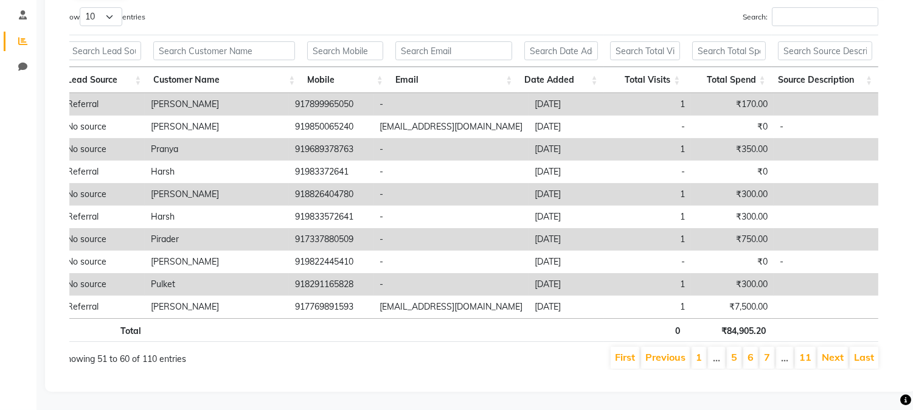
click at [830, 351] on link "Next" at bounding box center [833, 357] width 22 height 12
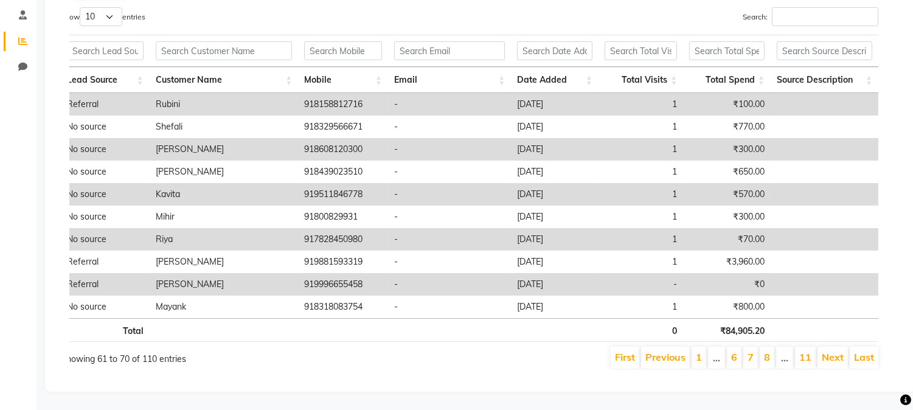
click at [830, 351] on link "Next" at bounding box center [833, 357] width 22 height 12
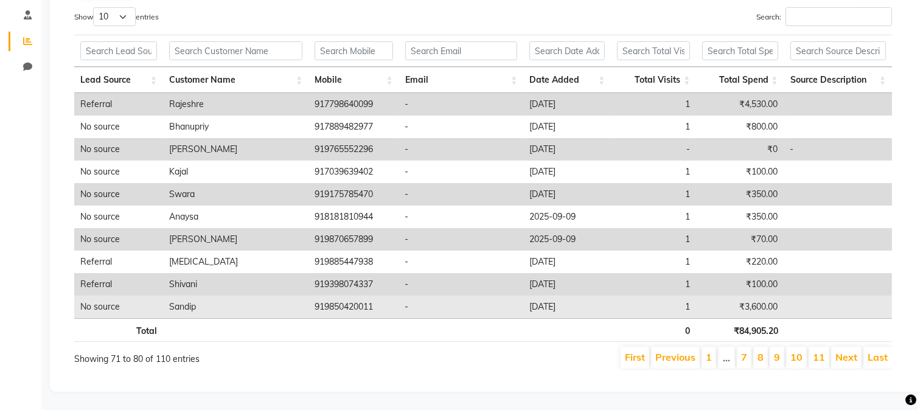
scroll to position [0, 0]
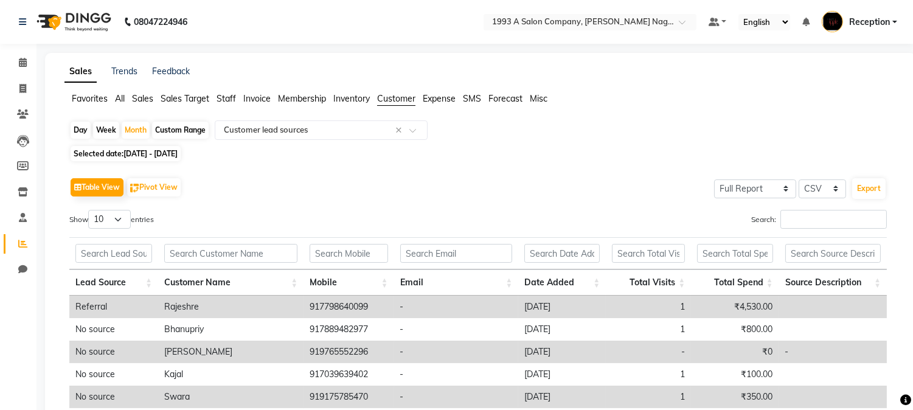
click at [354, 100] on span "Inventory" at bounding box center [351, 98] width 36 height 11
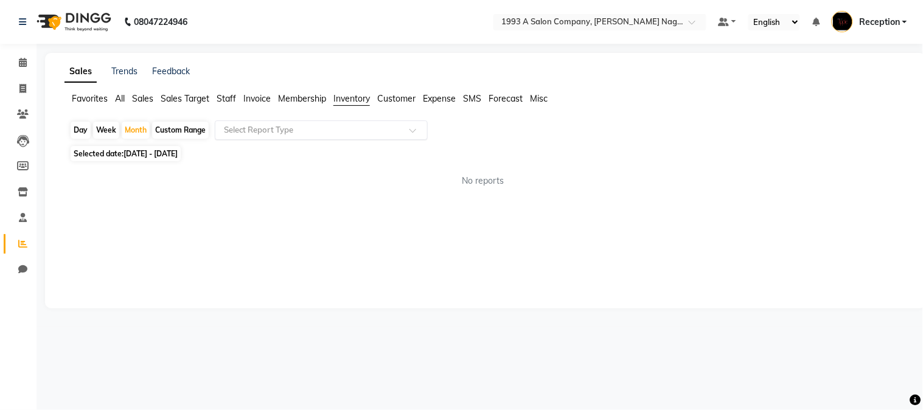
click at [412, 130] on span at bounding box center [416, 134] width 15 height 12
click at [184, 100] on span "Sales Target" at bounding box center [185, 98] width 49 height 11
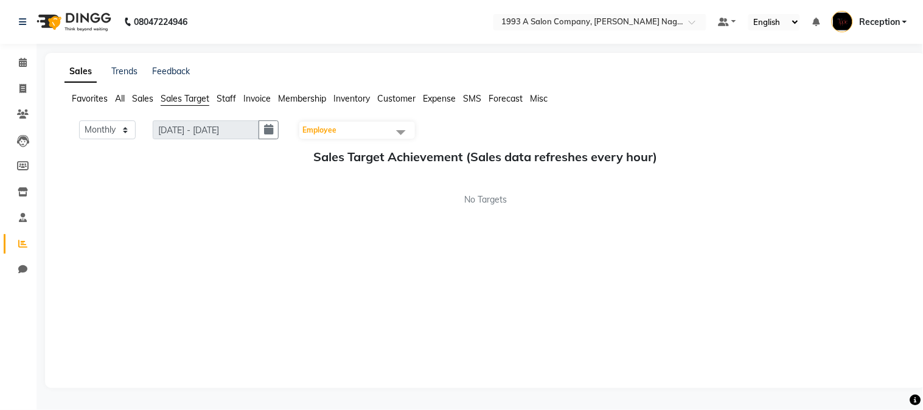
click at [409, 134] on span at bounding box center [401, 131] width 24 height 23
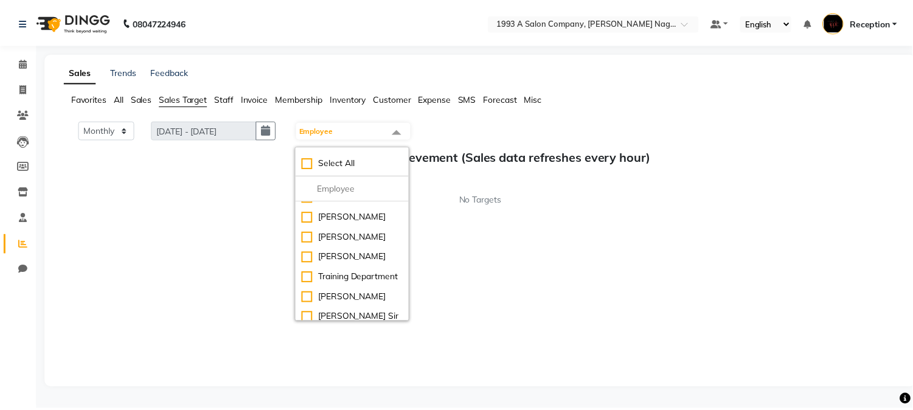
scroll to position [126, 0]
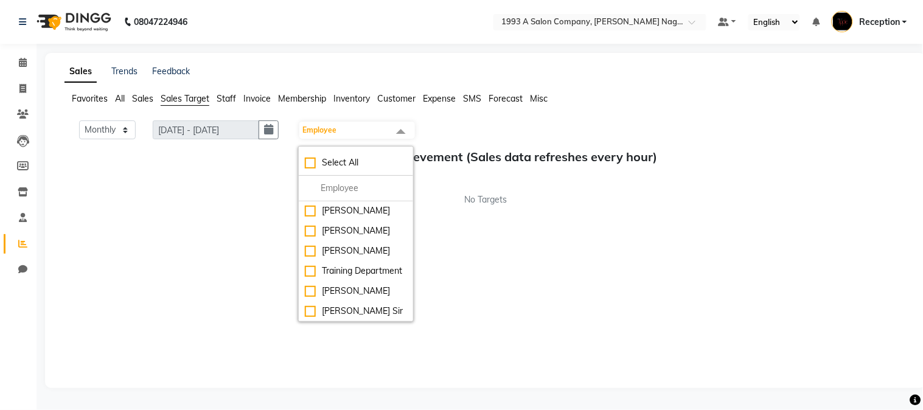
click at [217, 257] on div "Monthly Weekly 01/10/2025 - 31/10/2025 Employee Select All Aniket Mane kanchan …" at bounding box center [485, 247] width 842 height 255
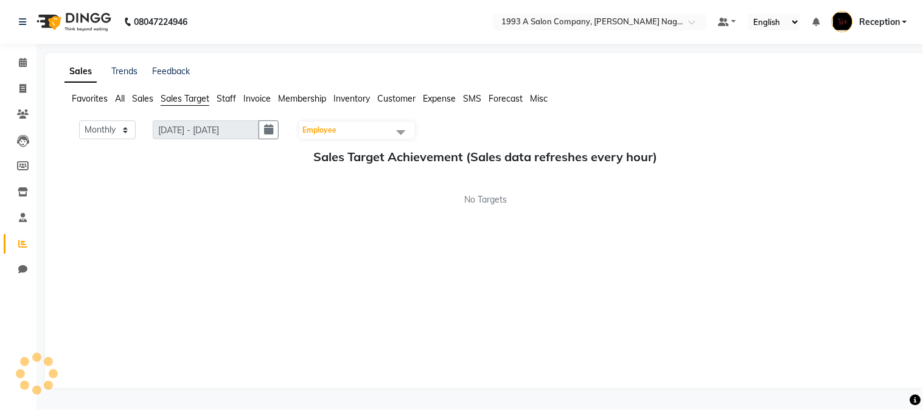
click at [393, 101] on span "Customer" at bounding box center [396, 98] width 38 height 11
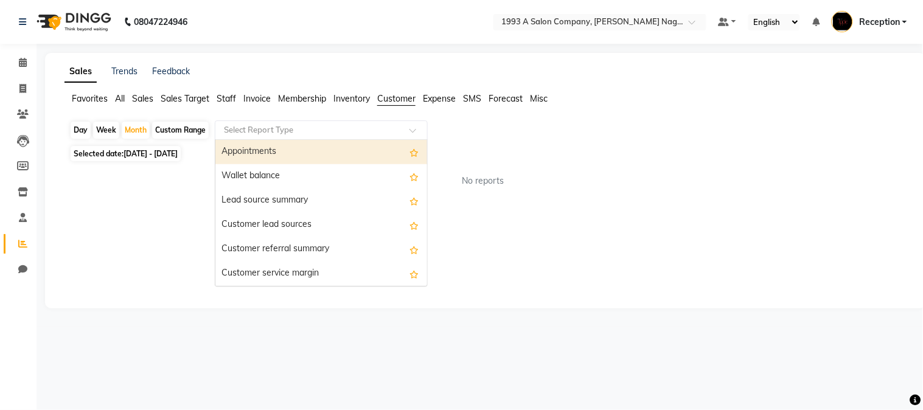
click at [417, 129] on span at bounding box center [416, 134] width 15 height 12
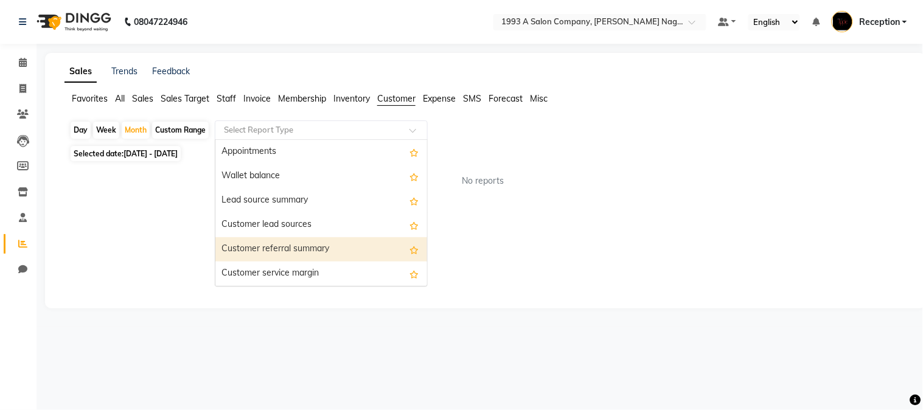
click at [276, 250] on div "Customer referral summary" at bounding box center [321, 249] width 212 height 24
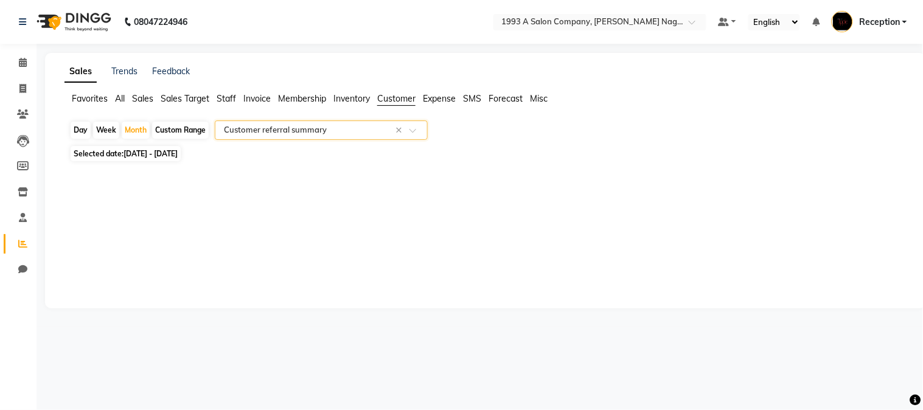
click at [409, 129] on span at bounding box center [416, 134] width 15 height 12
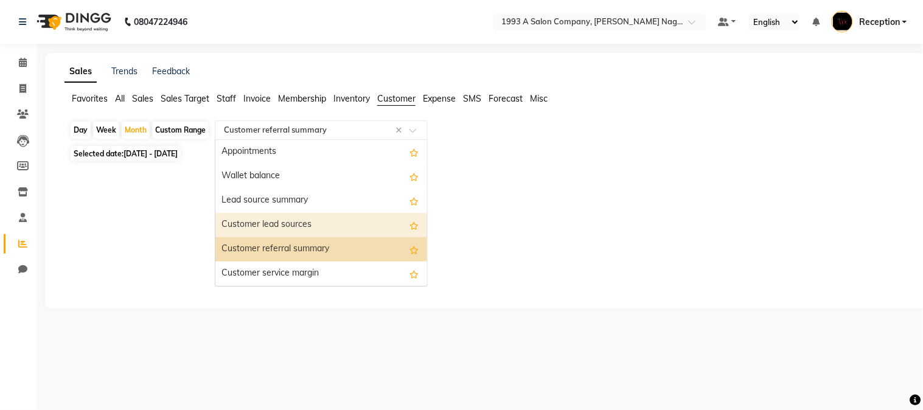
click at [271, 225] on div "Customer lead sources" at bounding box center [321, 225] width 212 height 24
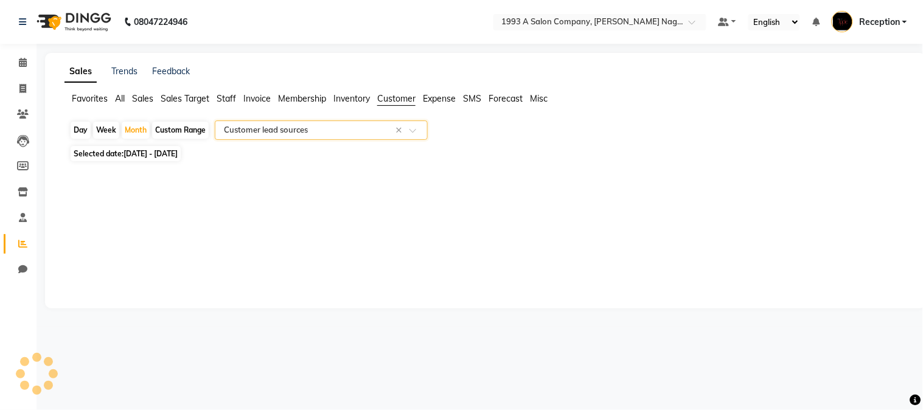
select select "full_report"
select select "csv"
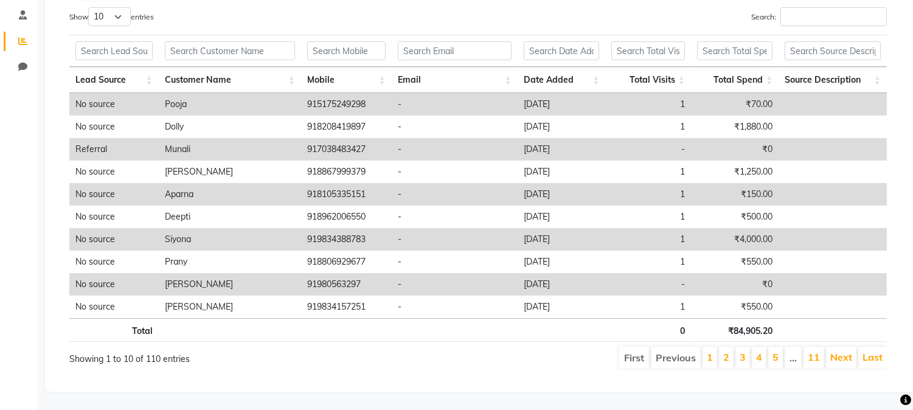
scroll to position [0, 0]
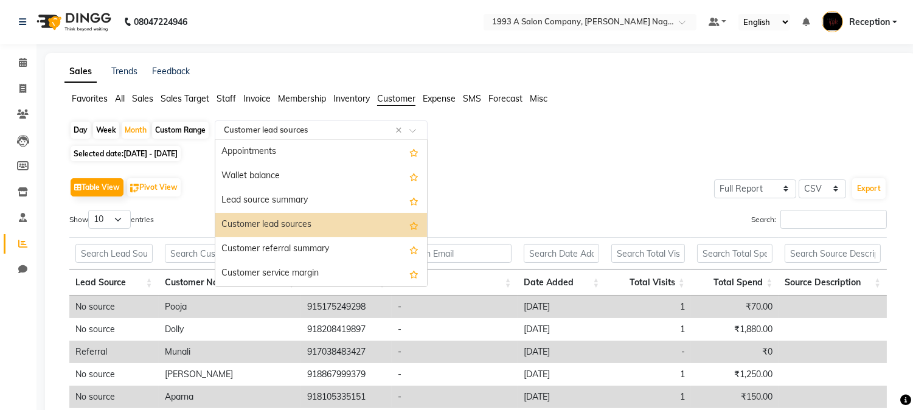
click at [412, 130] on span at bounding box center [416, 134] width 15 height 12
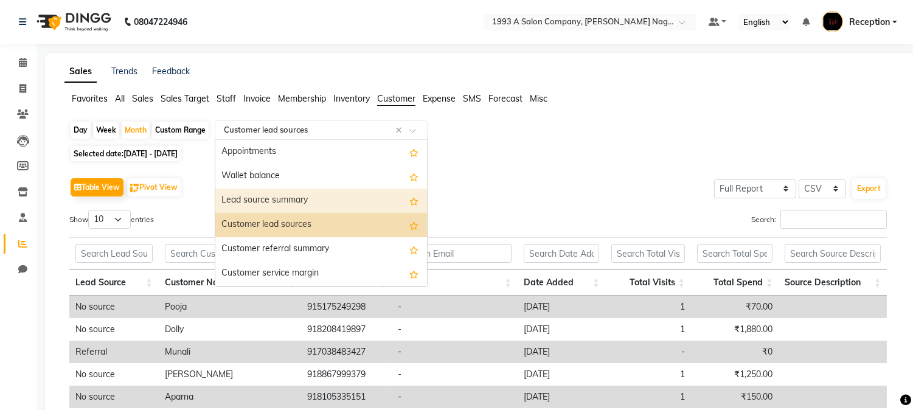
click at [253, 196] on div "Lead source summary" at bounding box center [321, 201] width 212 height 24
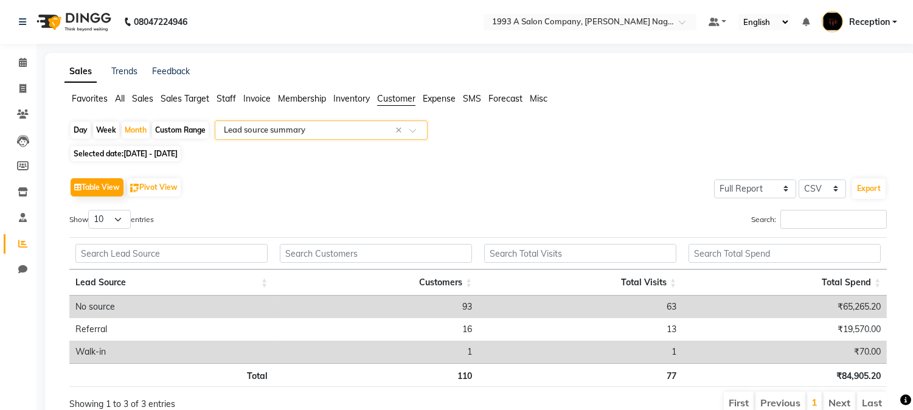
scroll to position [56, 0]
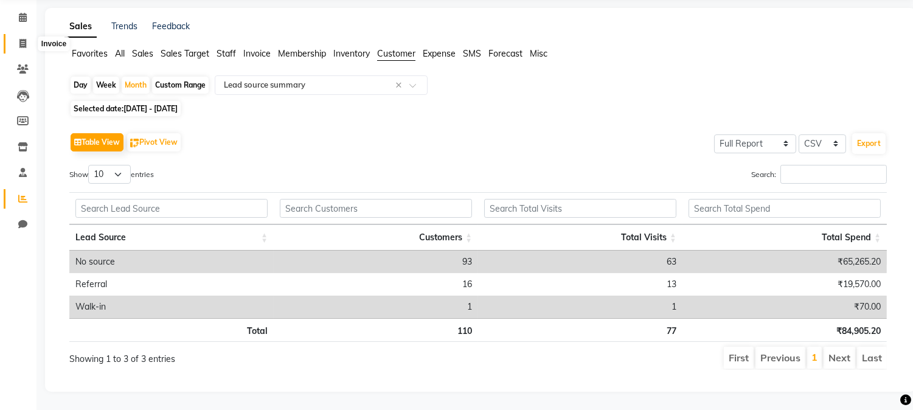
click at [23, 39] on icon at bounding box center [22, 43] width 7 height 9
select select "144"
select select "service"
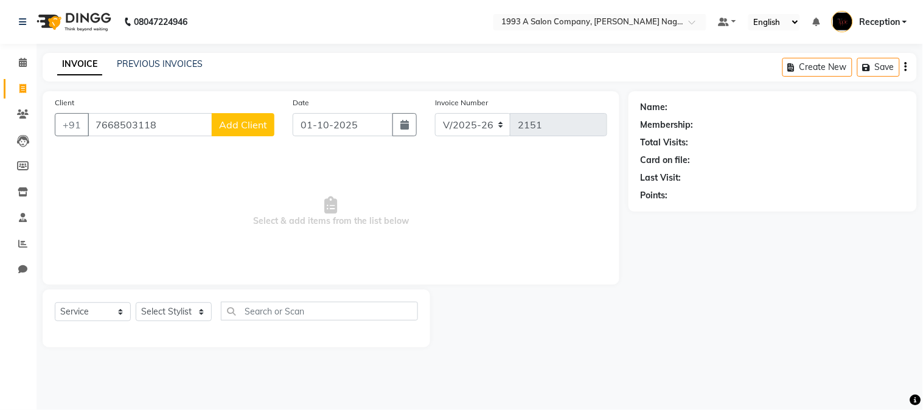
type input "7668503118"
click at [235, 124] on span "Add Client" at bounding box center [243, 125] width 48 height 12
select select "22"
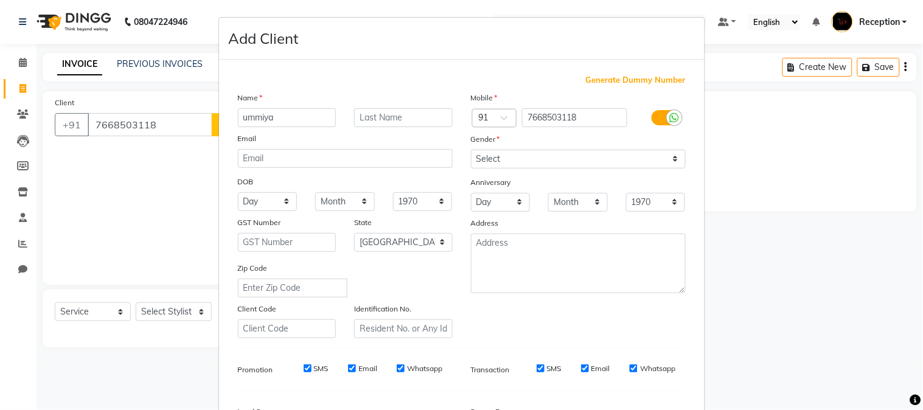
type input "ummiya"
click at [671, 162] on select "Select Male Female Other Prefer Not To Say" at bounding box center [578, 159] width 215 height 19
select select "female"
click at [471, 150] on select "Select Male Female Other Prefer Not To Say" at bounding box center [578, 159] width 215 height 19
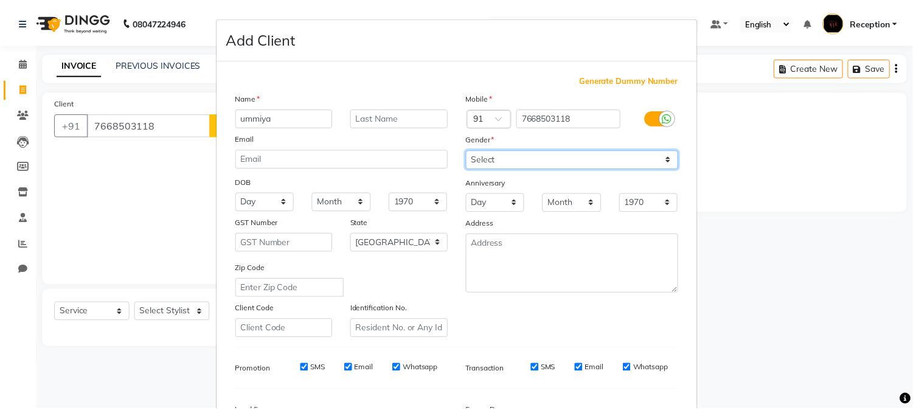
scroll to position [152, 0]
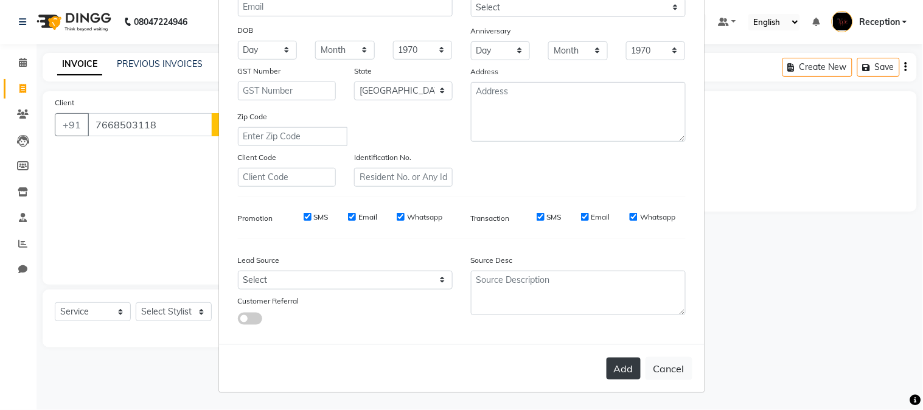
click at [624, 368] on button "Add" at bounding box center [623, 369] width 34 height 22
select select
select select "null"
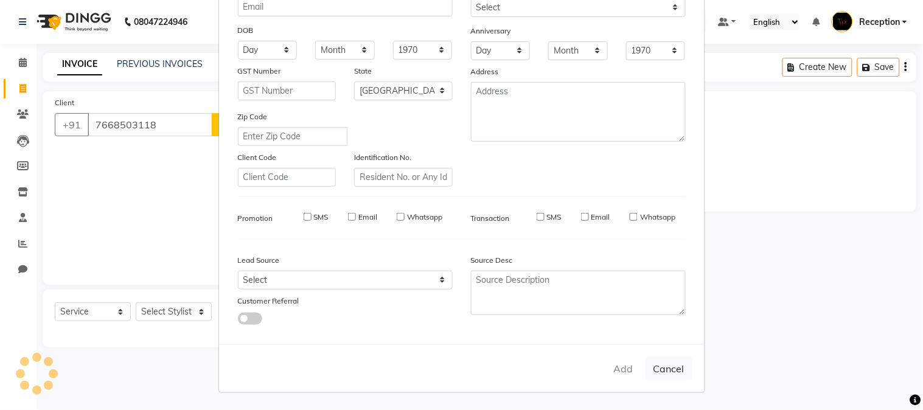
select select
checkbox input "false"
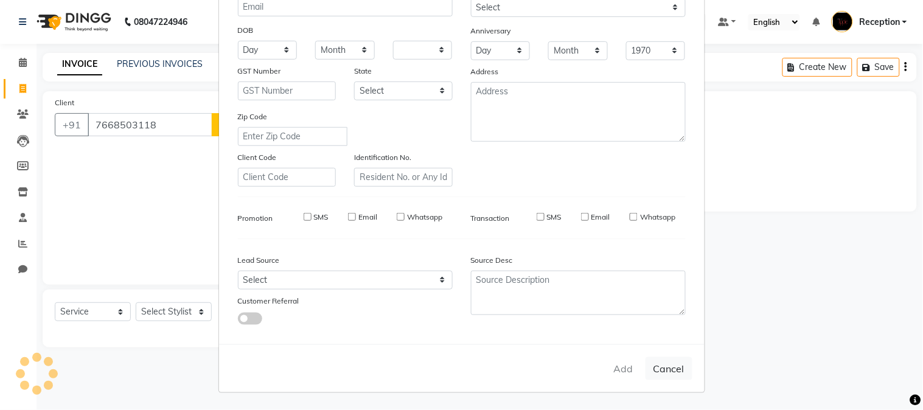
checkbox input "false"
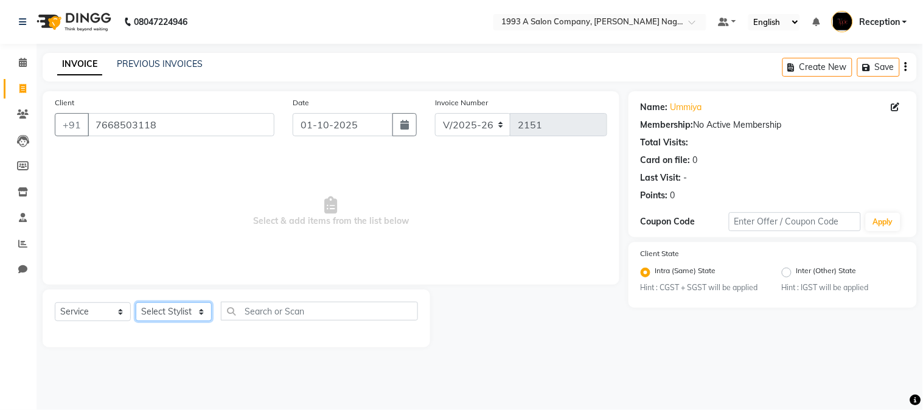
click at [199, 312] on select "Select Stylist Aniket Mane kanchan tripathi NISHITA Reception RUTUJA SAIRAJ BHA…" at bounding box center [174, 311] width 76 height 19
select select "14213"
click at [136, 303] on select "Select Stylist Aniket Mane kanchan tripathi NISHITA Reception RUTUJA SAIRAJ BHA…" at bounding box center [174, 311] width 76 height 19
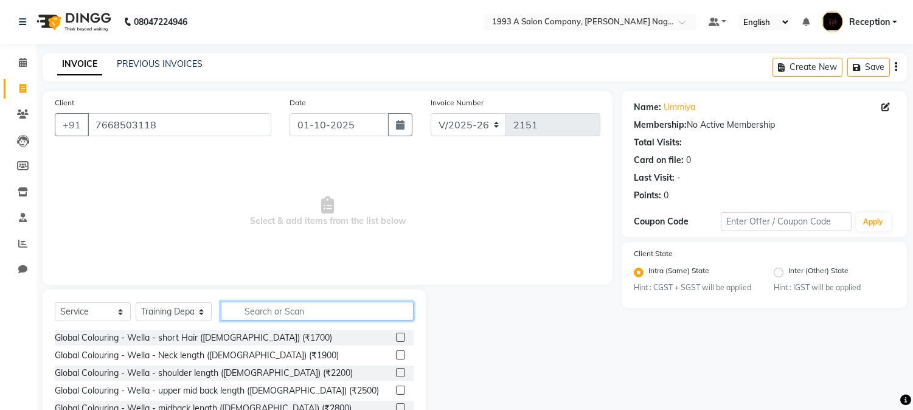
click at [271, 308] on input "text" at bounding box center [317, 311] width 193 height 19
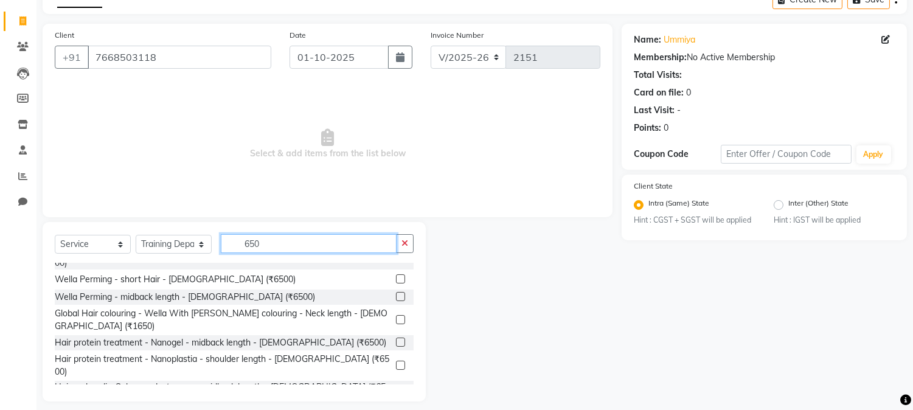
scroll to position [160, 0]
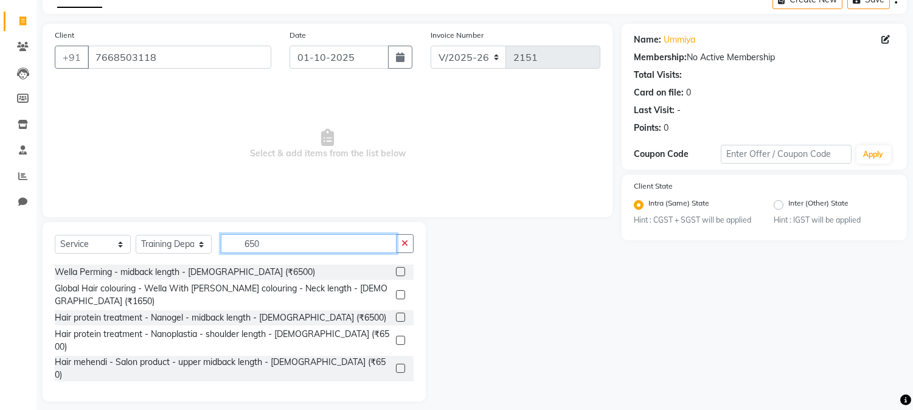
type input "650"
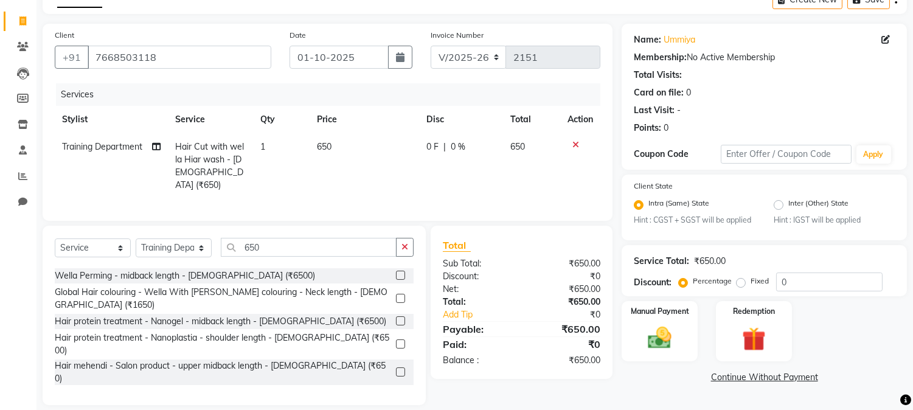
checkbox input "false"
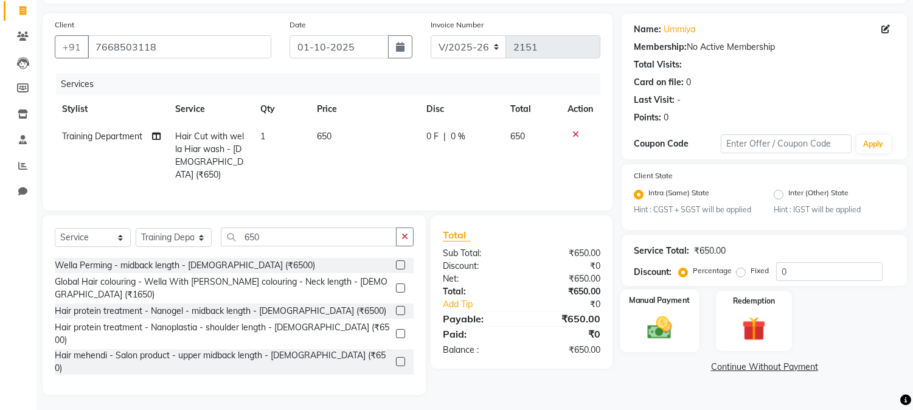
click at [678, 341] on img at bounding box center [660, 328] width 40 height 29
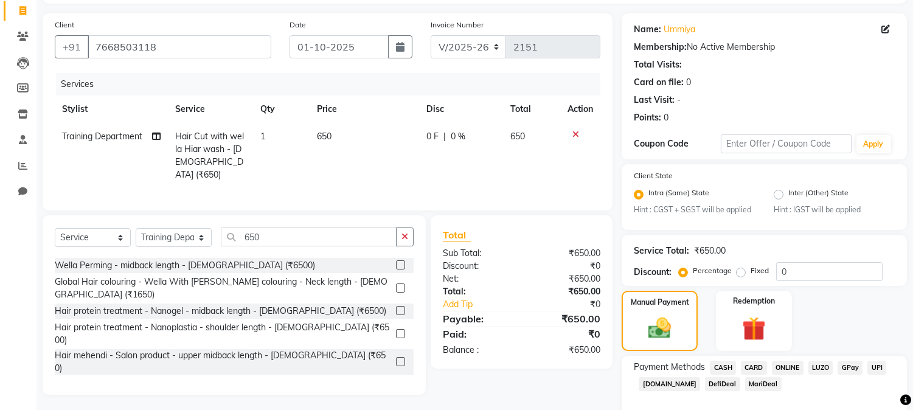
scroll to position [140, 0]
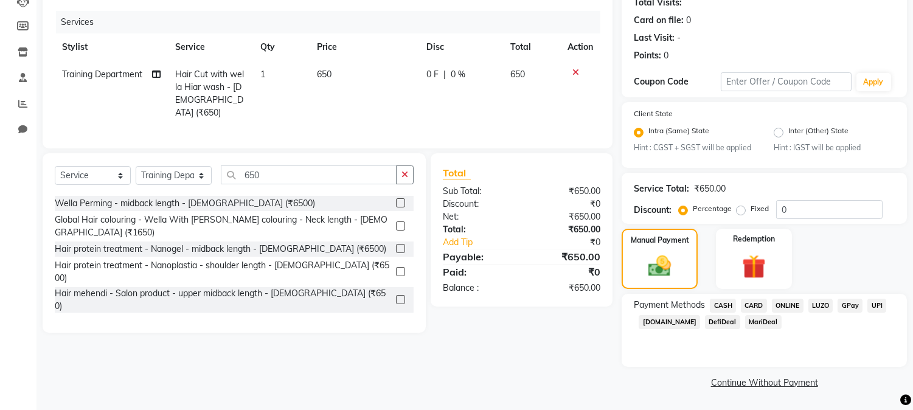
click at [795, 305] on span "ONLINE" at bounding box center [788, 306] width 32 height 14
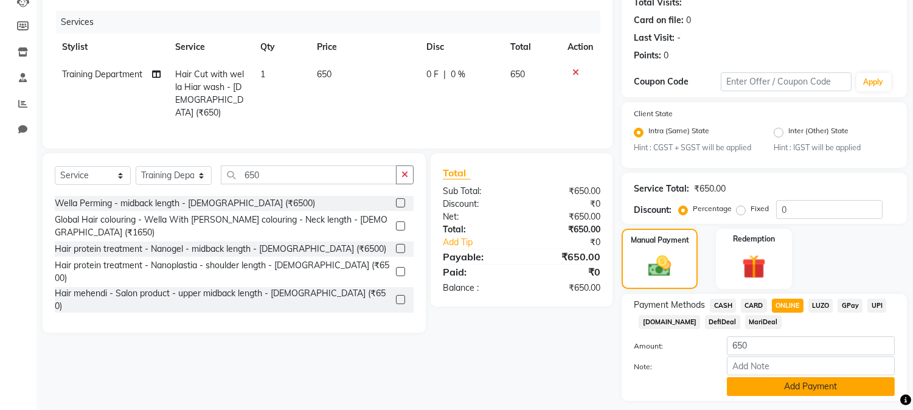
scroll to position [174, 0]
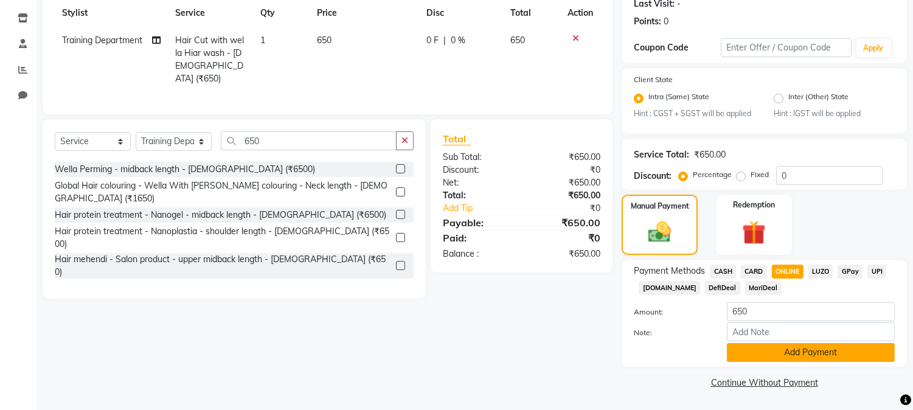
click at [813, 353] on button "Add Payment" at bounding box center [811, 352] width 168 height 19
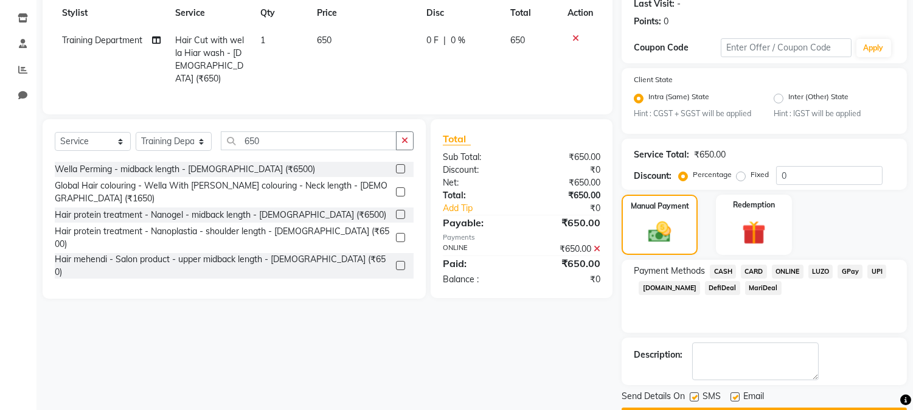
scroll to position [209, 0]
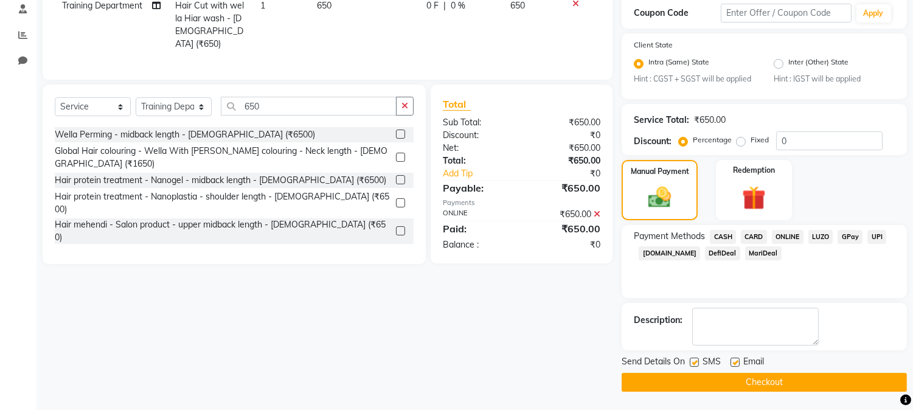
click at [768, 383] on button "Checkout" at bounding box center [764, 382] width 285 height 19
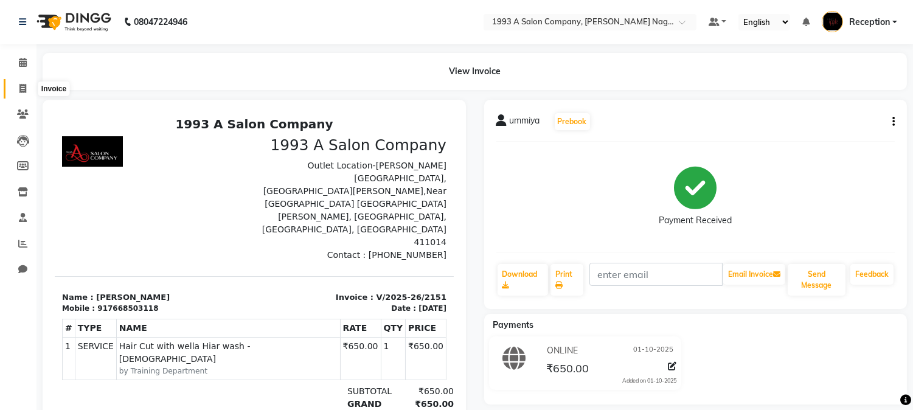
click at [26, 89] on icon at bounding box center [22, 88] width 7 height 9
select select "service"
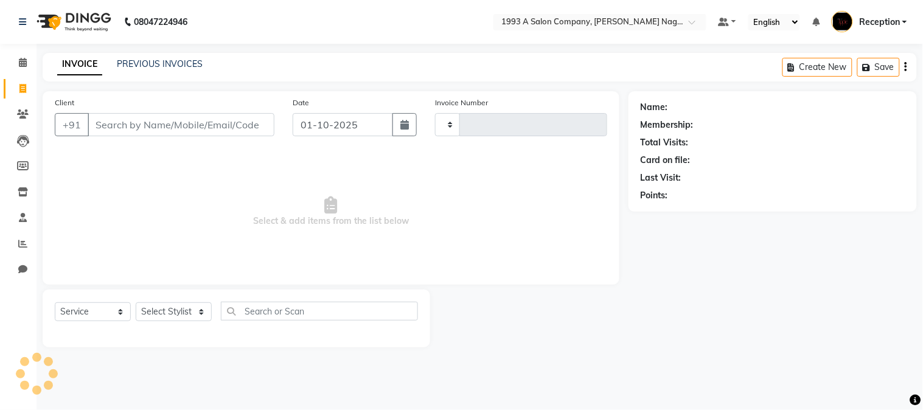
type input "2152"
select select "144"
click at [167, 61] on link "PREVIOUS INVOICES" at bounding box center [160, 63] width 86 height 11
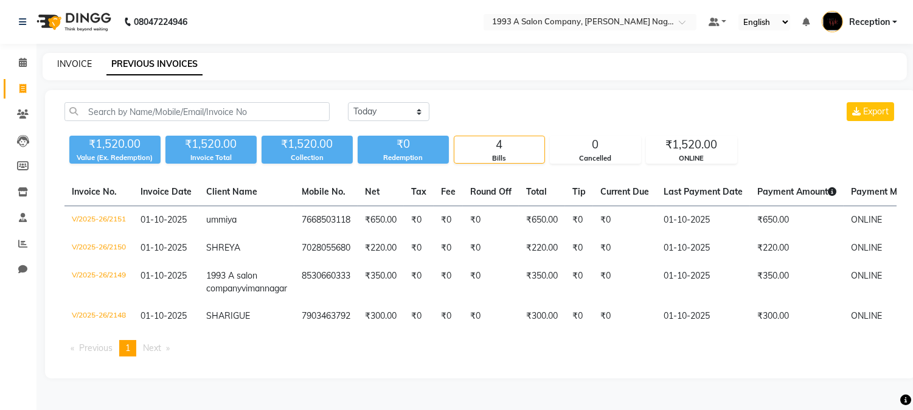
click at [58, 64] on link "INVOICE" at bounding box center [74, 63] width 35 height 11
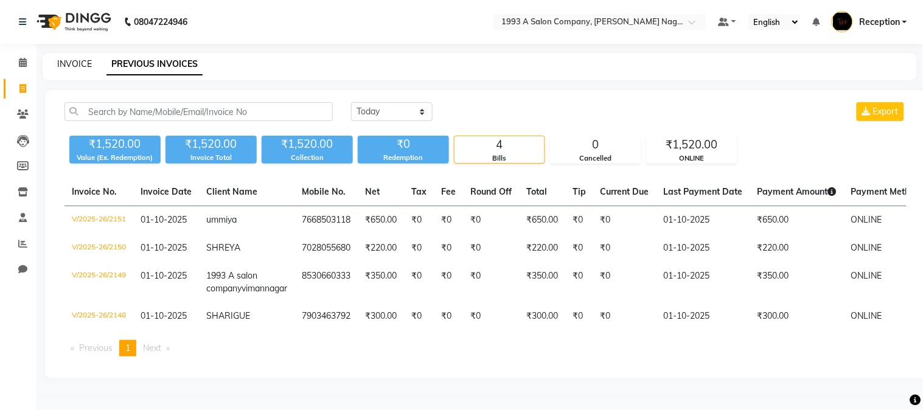
select select "144"
select select "service"
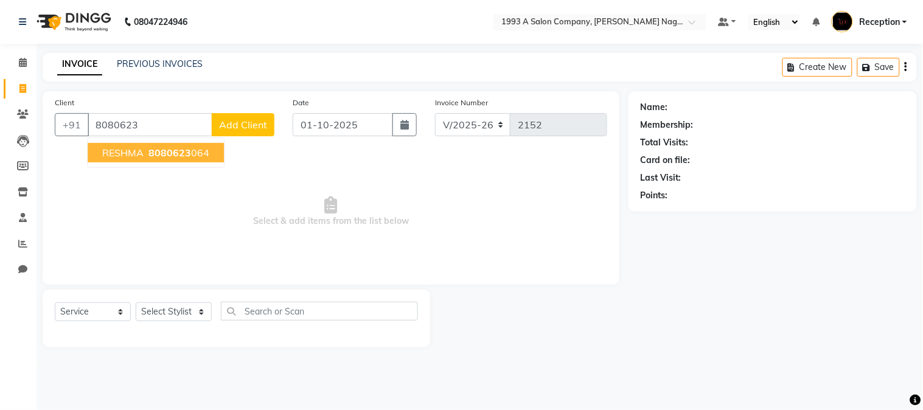
click at [125, 152] on span "RESHMA" at bounding box center [122, 153] width 41 height 12
type input "8080623064"
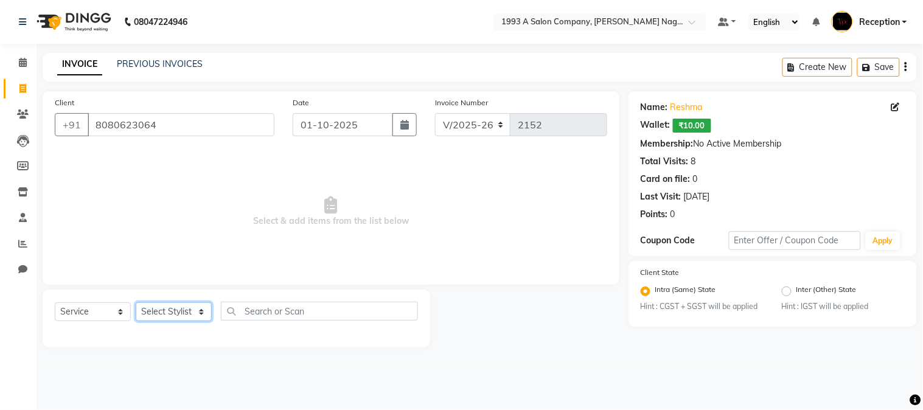
click at [196, 313] on select "Select Stylist Aniket Mane kanchan tripathi NISHITA Reception RUTUJA SAIRAJ BHA…" at bounding box center [174, 311] width 76 height 19
select select "4174"
click at [136, 303] on select "Select Stylist Aniket Mane kanchan tripathi NISHITA Reception RUTUJA SAIRAJ BHA…" at bounding box center [174, 311] width 76 height 19
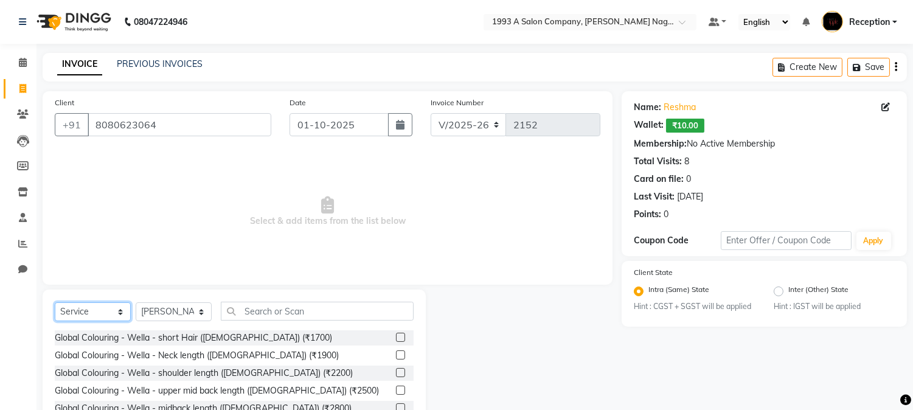
click at [119, 316] on select "Select Service Product Membership Package Voucher Prepaid Gift Card" at bounding box center [93, 311] width 76 height 19
click at [55, 303] on select "Select Service Product Membership Package Voucher Prepaid Gift Card" at bounding box center [93, 311] width 76 height 19
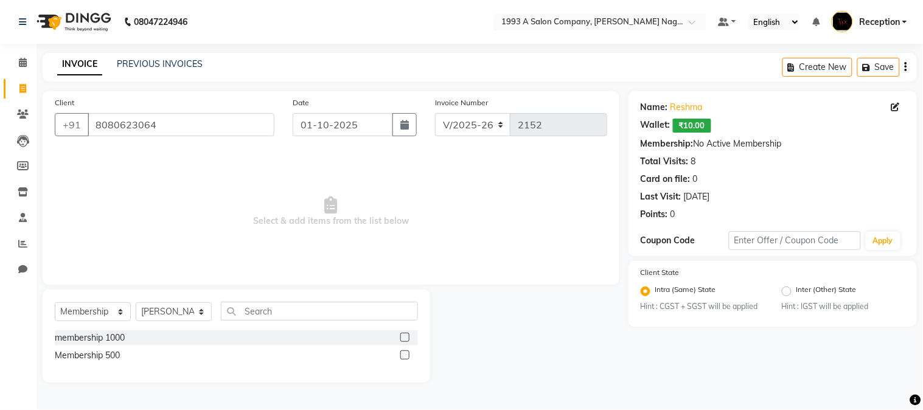
click at [404, 339] on label at bounding box center [404, 337] width 9 height 9
click at [404, 339] on input "checkbox" at bounding box center [404, 338] width 8 height 8
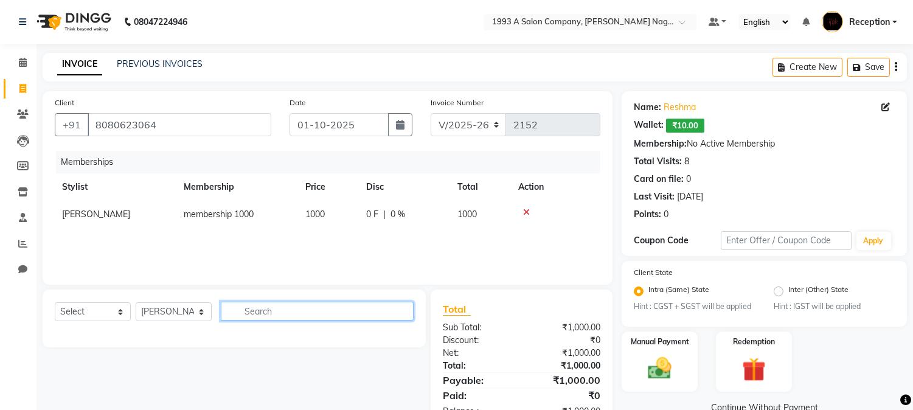
click at [270, 311] on input "text" at bounding box center [317, 311] width 193 height 19
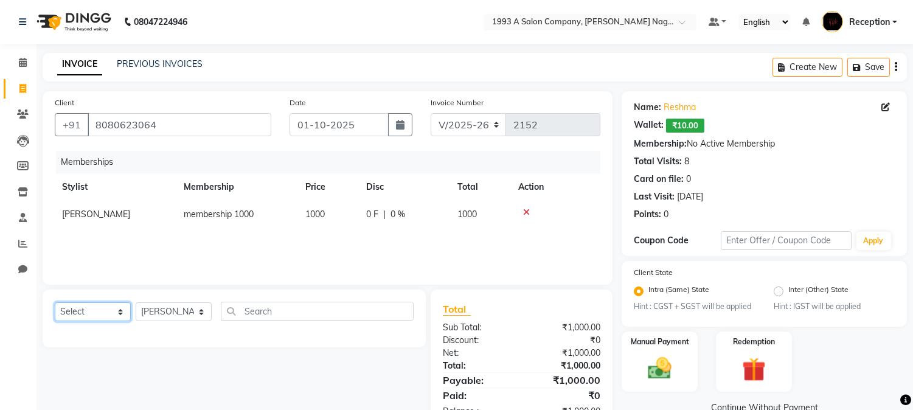
click at [118, 313] on select "Select Service Product Package Voucher Prepaid Gift Card" at bounding box center [93, 311] width 76 height 19
select select "service"
click at [55, 303] on select "Select Service Product Package Voucher Prepaid Gift Card" at bounding box center [93, 311] width 76 height 19
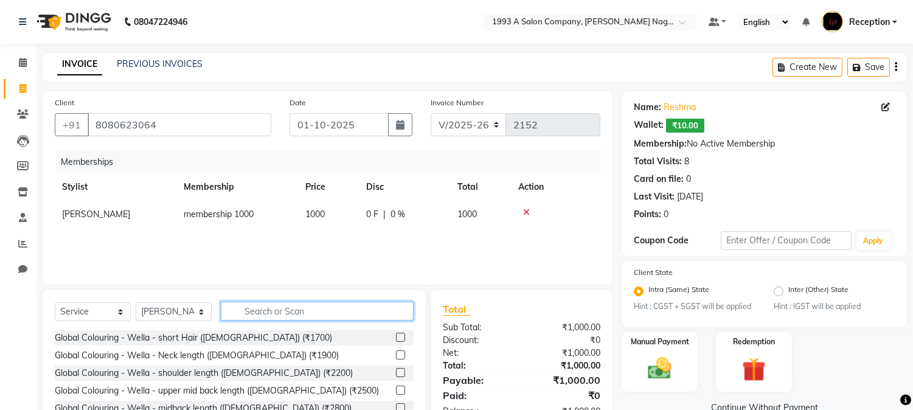
click at [271, 312] on input "text" at bounding box center [317, 311] width 193 height 19
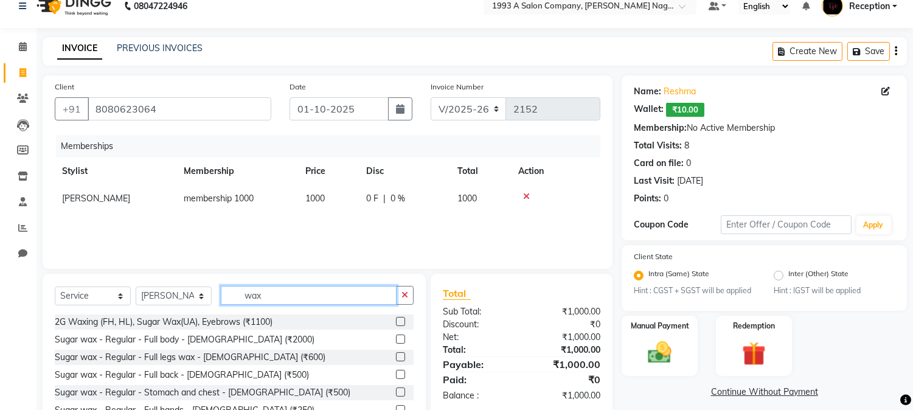
scroll to position [77, 0]
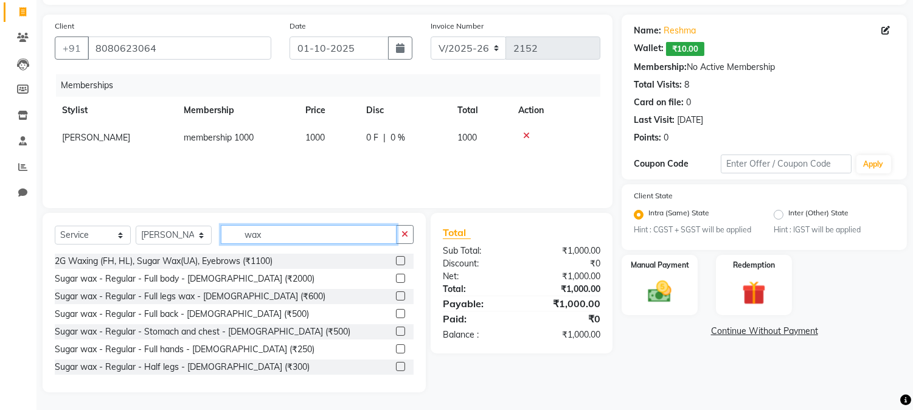
type input "wax"
click at [396, 295] on label at bounding box center [400, 295] width 9 height 9
click at [396, 295] on input "checkbox" at bounding box center [400, 297] width 8 height 8
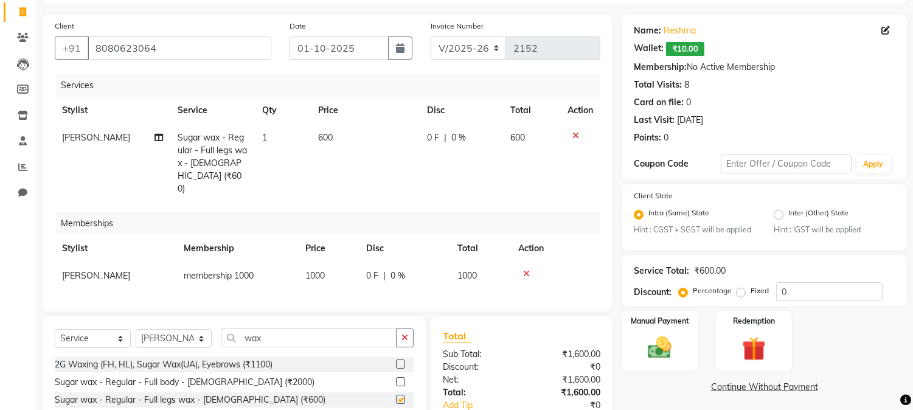
checkbox input "false"
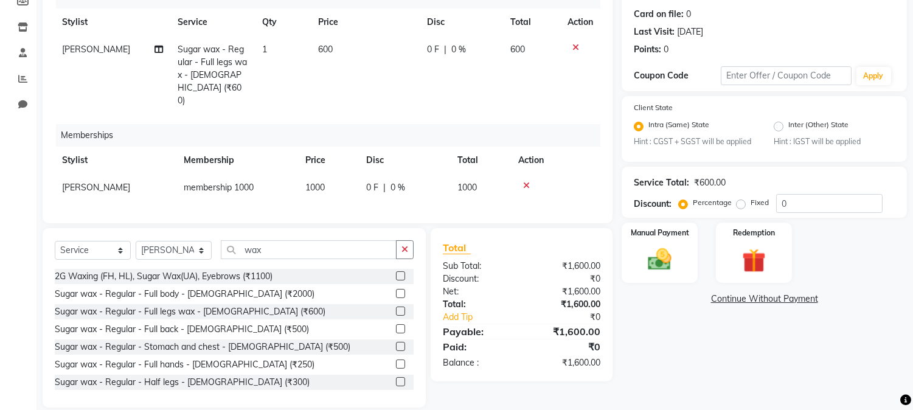
click at [396, 359] on label at bounding box center [400, 363] width 9 height 9
click at [396, 361] on input "checkbox" at bounding box center [400, 365] width 8 height 8
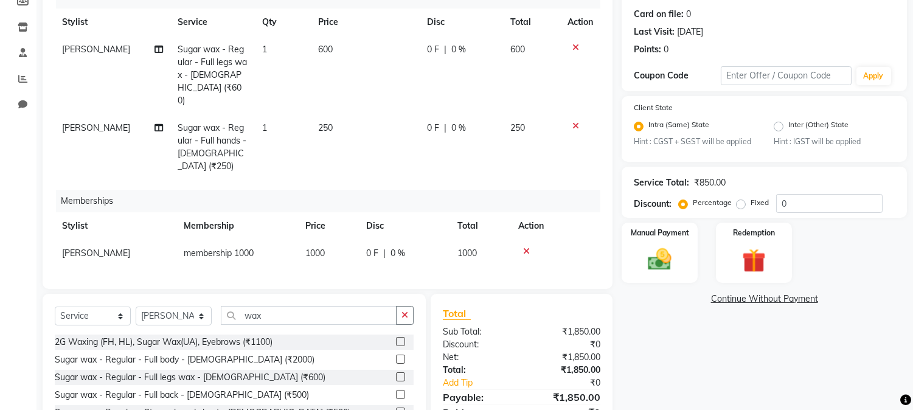
checkbox input "false"
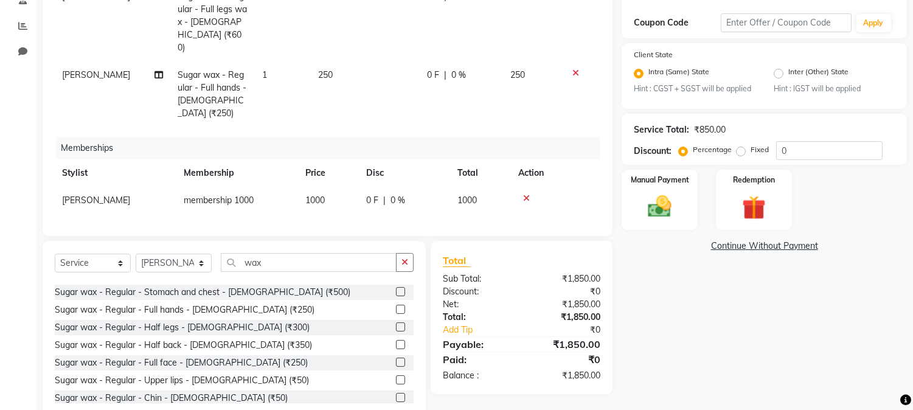
scroll to position [135, 0]
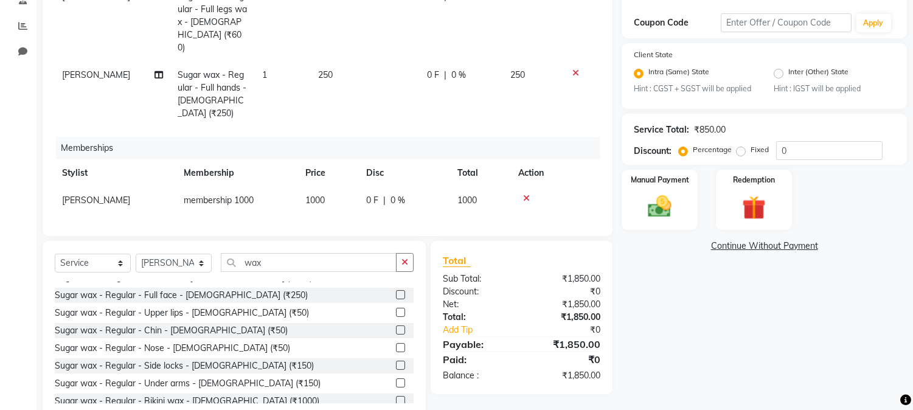
click at [396, 378] on label at bounding box center [400, 382] width 9 height 9
click at [396, 379] on input "checkbox" at bounding box center [400, 383] width 8 height 8
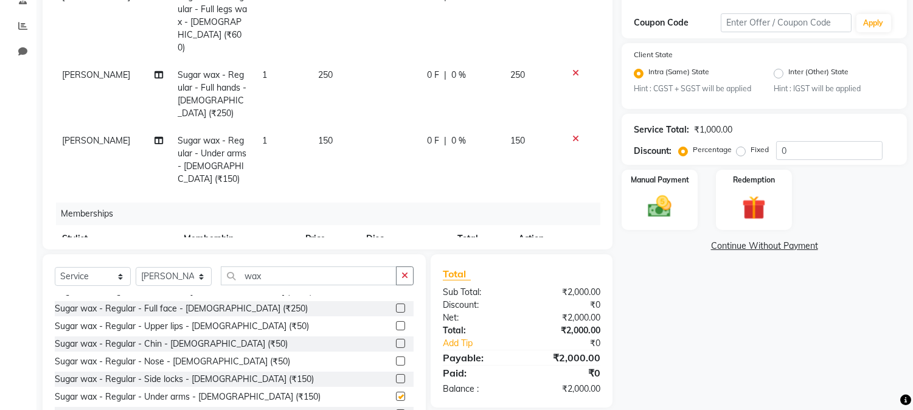
checkbox input "false"
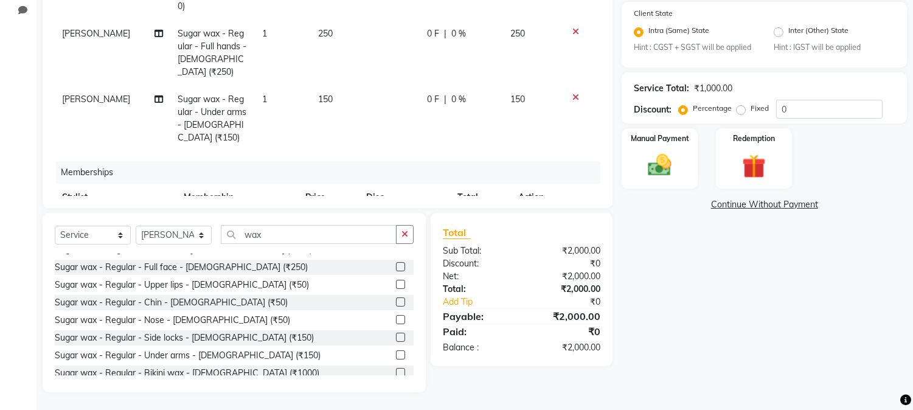
scroll to position [124, 0]
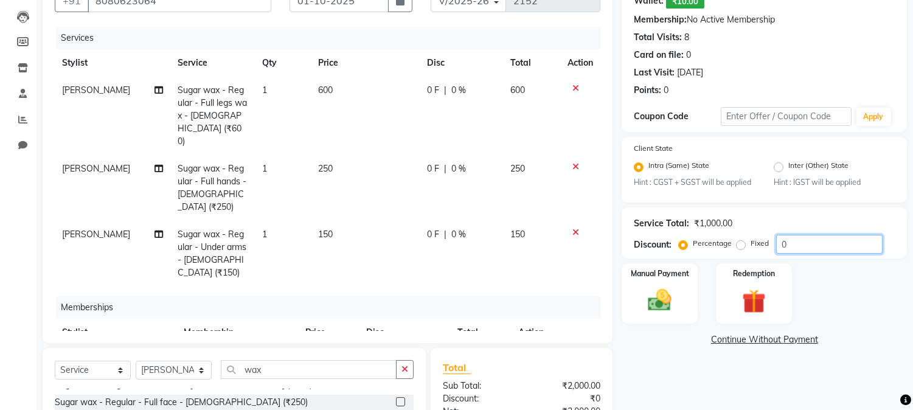
click at [797, 245] on input "0" at bounding box center [829, 244] width 106 height 19
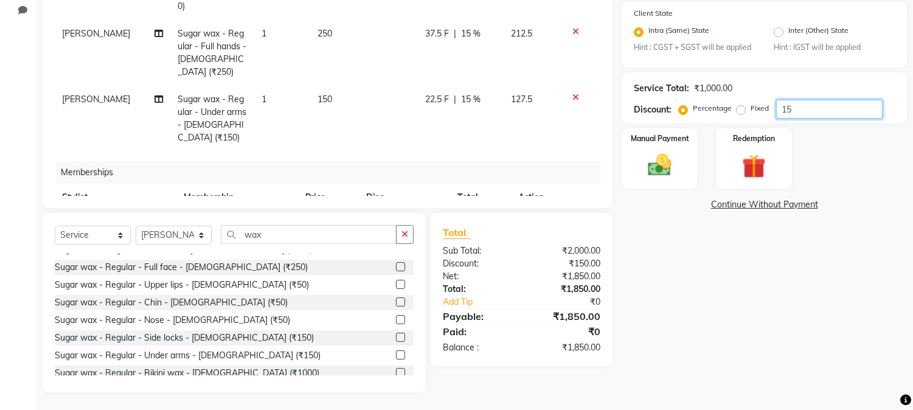
type input "15"
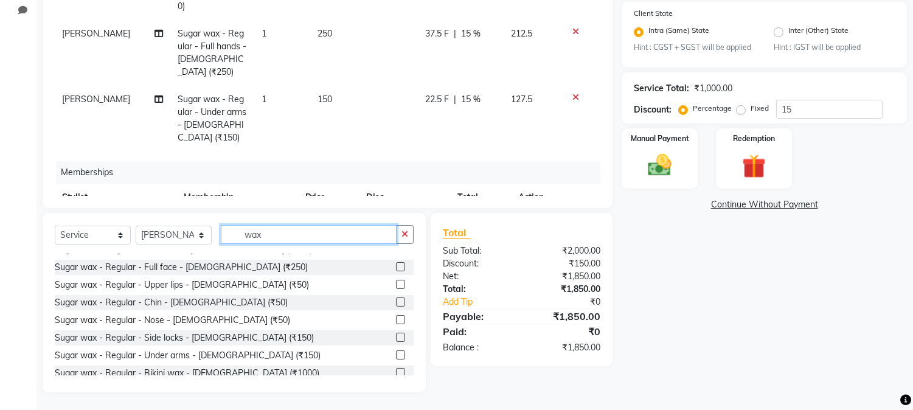
click at [269, 232] on input "wax" at bounding box center [309, 234] width 176 height 19
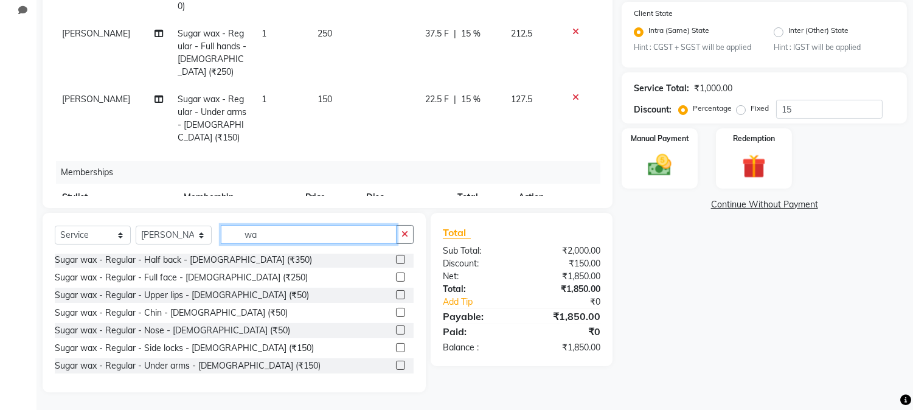
type input "w"
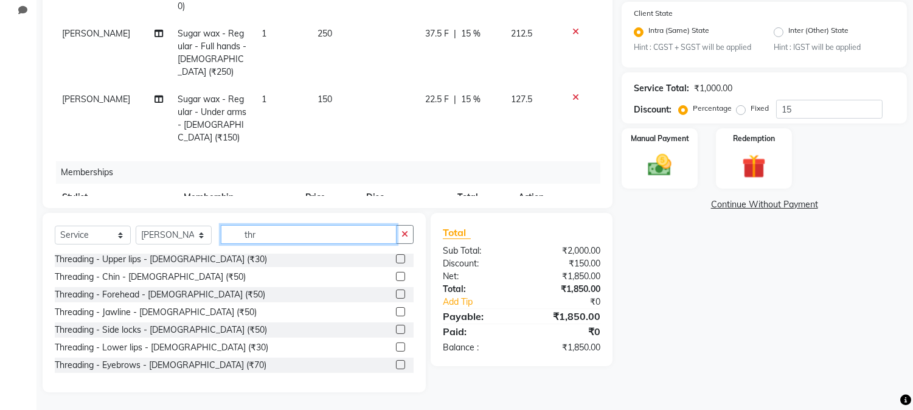
scroll to position [0, 0]
type input "thr"
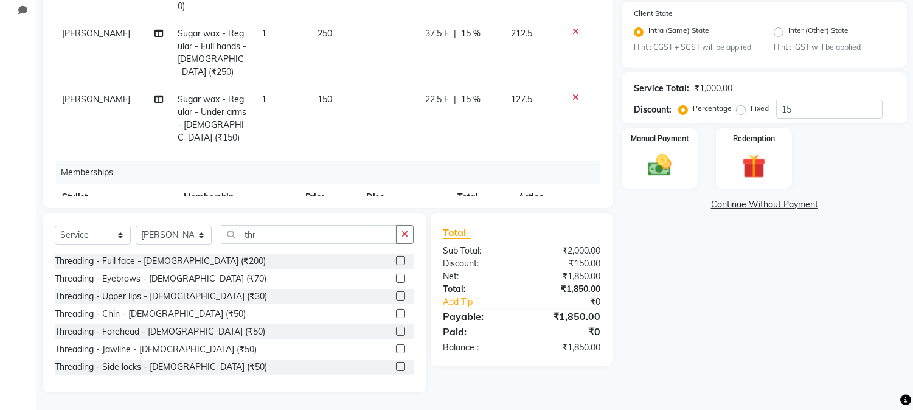
click at [396, 279] on label at bounding box center [400, 278] width 9 height 9
click at [396, 279] on input "checkbox" at bounding box center [400, 279] width 8 height 8
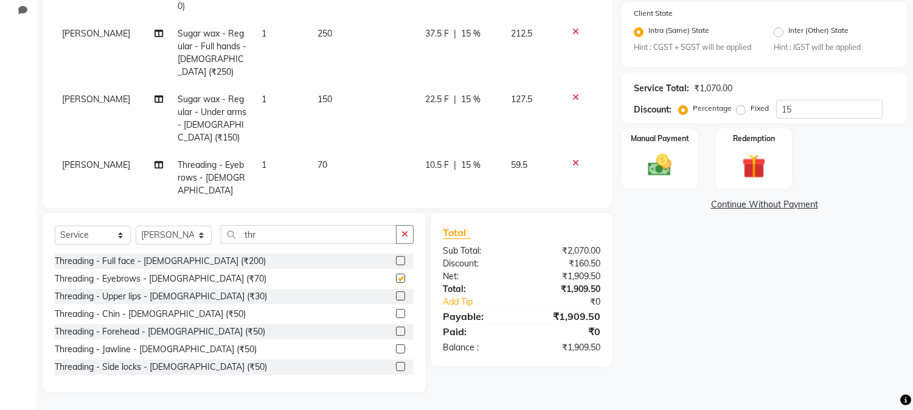
checkbox input "false"
click at [396, 294] on label at bounding box center [400, 295] width 9 height 9
click at [396, 294] on input "checkbox" at bounding box center [400, 297] width 8 height 8
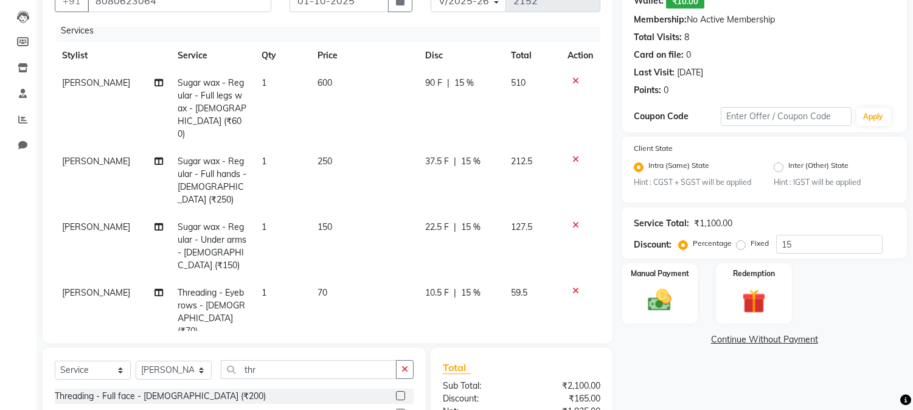
scroll to position [259, 0]
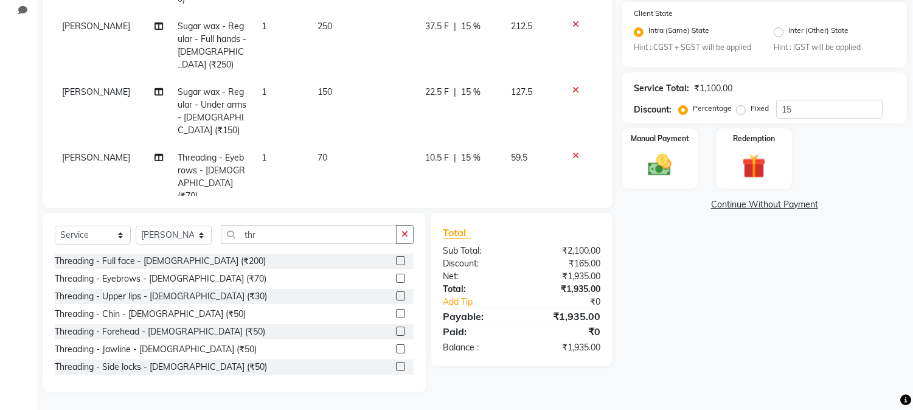
click at [209, 295] on div "Threading - Upper lips - Female (₹30)" at bounding box center [234, 296] width 359 height 15
click at [397, 294] on div at bounding box center [405, 296] width 18 height 15
click at [396, 294] on label at bounding box center [400, 295] width 9 height 9
click at [396, 294] on input "checkbox" at bounding box center [400, 297] width 8 height 8
checkbox input "false"
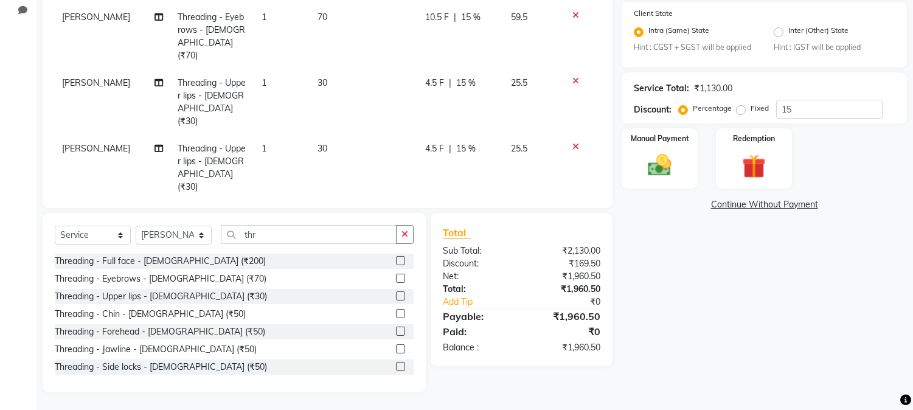
scroll to position [195, 0]
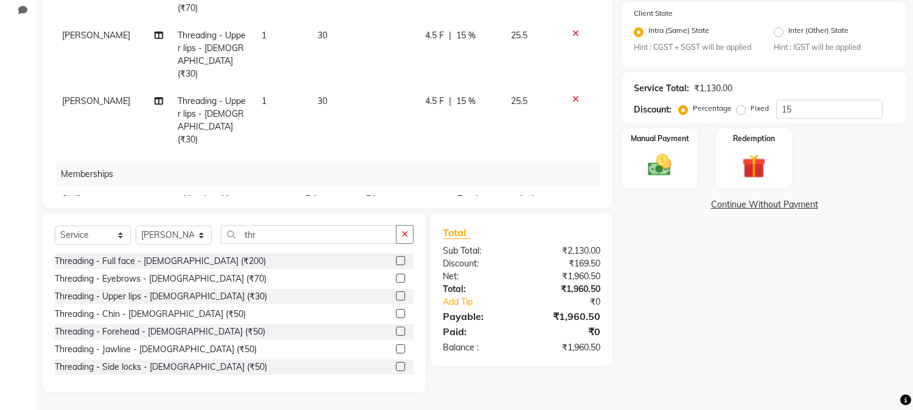
click at [572, 95] on icon at bounding box center [575, 99] width 7 height 9
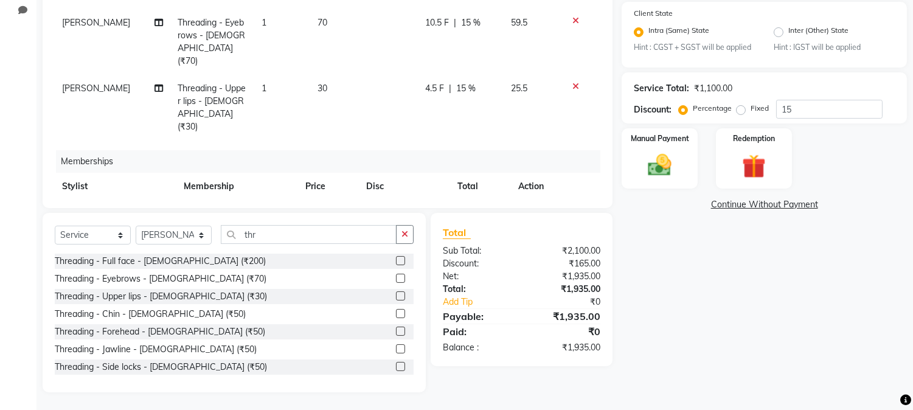
click at [572, 82] on icon at bounding box center [575, 86] width 7 height 9
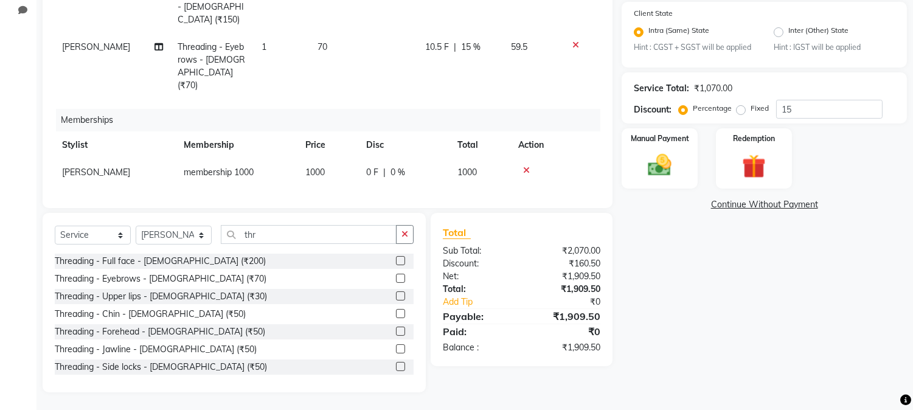
scroll to position [89, 0]
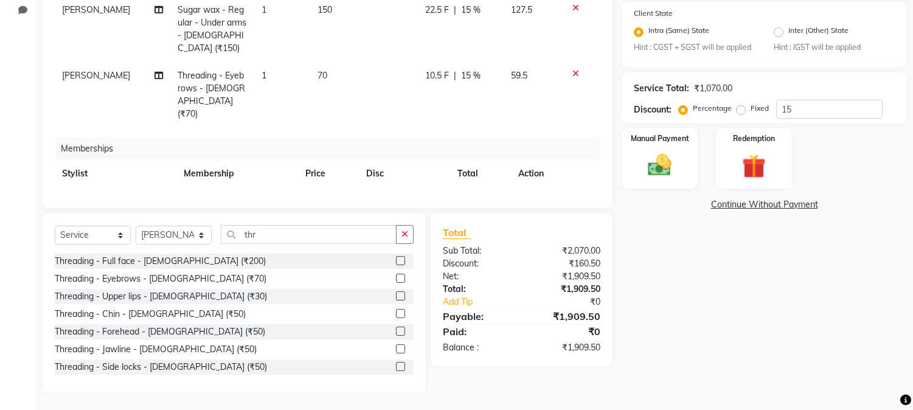
click at [396, 329] on label at bounding box center [400, 331] width 9 height 9
click at [396, 329] on input "checkbox" at bounding box center [400, 332] width 8 height 8
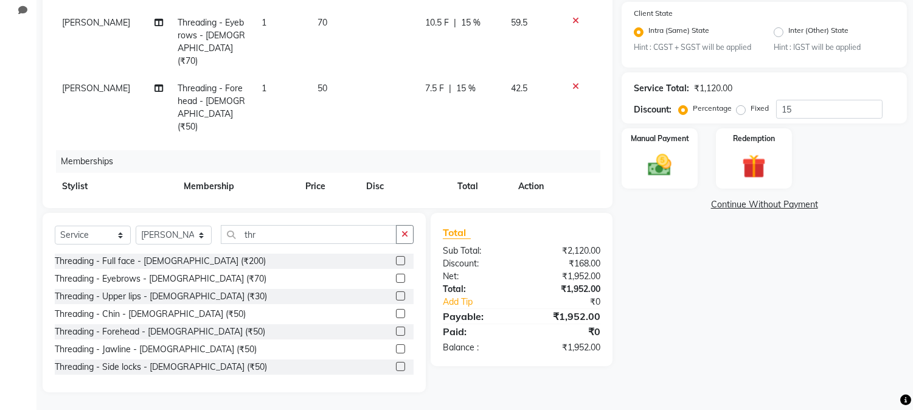
checkbox input "false"
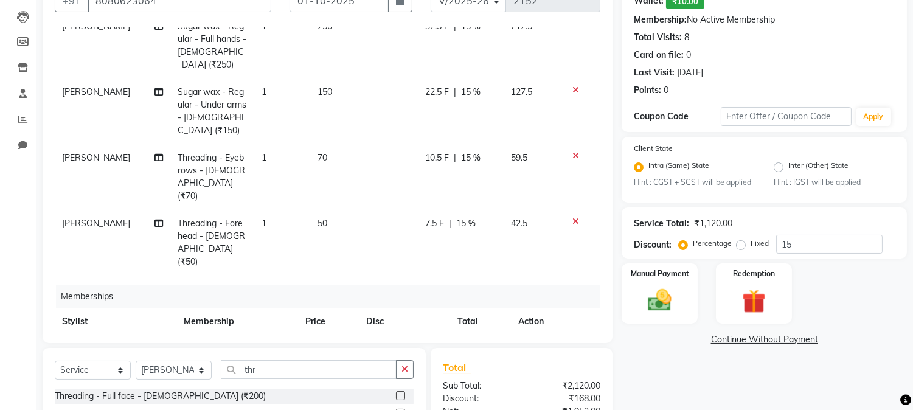
scroll to position [259, 0]
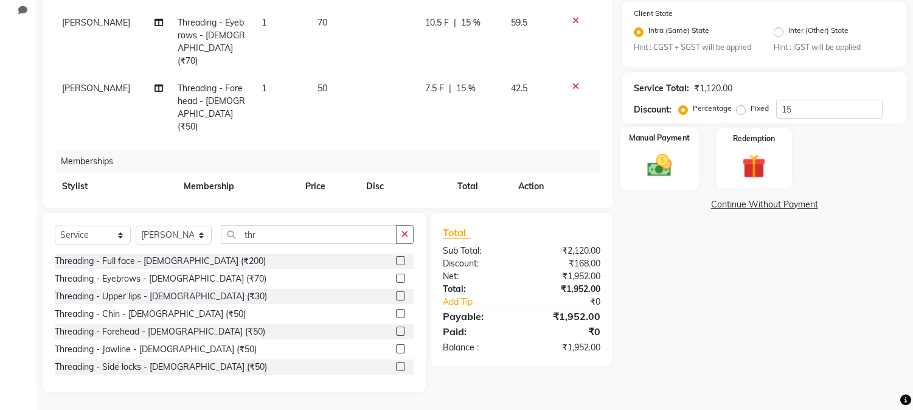
click at [640, 152] on img at bounding box center [660, 165] width 40 height 29
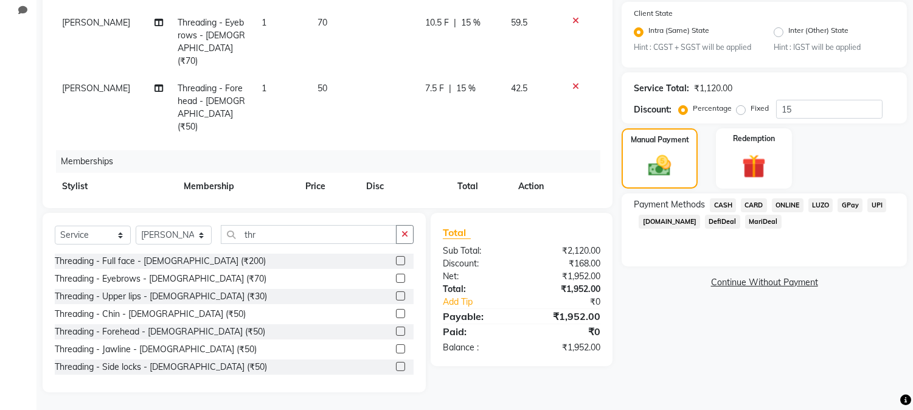
click at [751, 203] on span "CARD" at bounding box center [754, 205] width 26 height 14
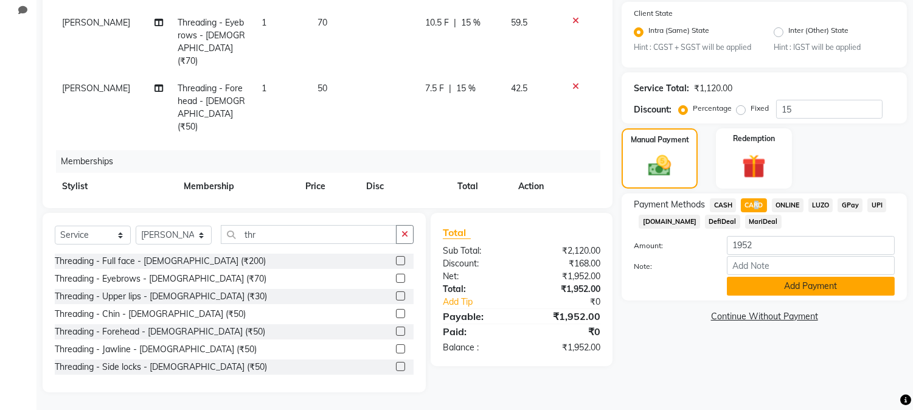
click at [816, 286] on button "Add Payment" at bounding box center [811, 286] width 168 height 19
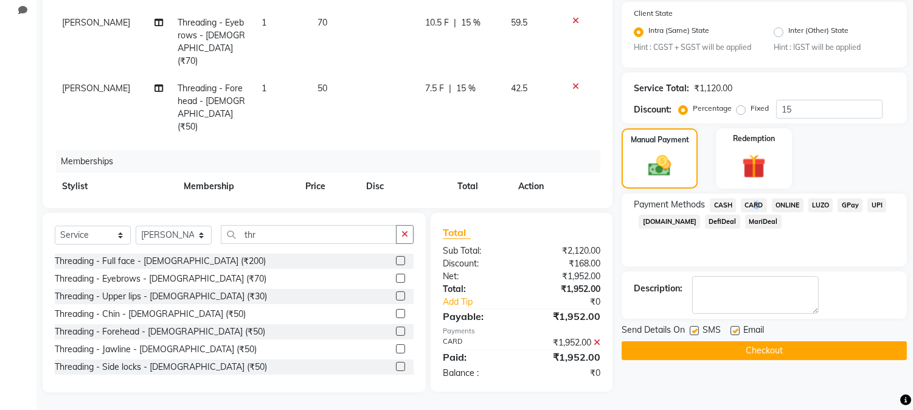
click at [777, 352] on button "Checkout" at bounding box center [764, 350] width 285 height 19
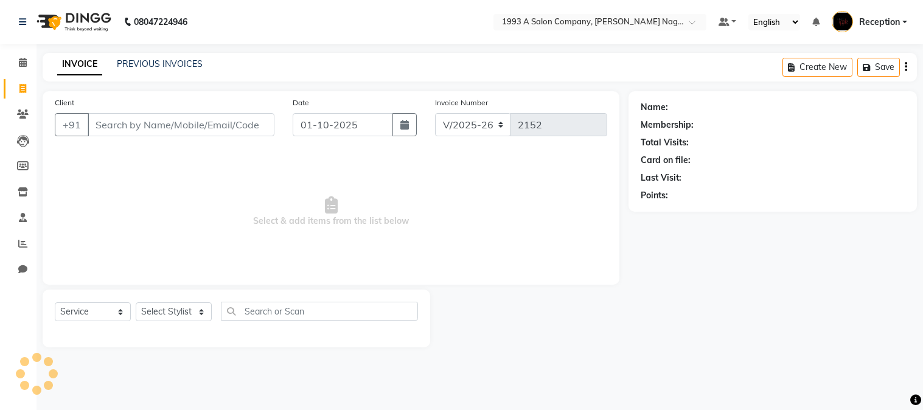
select select "144"
select select "service"
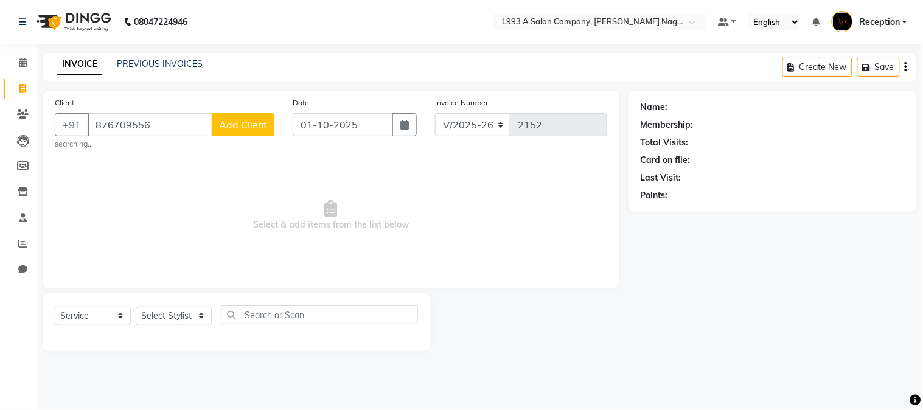
type input "8767095566"
